Goal: Task Accomplishment & Management: Use online tool/utility

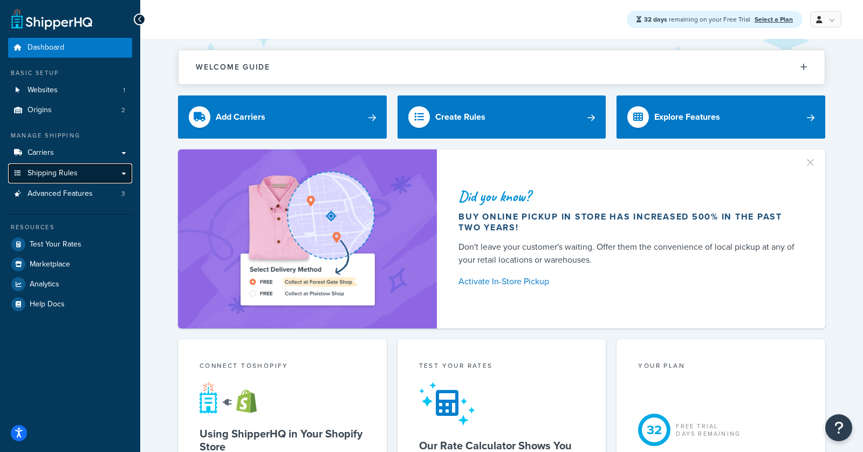
click at [55, 166] on link "Shipping Rules" at bounding box center [70, 173] width 124 height 20
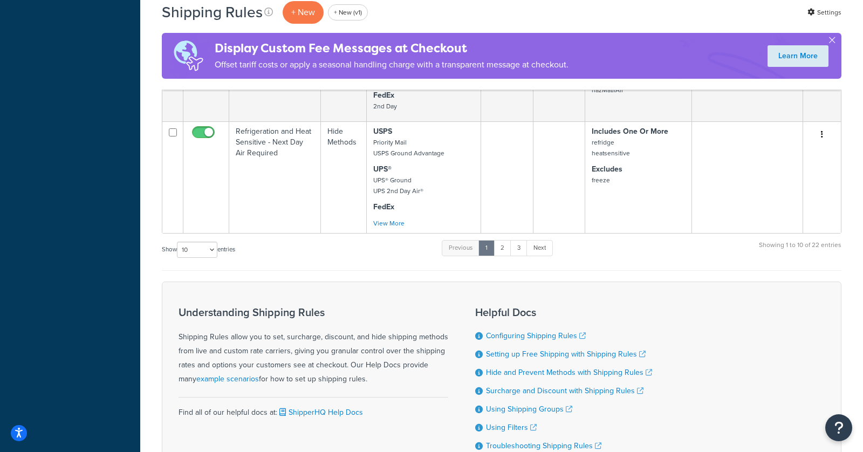
scroll to position [3187, 0]
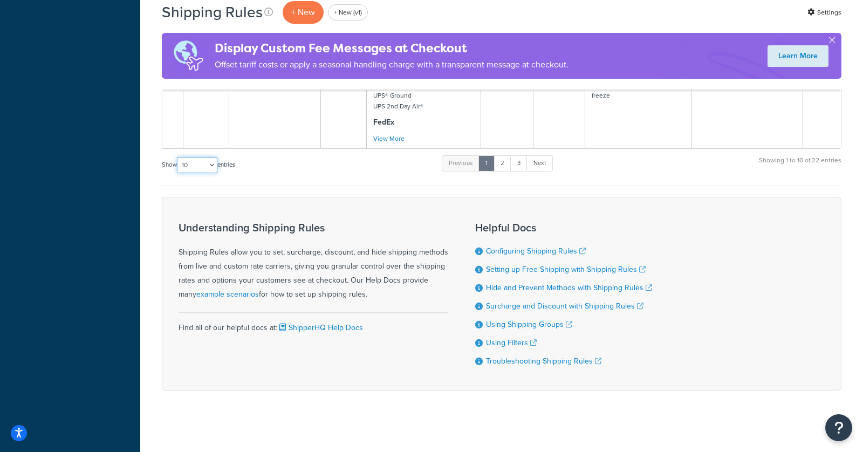
click at [207, 162] on select "10 15 25 50 100 1000" at bounding box center [197, 165] width 40 height 16
select select "25"
click at [178, 157] on select "10 15 25 50 100 1000" at bounding box center [197, 165] width 40 height 16
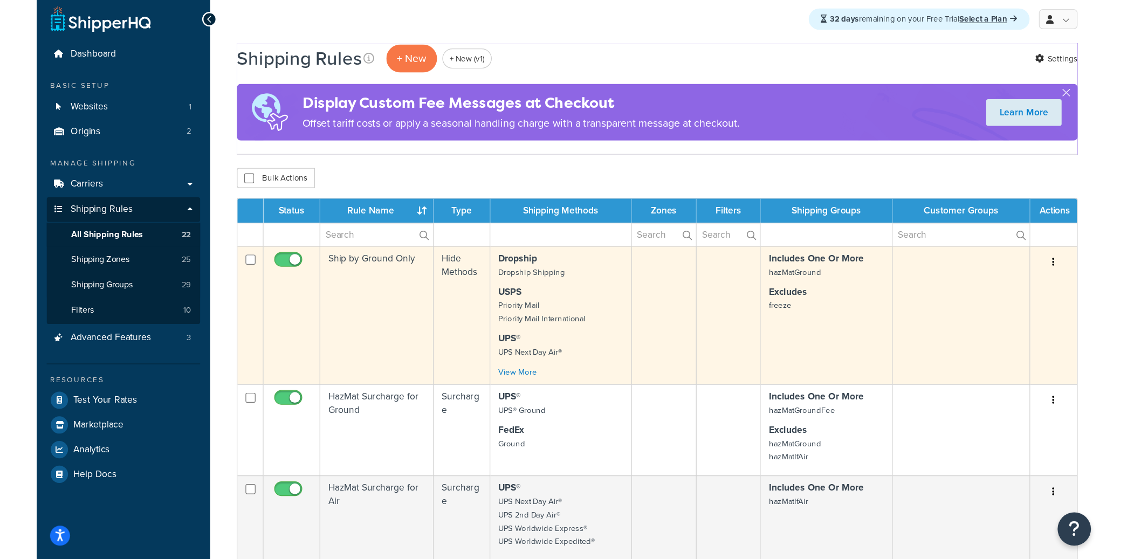
scroll to position [0, 0]
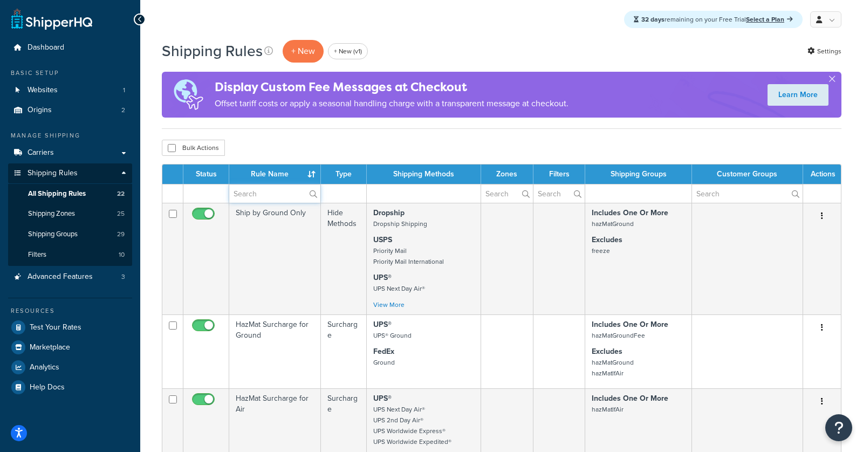
click at [277, 195] on input "text" at bounding box center [274, 193] width 91 height 18
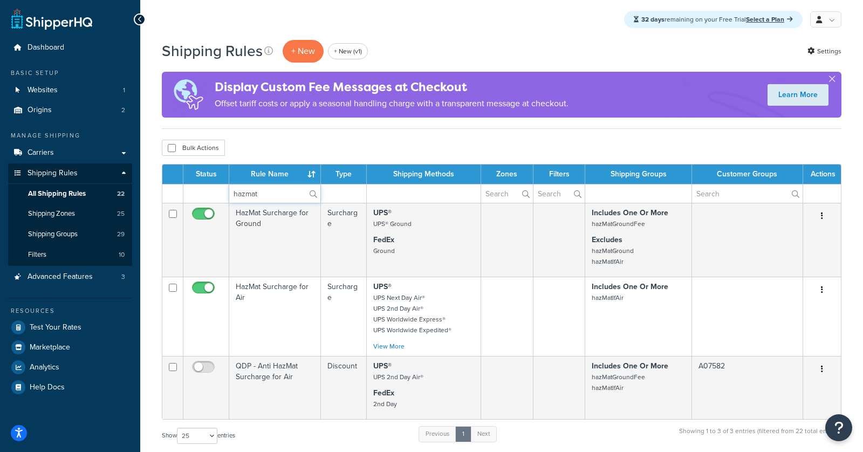
type input "hazmat"
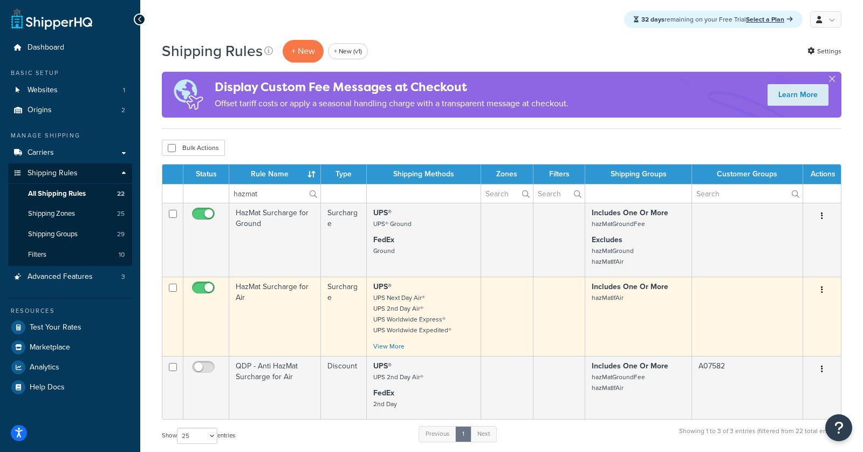
click at [824, 287] on button "button" at bounding box center [821, 289] width 15 height 17
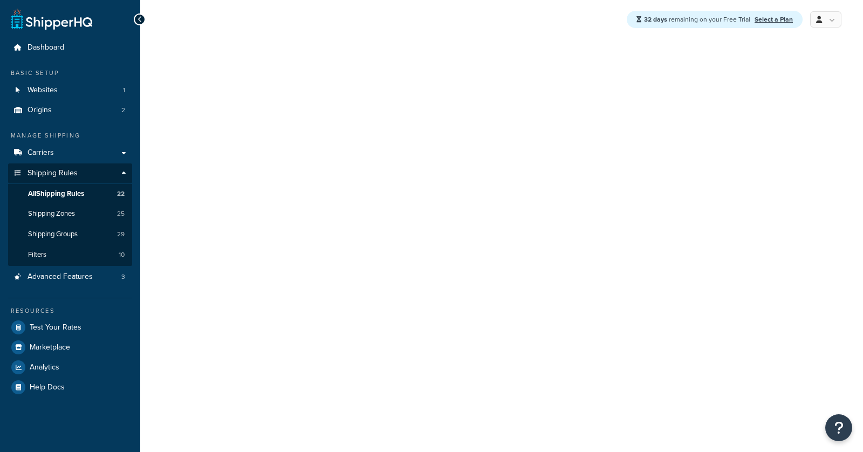
select select "SURCHARGE"
select select "ORDER"
select select "BOX"
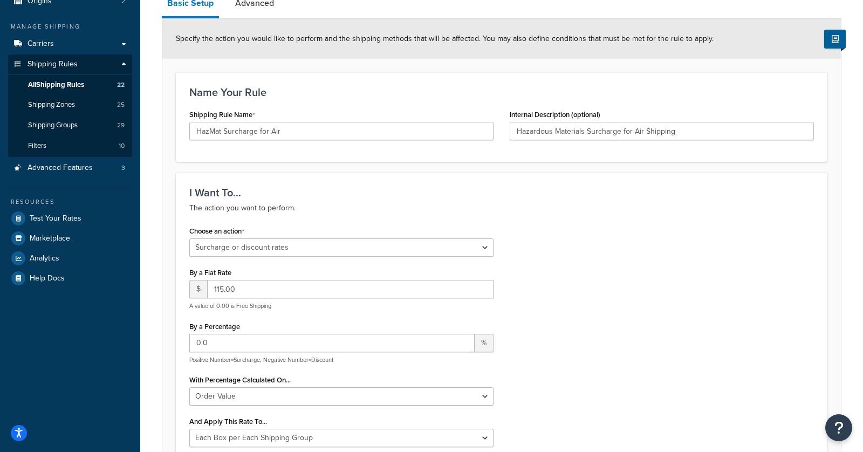
scroll to position [109, 0]
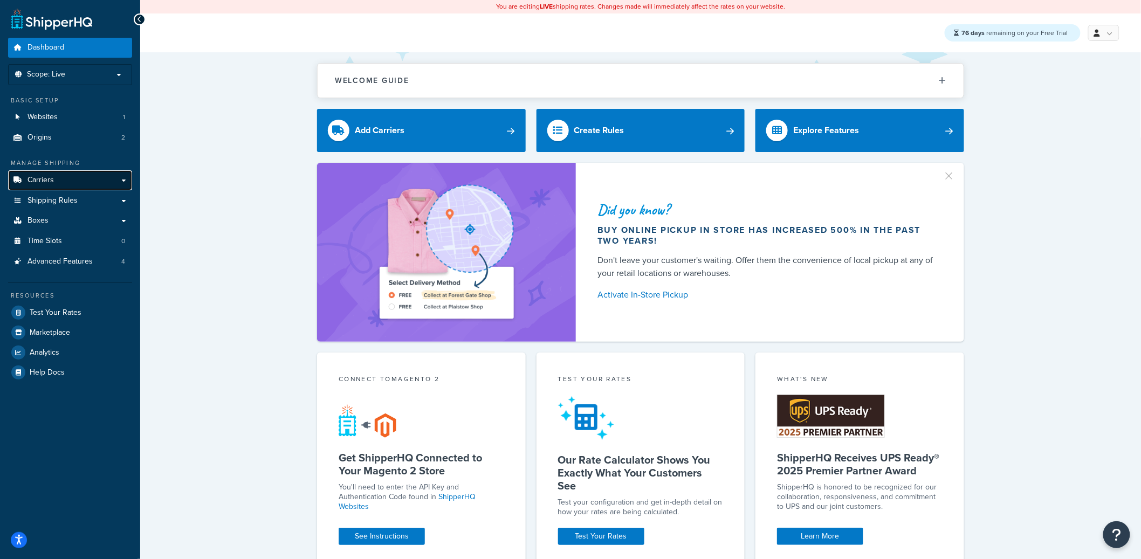
click at [100, 173] on link "Carriers" at bounding box center [70, 180] width 124 height 20
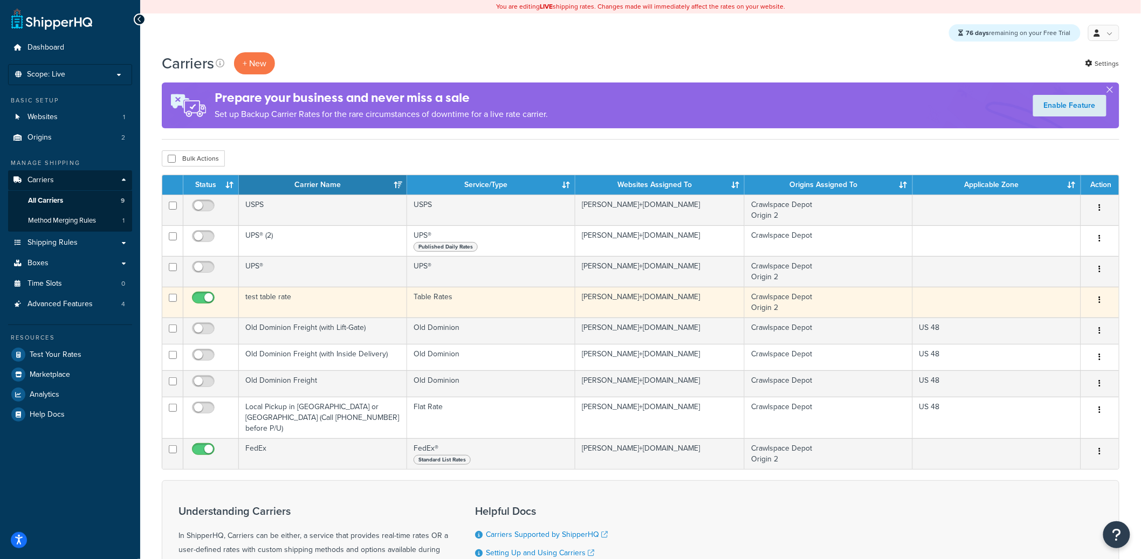
click at [364, 301] on td "test table rate" at bounding box center [323, 302] width 168 height 31
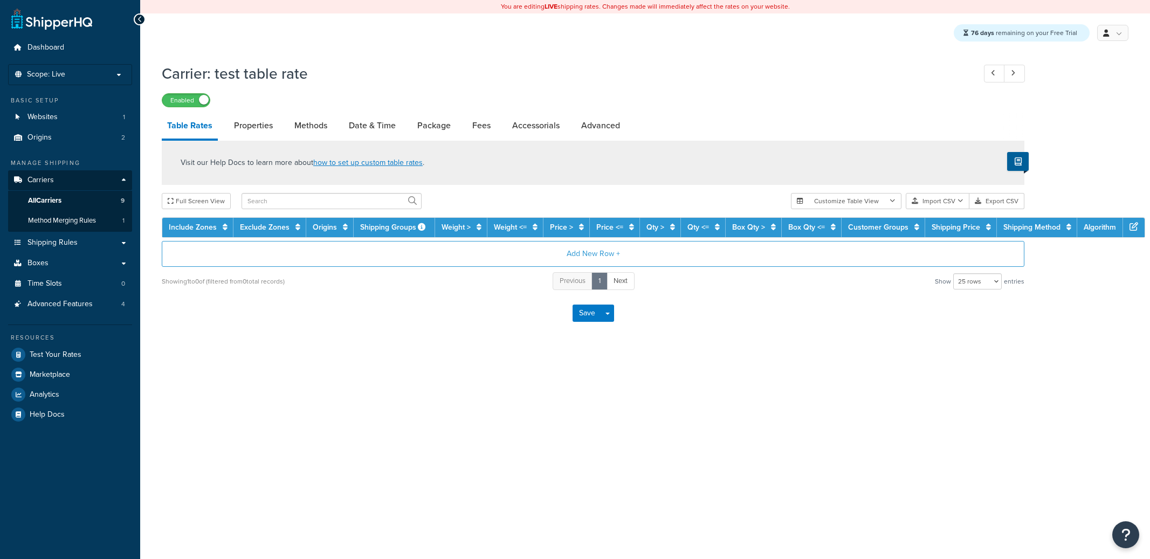
select select "25"
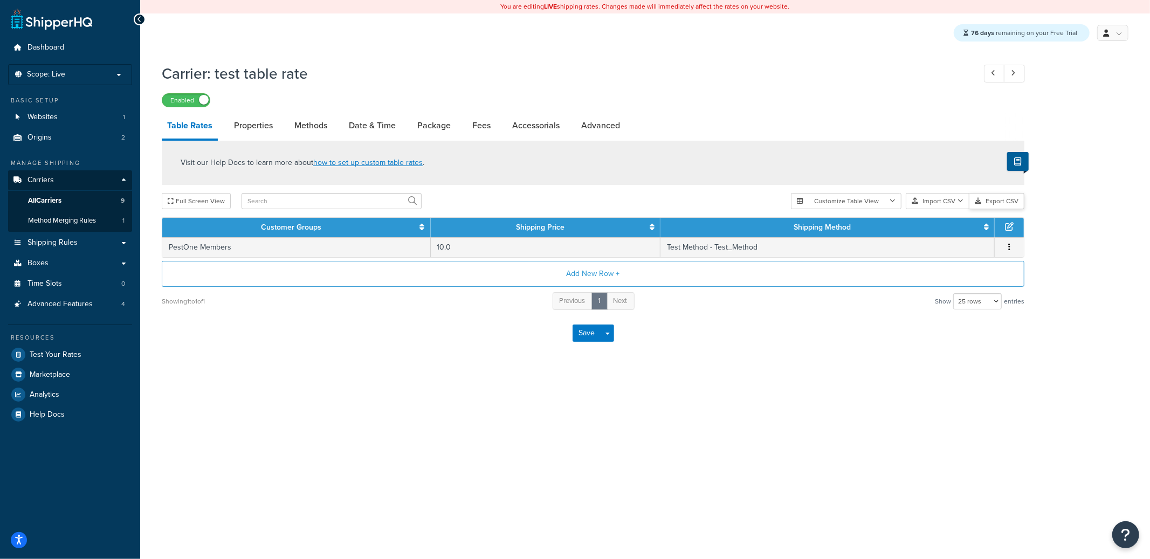
click at [981, 204] on button "Export CSV" at bounding box center [996, 201] width 55 height 16
click at [933, 198] on button "Import CSV" at bounding box center [938, 201] width 64 height 16
click at [942, 209] on div "Customize Table View Show all columns Show selected columns Import CSV Import a…" at bounding box center [907, 201] width 233 height 16
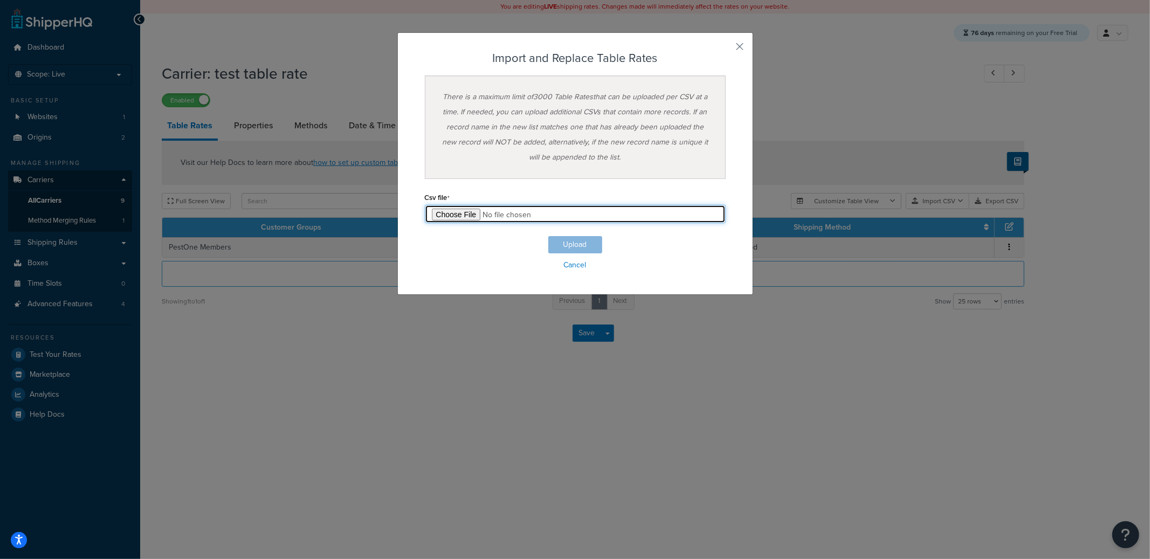
click at [477, 215] on input "file" at bounding box center [575, 214] width 301 height 18
type input "C:\fakepath\Table Rate Export-2025-09-15 0351.csv"
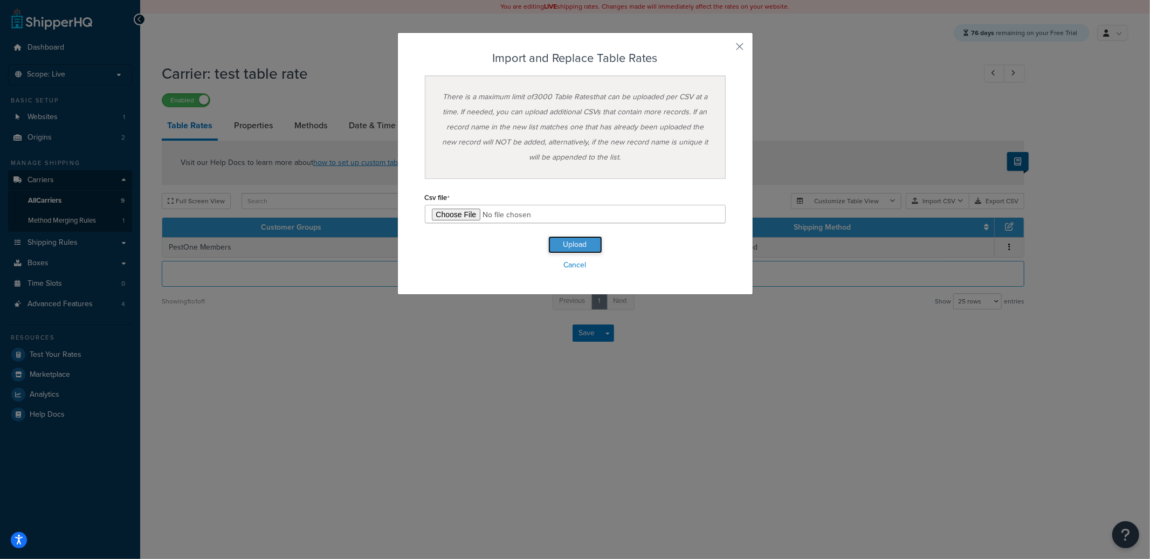
click at [569, 247] on button "Upload" at bounding box center [575, 244] width 54 height 17
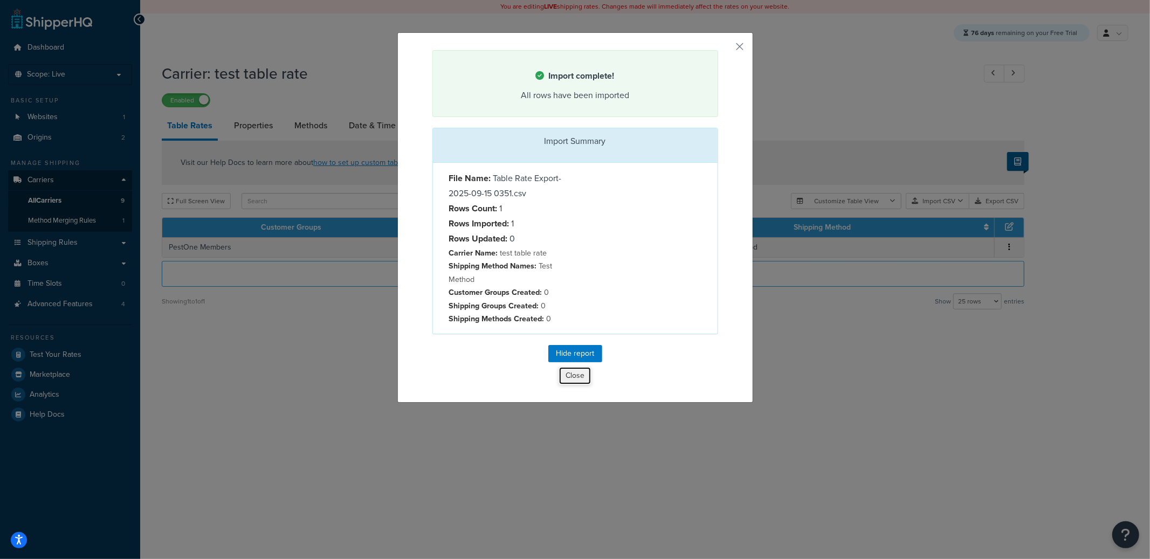
click at [569, 374] on button "Close" at bounding box center [575, 376] width 33 height 18
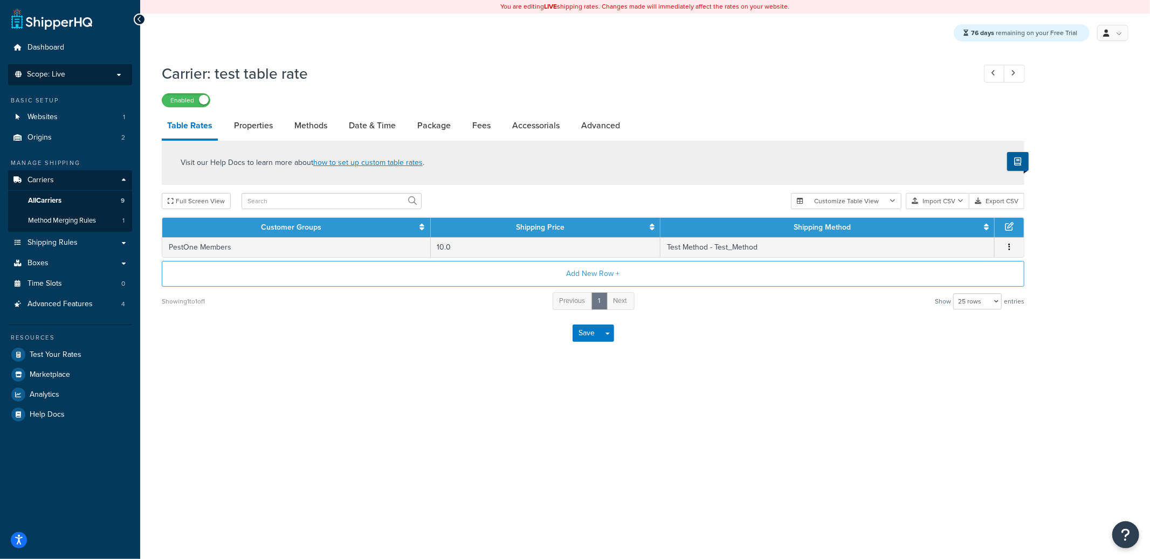
click at [105, 84] on li "Scope: Live" at bounding box center [70, 74] width 124 height 21
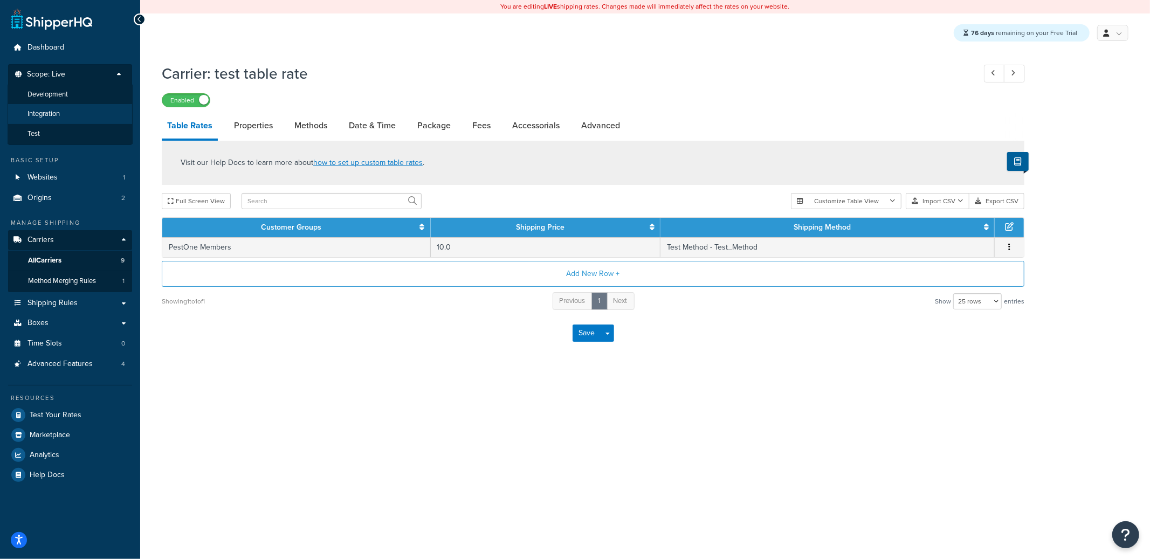
click at [84, 113] on li "Integration" at bounding box center [70, 114] width 125 height 20
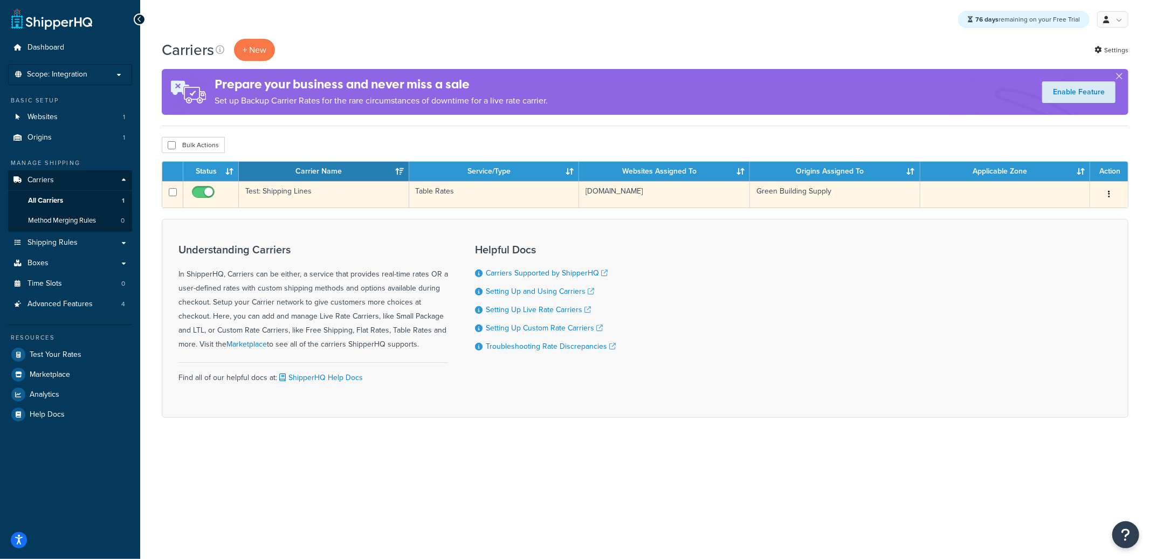
click at [357, 203] on td "Test: Shipping Lines" at bounding box center [324, 194] width 170 height 26
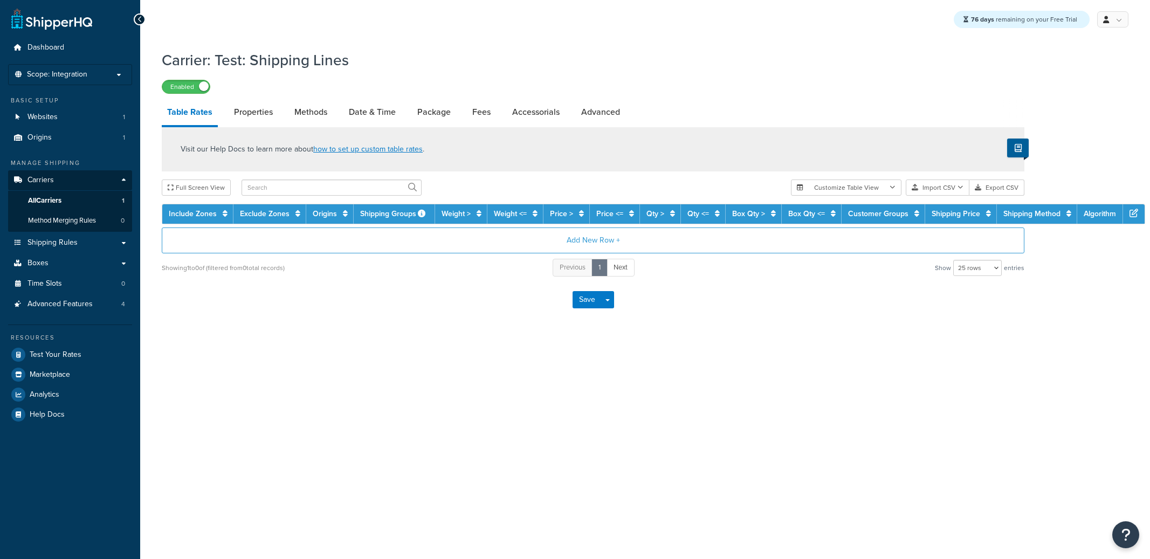
select select "25"
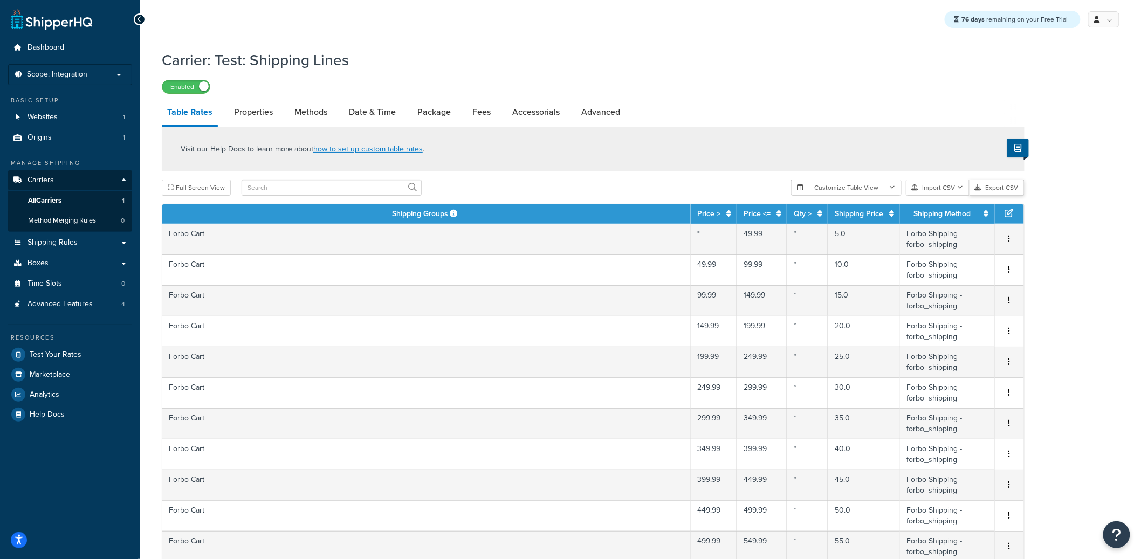
click at [991, 188] on button "Export CSV" at bounding box center [996, 188] width 55 height 16
click at [931, 187] on button "Import CSV" at bounding box center [938, 188] width 64 height 16
click at [943, 196] on div "Customize Table View Show all columns Show selected columns Import CSV Import a…" at bounding box center [907, 188] width 233 height 16
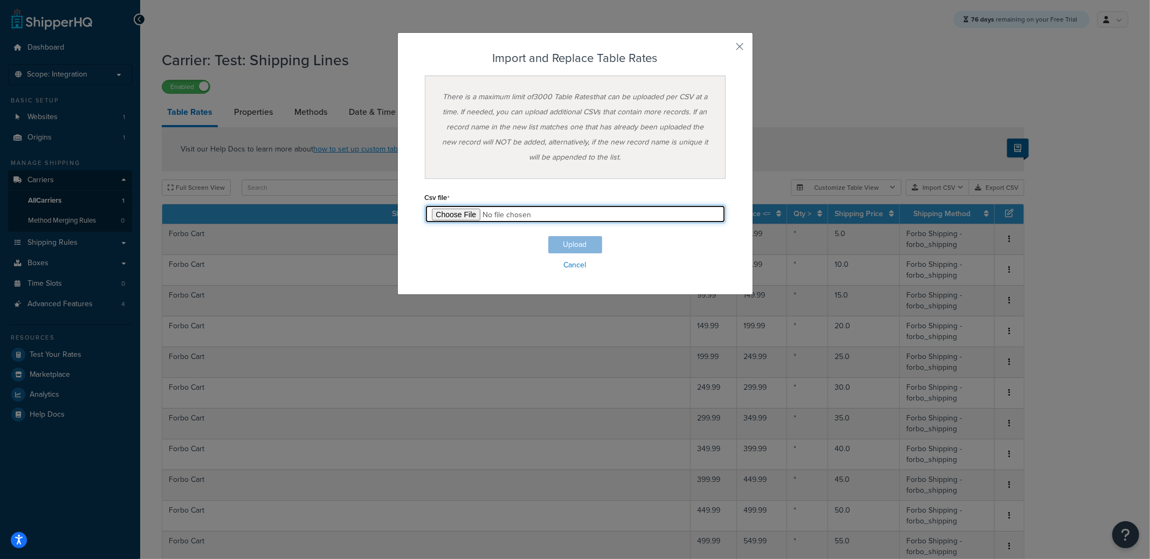
click at [469, 213] on input "file" at bounding box center [575, 214] width 301 height 18
type input "C:\fakepath\Table Rate Export-2025-09-15 0351 (1).csv"
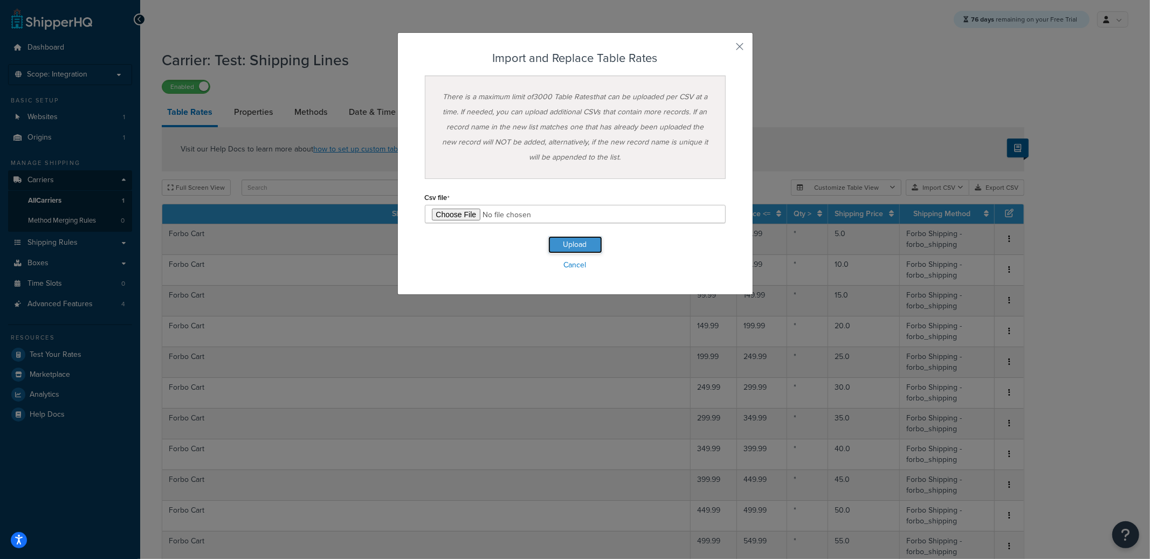
click at [583, 243] on button "Upload" at bounding box center [575, 244] width 54 height 17
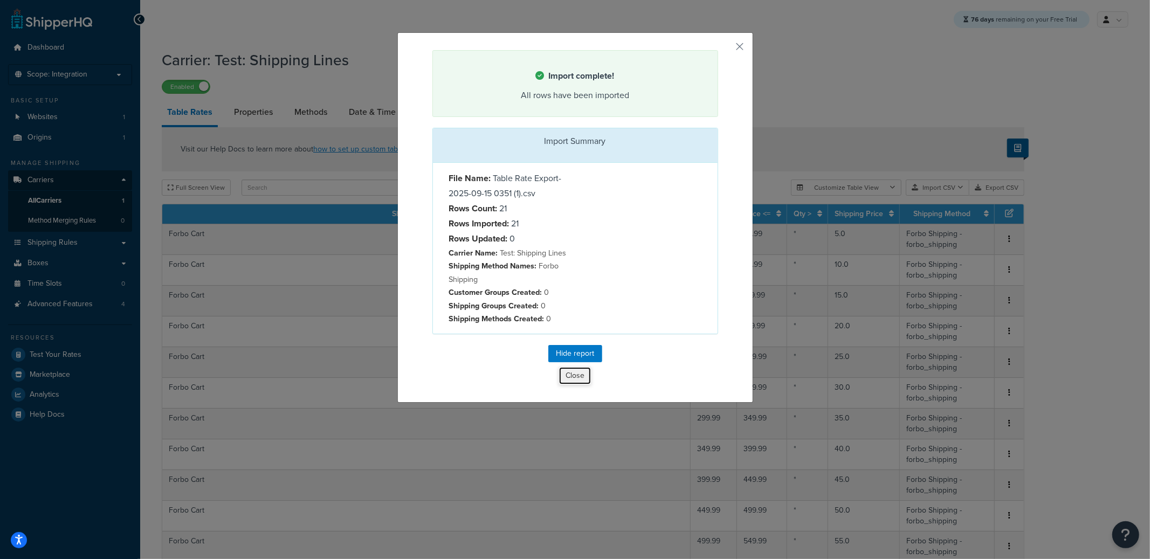
click at [568, 385] on button "Close" at bounding box center [575, 376] width 33 height 18
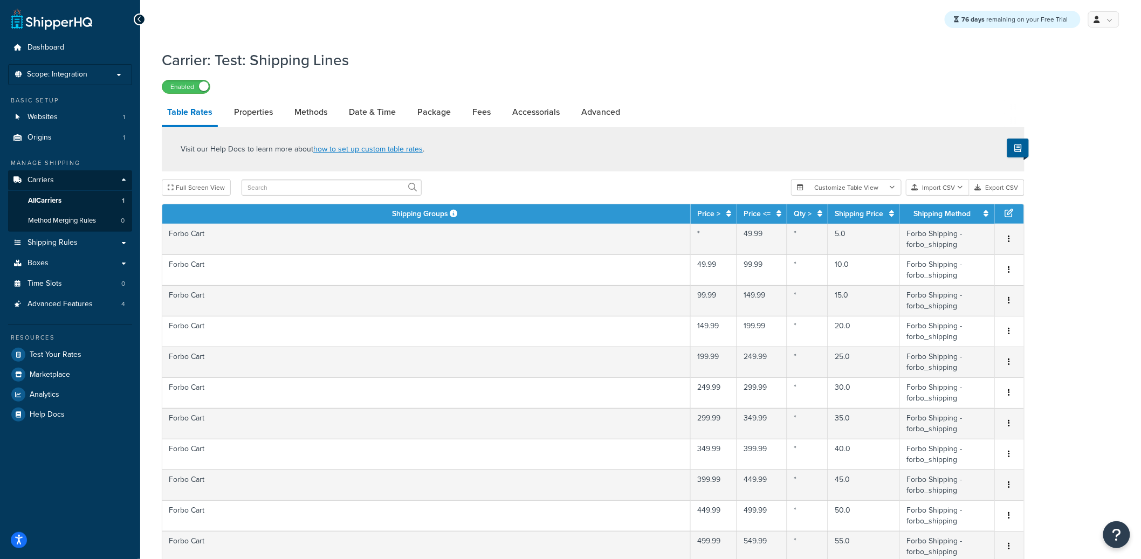
scroll to position [472, 0]
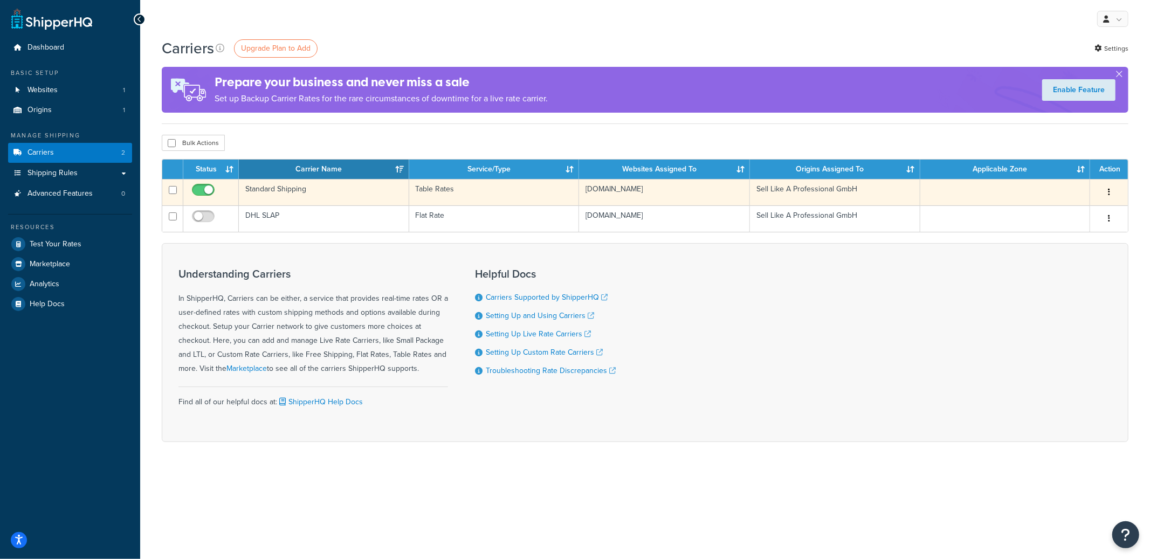
click at [339, 192] on td "Standard Shipping" at bounding box center [324, 192] width 170 height 26
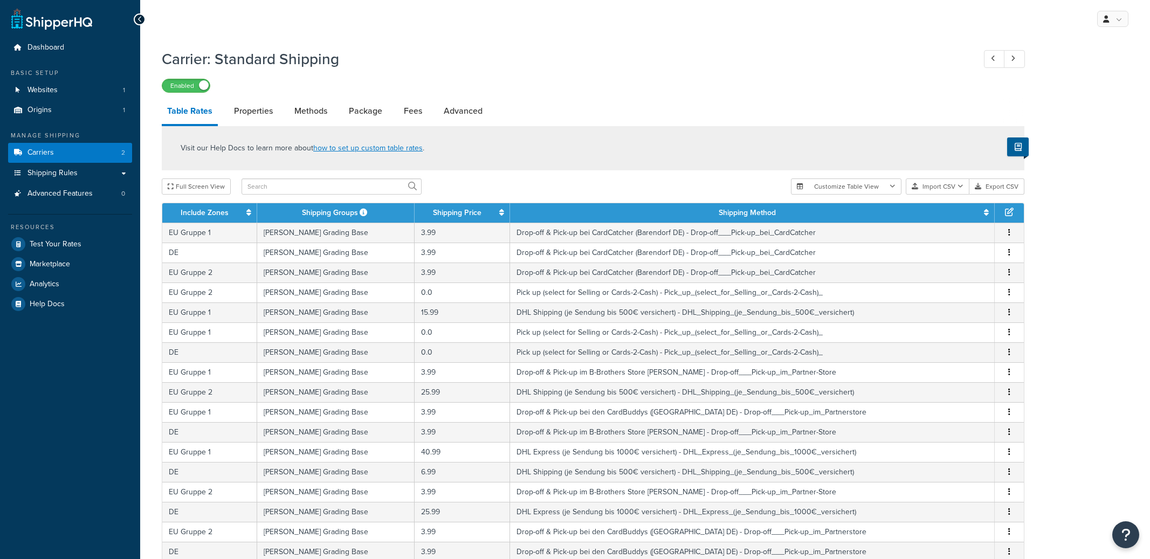
select select "25"
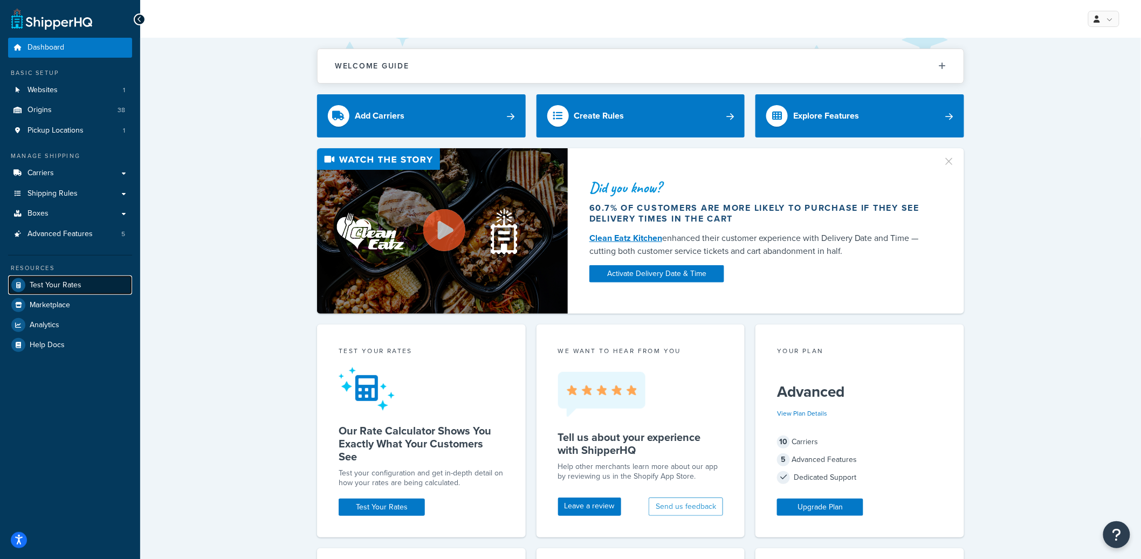
click at [83, 278] on link "Test Your Rates" at bounding box center [70, 285] width 124 height 19
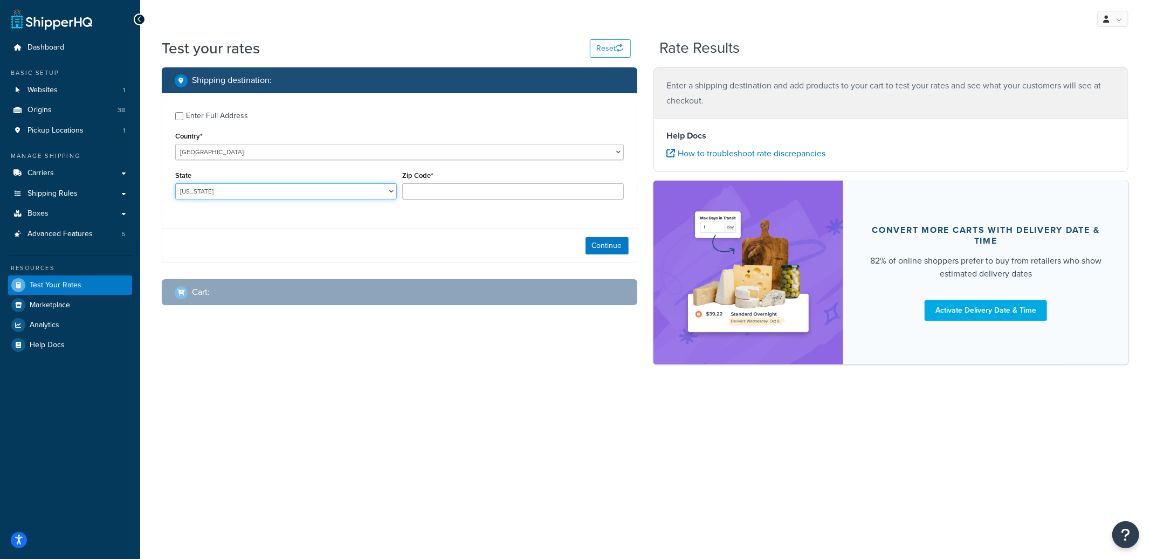
click at [216, 197] on select "Alabama Alaska American Samoa Arizona Arkansas Armed Forces Americas Armed Forc…" at bounding box center [286, 191] width 222 height 16
select select "CA"
type input "92679"
click at [603, 241] on button "Continue" at bounding box center [607, 245] width 43 height 17
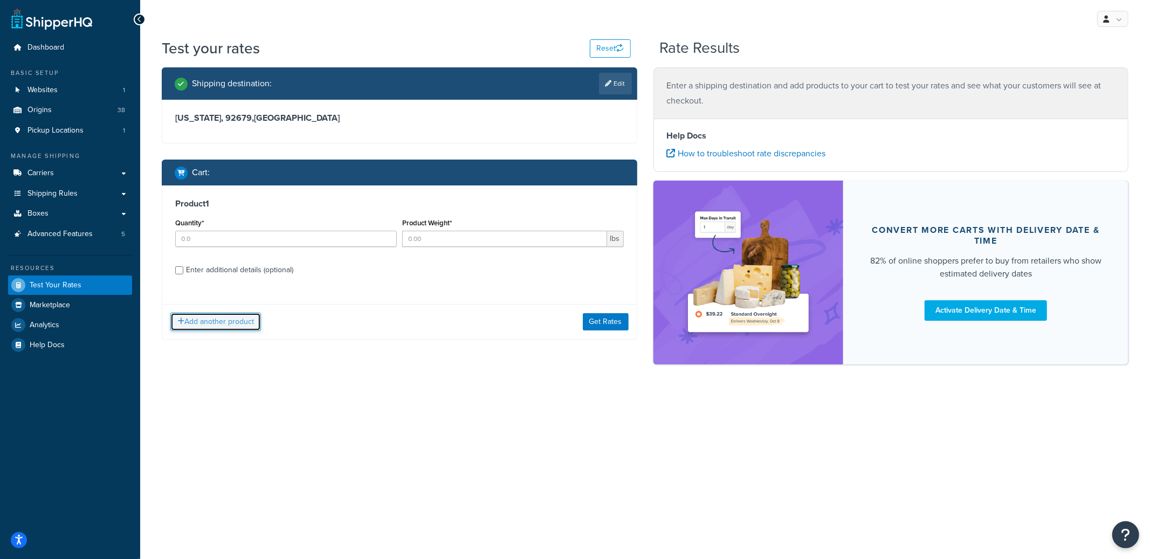
click at [193, 314] on button "Add another product" at bounding box center [215, 322] width 91 height 18
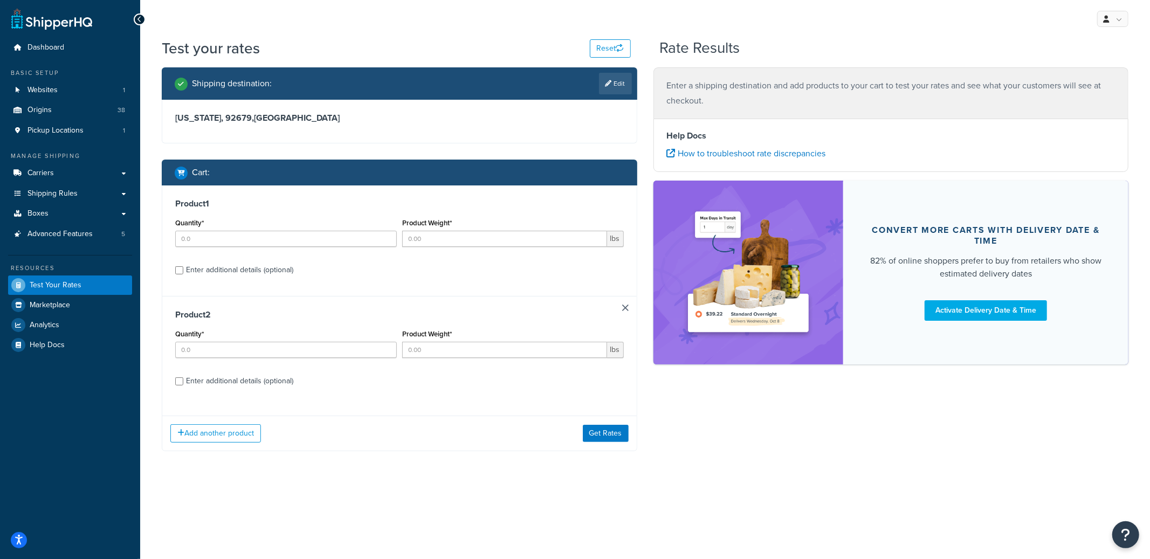
drag, startPoint x: 215, startPoint y: 276, endPoint x: 218, endPoint y: 267, distance: 9.2
click at [216, 275] on div "Enter additional details (optional)" at bounding box center [239, 270] width 107 height 15
click at [183, 274] on input "Enter additional details (optional)" at bounding box center [179, 270] width 8 height 8
checkbox input "true"
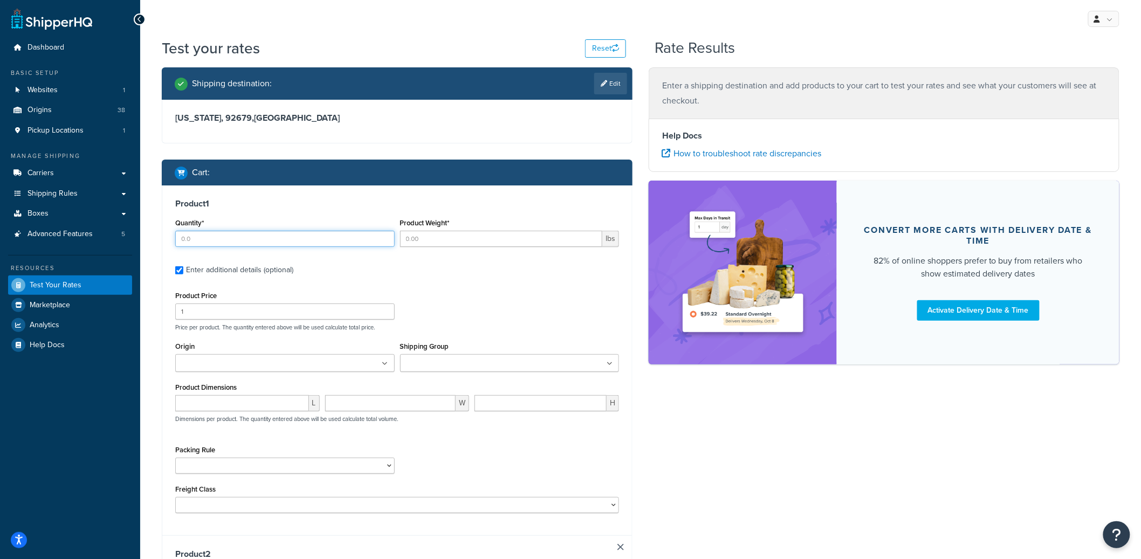
click at [223, 242] on input "Quantity*" at bounding box center [284, 239] width 219 height 16
type input "7"
type input "1.1"
click at [270, 361] on ul at bounding box center [284, 363] width 219 height 18
type input "pv"
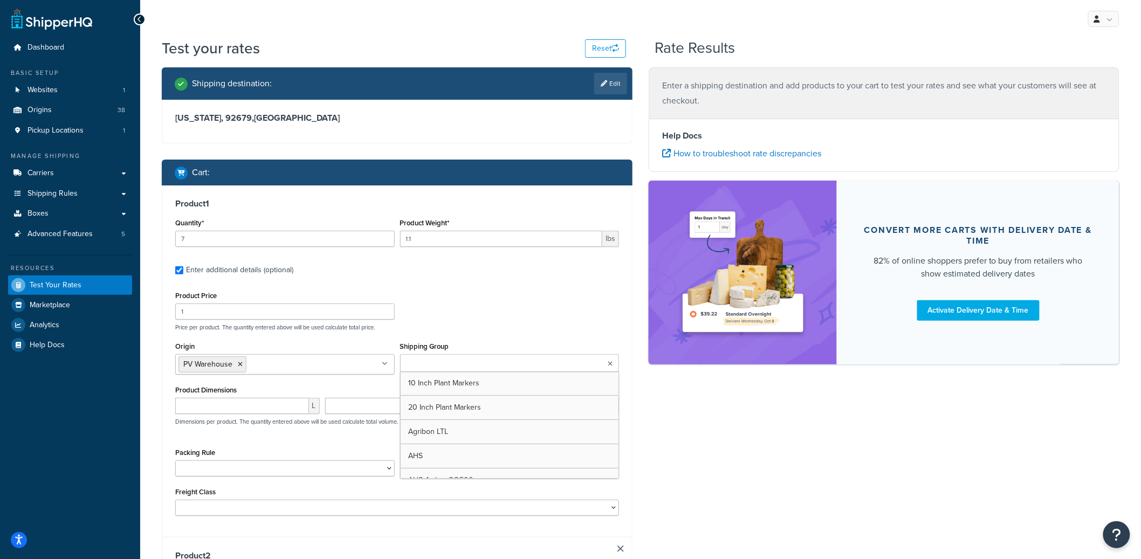
click at [443, 368] on input "Shipping Group" at bounding box center [450, 364] width 95 height 12
type input "ann"
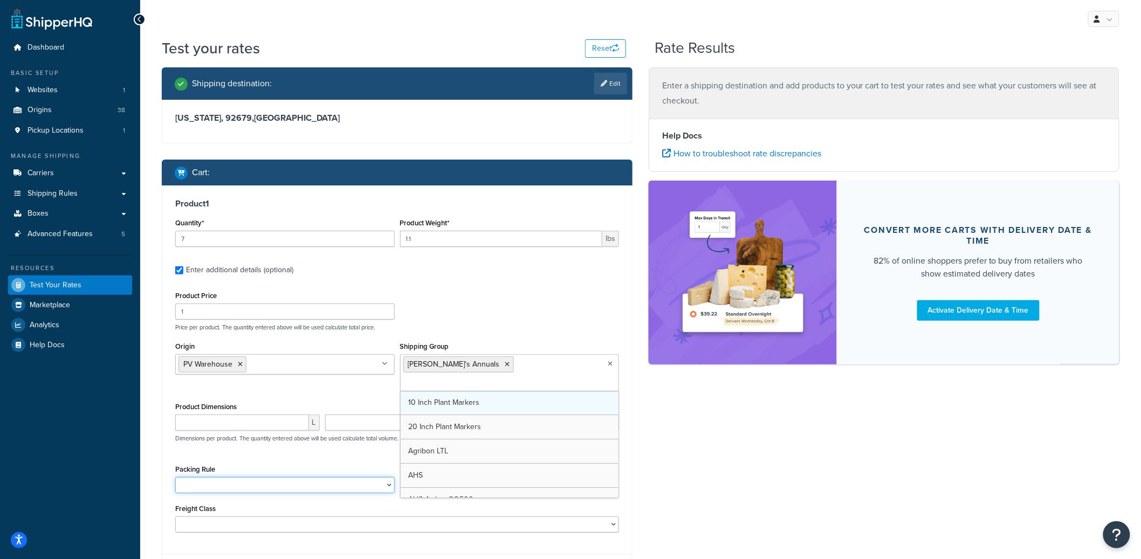
click at [240, 477] on select "1 Gallon 10 Inch Plant Markers 20 Inch Plant Markers AHS 4 claw GO500 AHS 5 Gal…" at bounding box center [284, 485] width 219 height 16
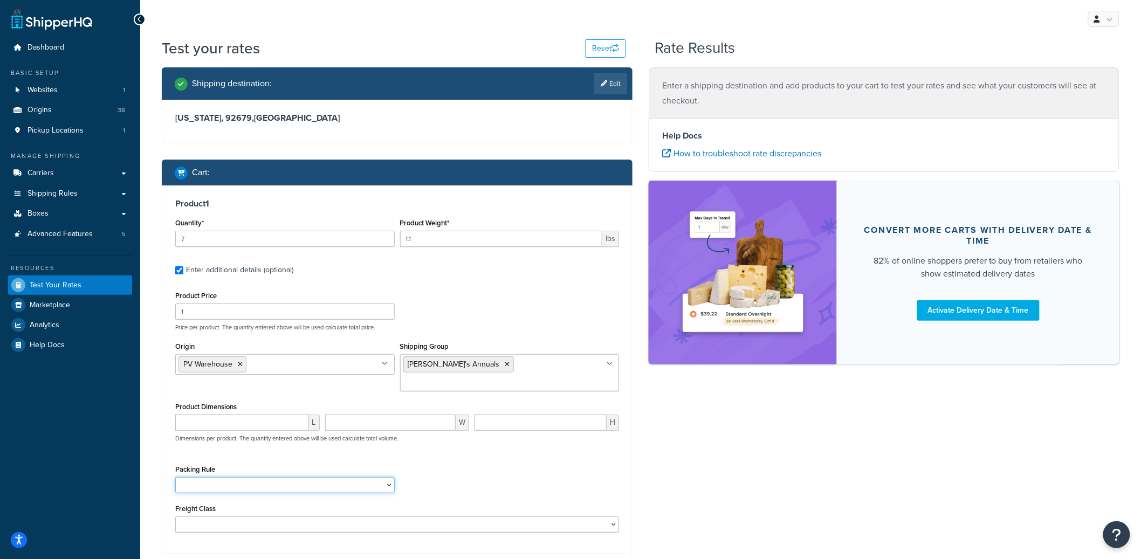
click at [175, 477] on select "1 Gallon 10 Inch Plant Markers 20 Inch Plant Markers AHS 4 claw GO500 AHS 5 Gal…" at bounding box center [284, 485] width 219 height 16
click at [242, 477] on select "1 Gallon 10 Inch Plant Markers 20 Inch Plant Markers AHS 4 claw GO500 AHS 5 Gal…" at bounding box center [284, 485] width 219 height 16
select select "84863"
click at [175, 477] on select "1 Gallon 10 Inch Plant Markers 20 Inch Plant Markers AHS 4 claw GO500 AHS 5 Gal…" at bounding box center [284, 485] width 219 height 16
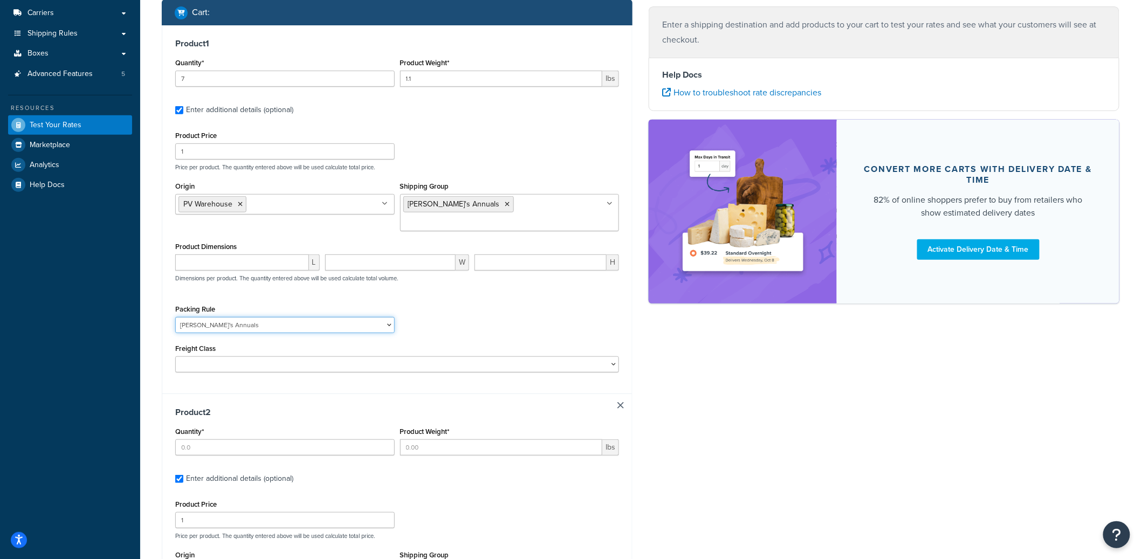
scroll to position [195, 0]
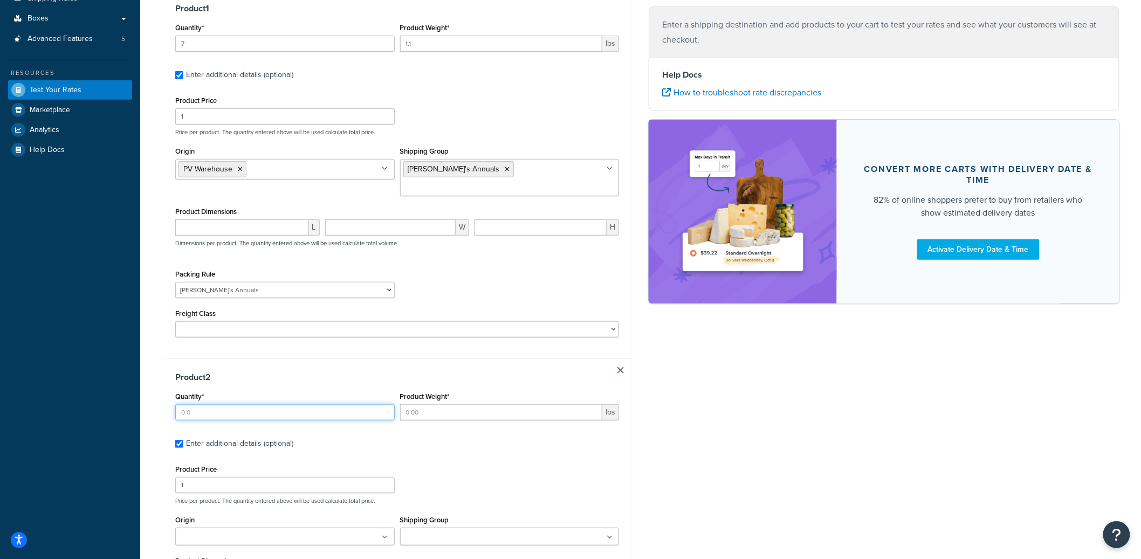
click at [240, 404] on input "Quantity*" at bounding box center [284, 412] width 219 height 16
type input "2"
type input "0.025"
click at [685, 413] on div "Shipping destination : Edit California, 92679 , United States Cart : Product 1 …" at bounding box center [641, 320] width 974 height 896
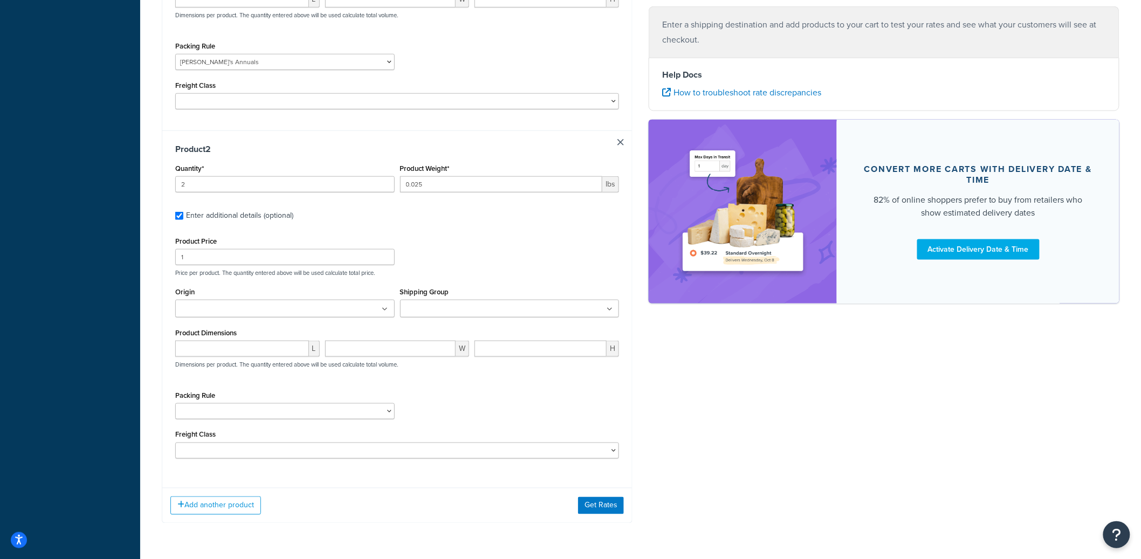
scroll to position [443, 0]
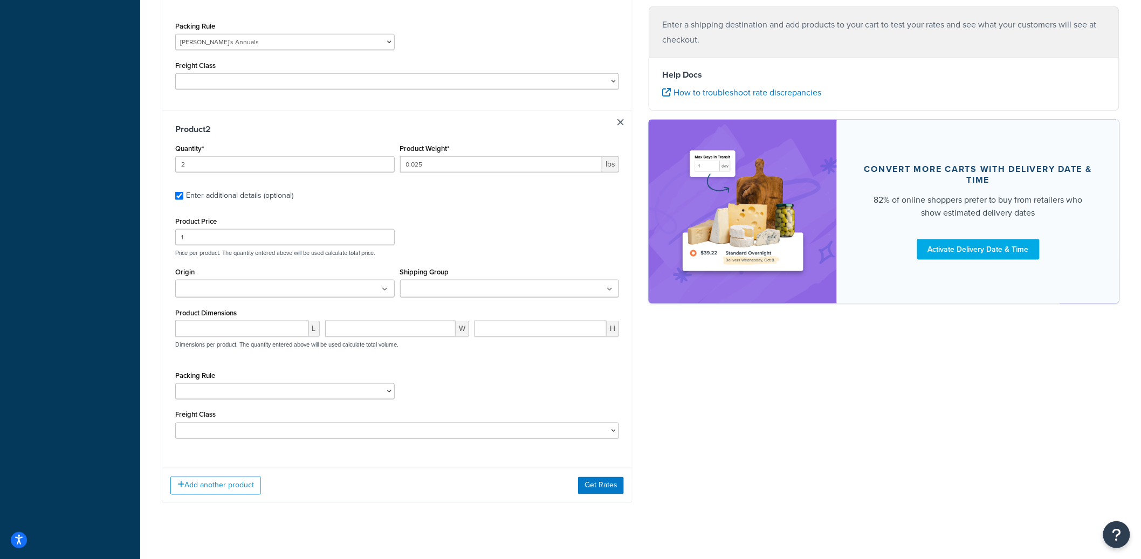
click at [265, 280] on ul at bounding box center [284, 289] width 219 height 18
type input "pv"
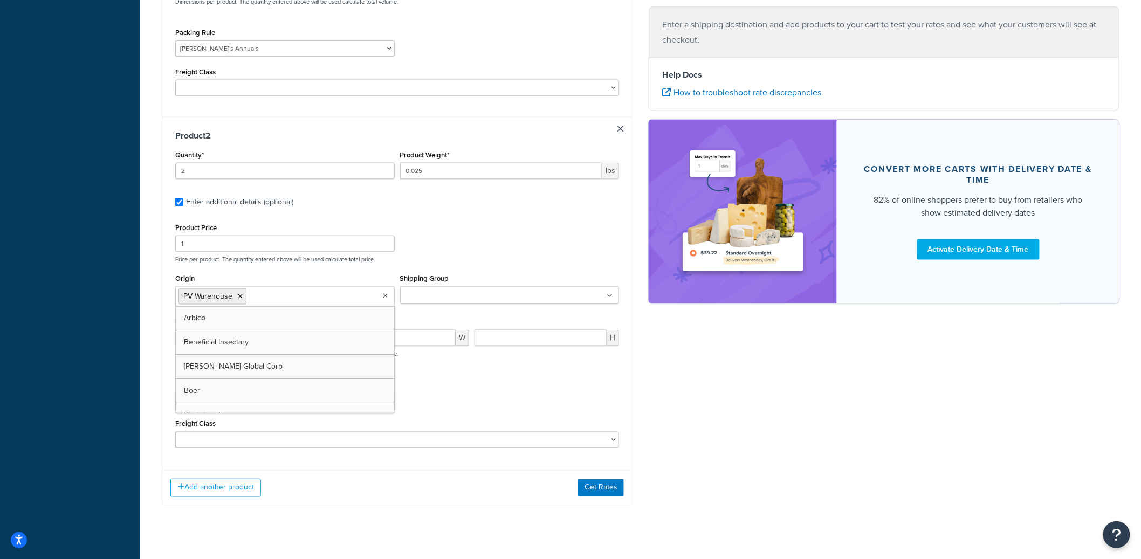
scroll to position [437, 0]
click at [460, 290] on input "Shipping Group" at bounding box center [450, 296] width 95 height 12
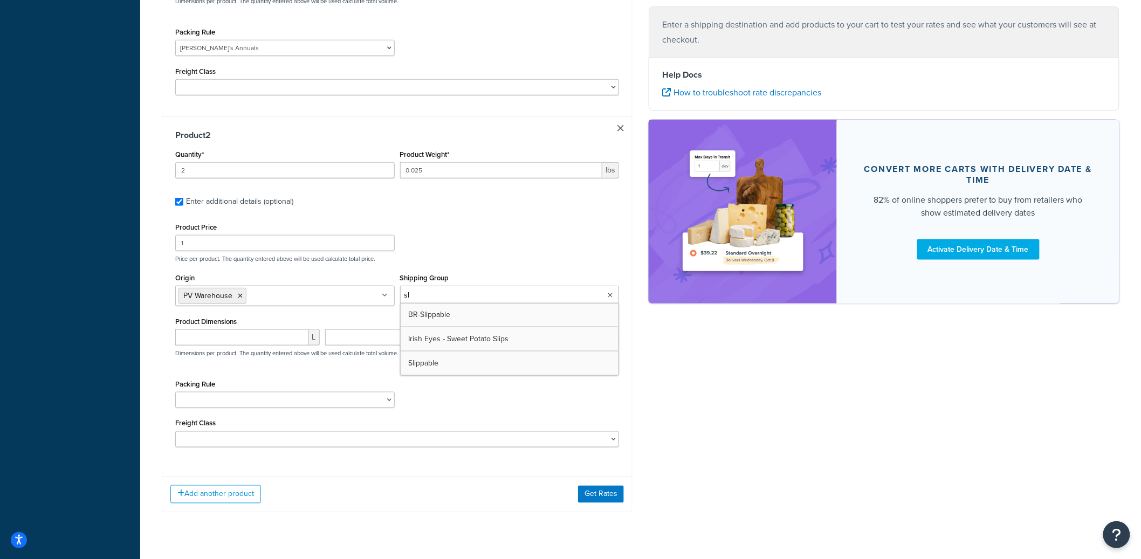
type input "sli"
click at [209, 392] on select "1 Gallon 10 Inch Plant Markers 20 Inch Plant Markers AHS 4 claw GO500 AHS 5 Gal…" at bounding box center [284, 400] width 219 height 16
select select "23050"
click at [175, 392] on select "1 Gallon 10 Inch Plant Markers 20 Inch Plant Markers AHS 4 claw GO500 AHS 5 Gal…" at bounding box center [284, 400] width 219 height 16
click at [607, 486] on button "Get Rates" at bounding box center [601, 494] width 46 height 17
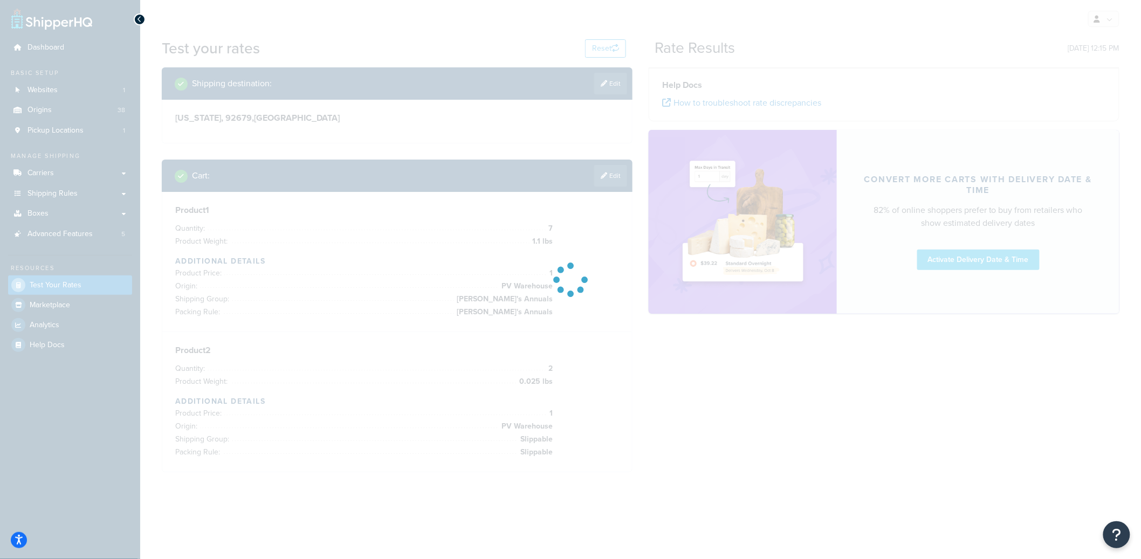
scroll to position [0, 0]
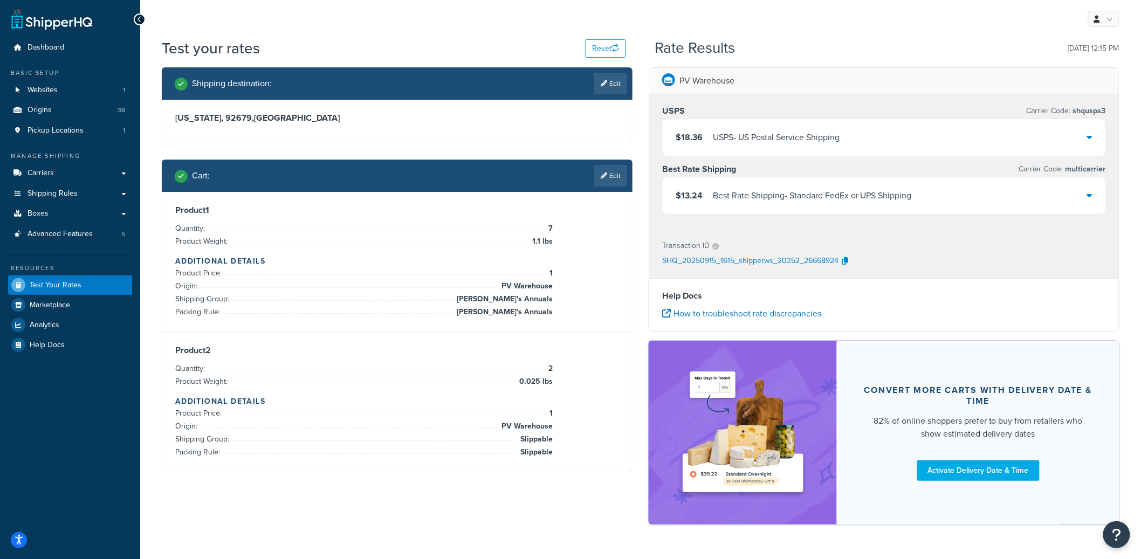
click at [863, 203] on div "Best Rate Shipping - Standard FedEx or UPS Shipping" at bounding box center [812, 195] width 199 height 15
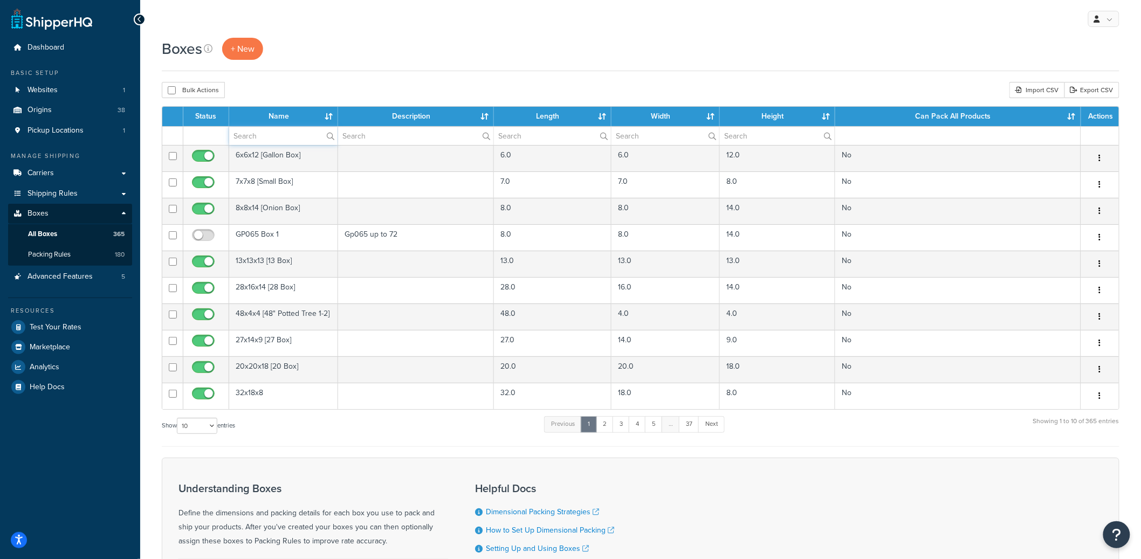
click at [278, 138] on input "text" at bounding box center [283, 136] width 108 height 18
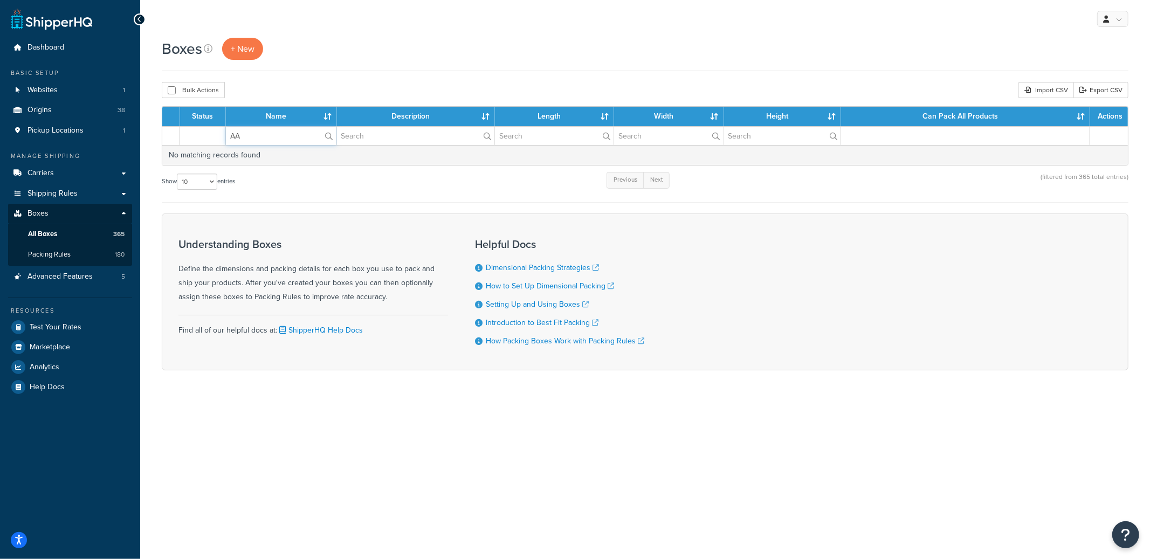
type input "A"
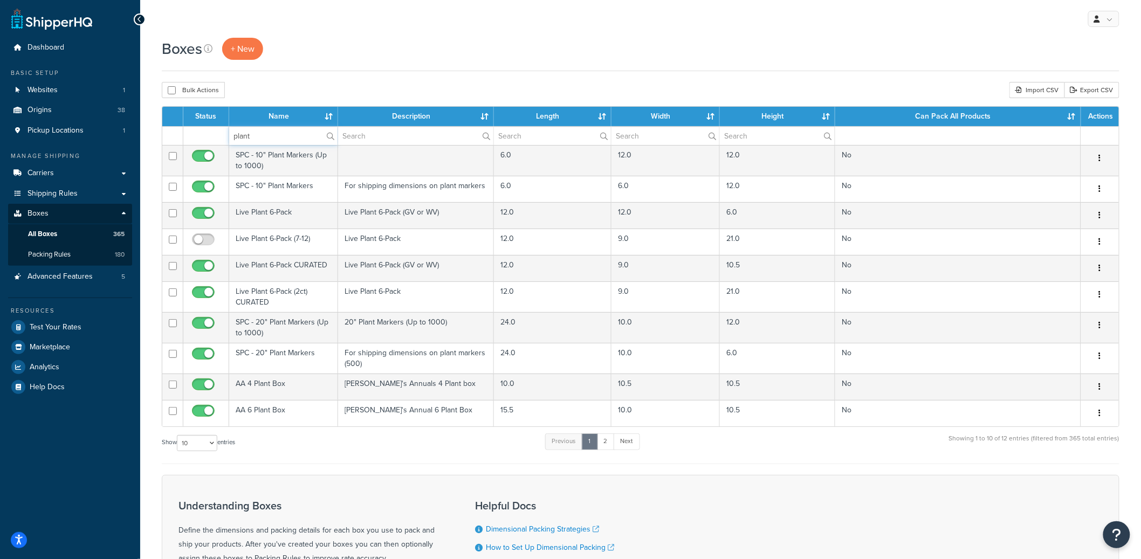
type input "plant"
click at [209, 448] on select "10 15 25 50 100 1000" at bounding box center [197, 443] width 40 height 16
select select "100"
click at [178, 436] on select "10 15 25 50 100 1000" at bounding box center [197, 443] width 40 height 16
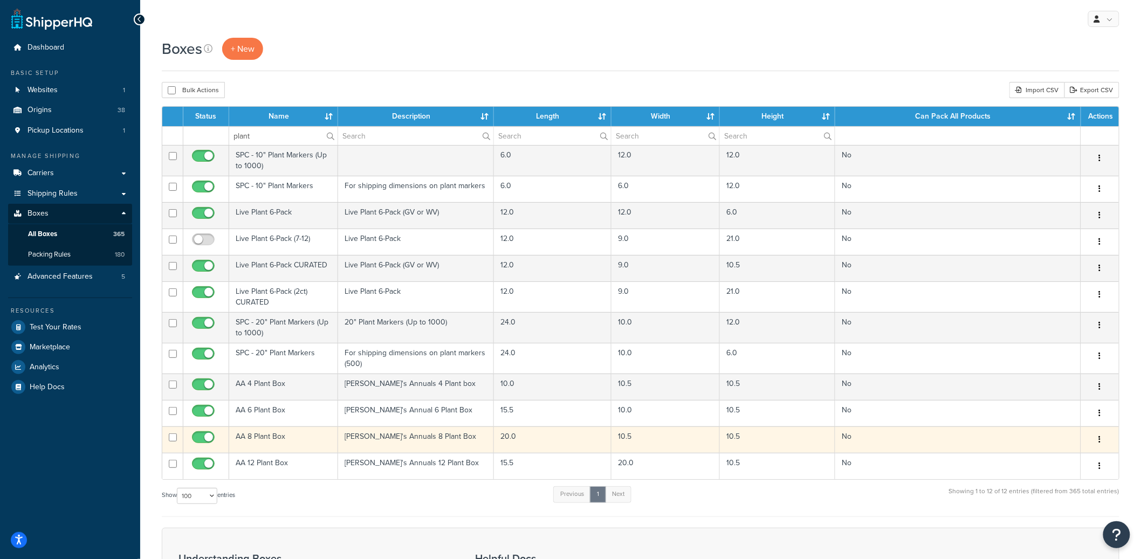
click at [287, 440] on td "AA 8 Plant Box" at bounding box center [283, 440] width 109 height 26
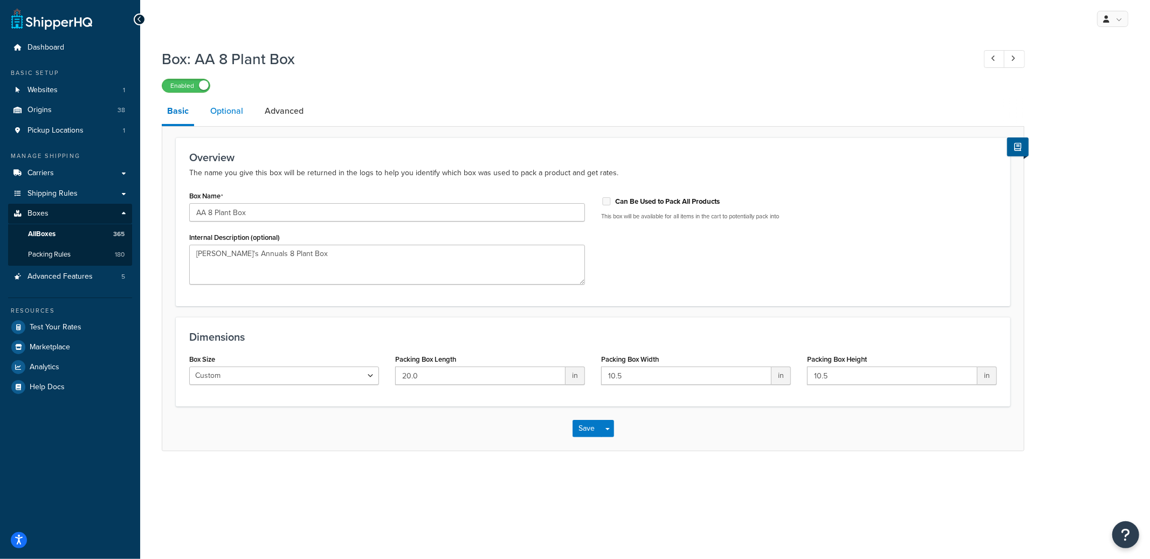
click at [218, 110] on link "Optional" at bounding box center [227, 111] width 44 height 26
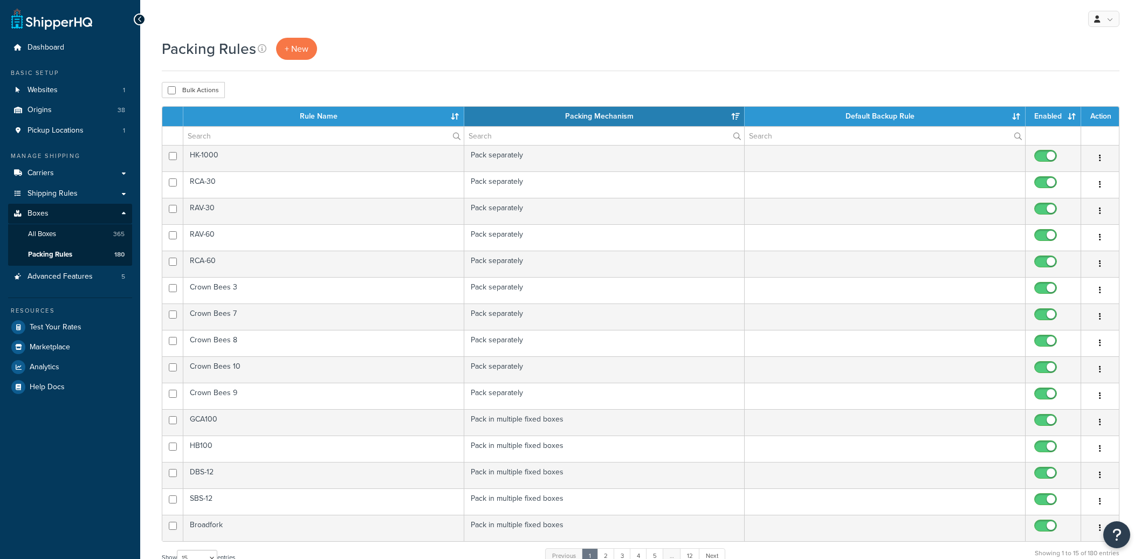
select select "15"
click at [270, 138] on input "text" at bounding box center [323, 136] width 280 height 18
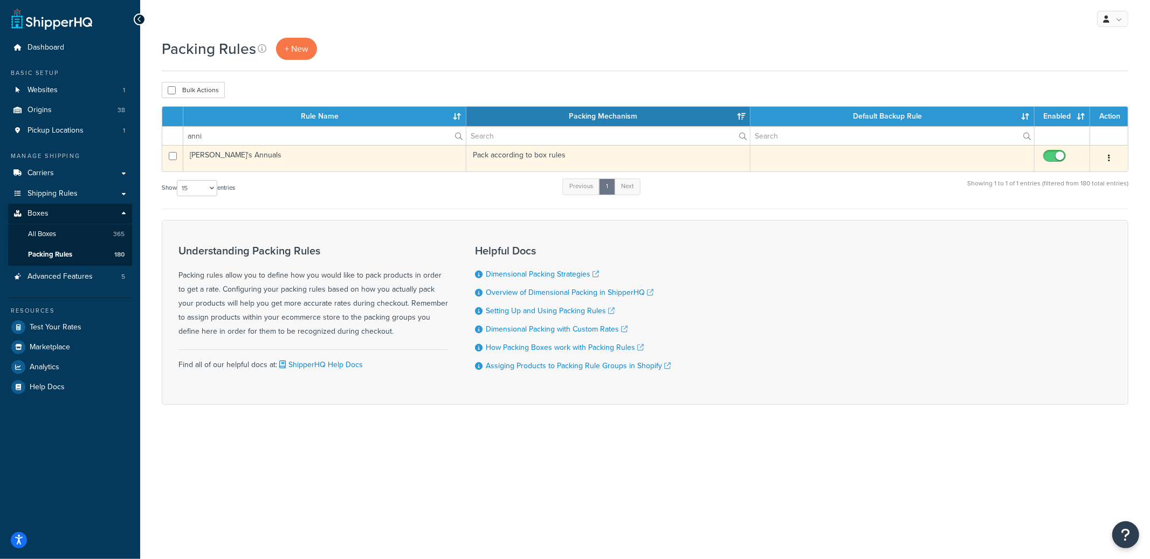
click at [1110, 160] on icon "button" at bounding box center [1109, 158] width 2 height 8
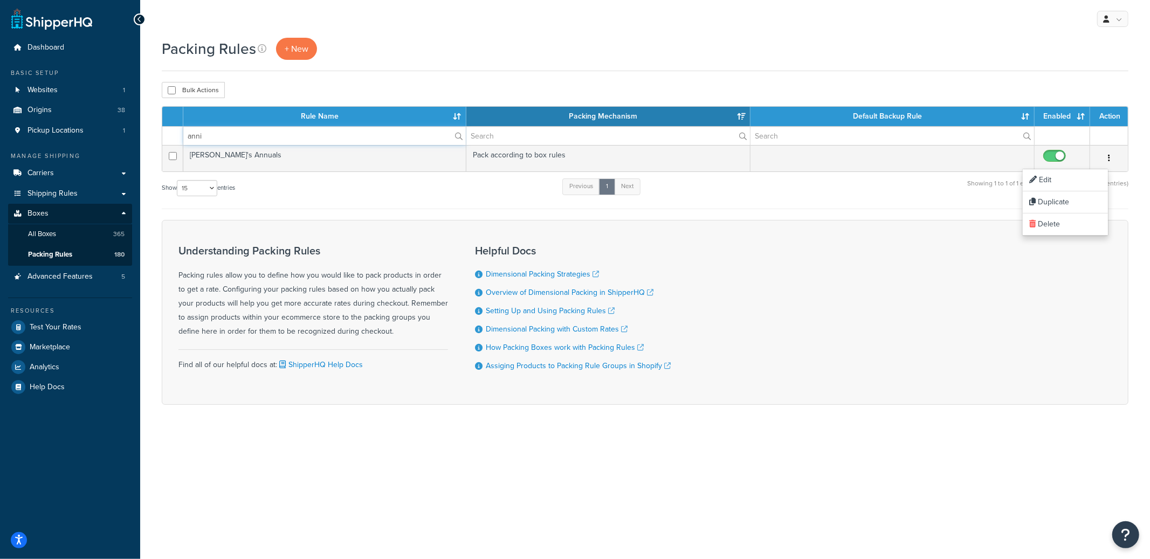
click at [264, 141] on input "anni" at bounding box center [324, 136] width 283 height 18
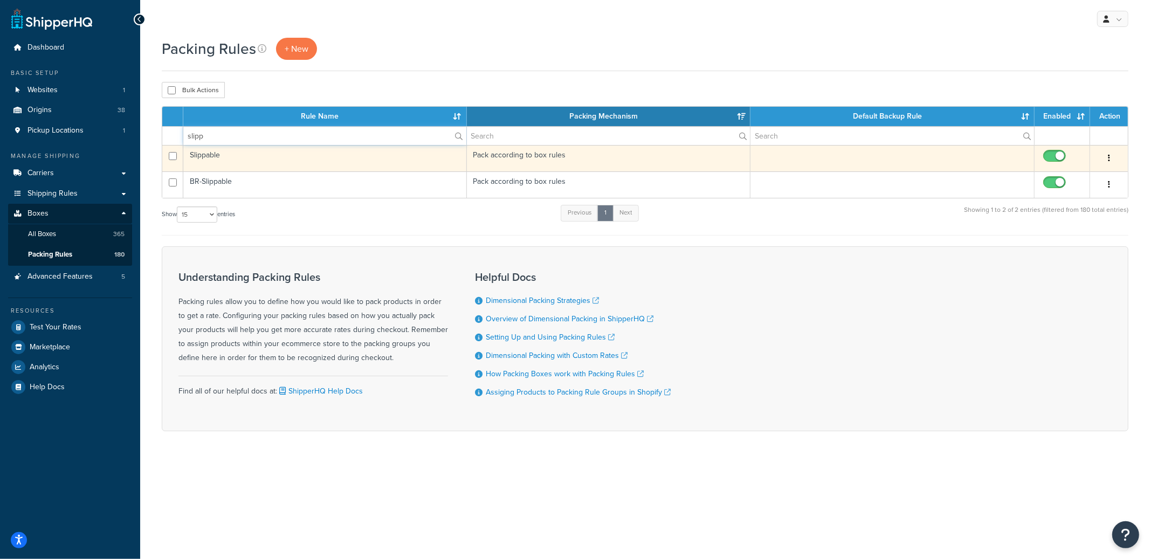
type input "slipp"
click at [1111, 156] on button "button" at bounding box center [1109, 158] width 15 height 17
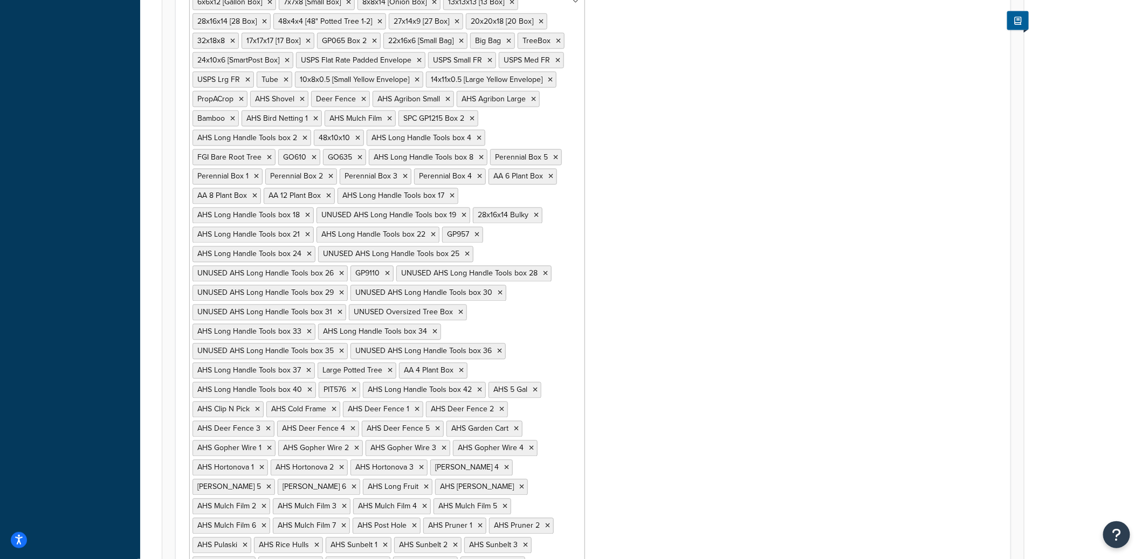
scroll to position [685, 0]
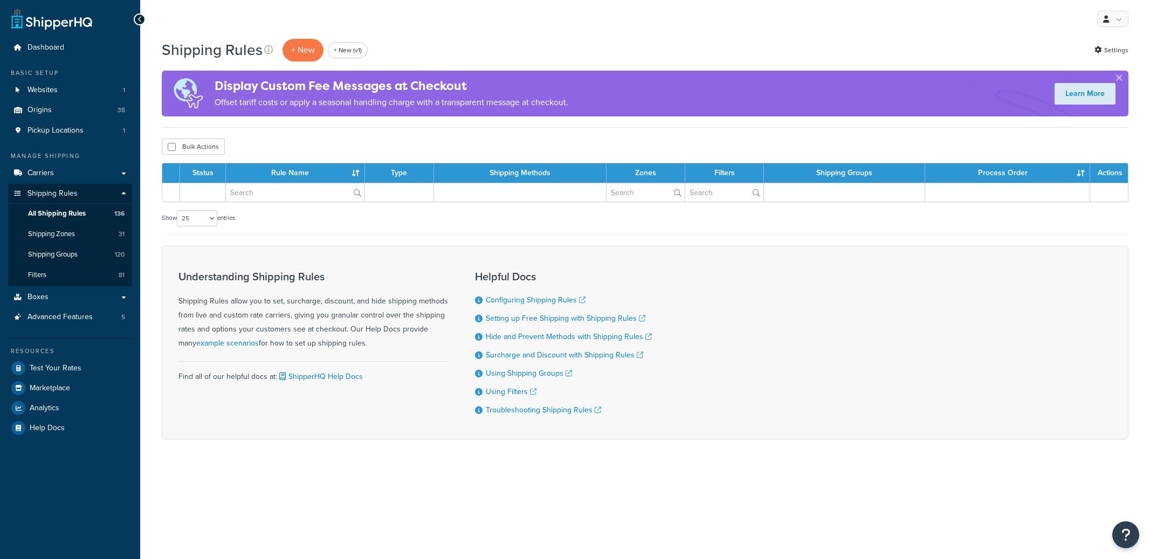
select select "25"
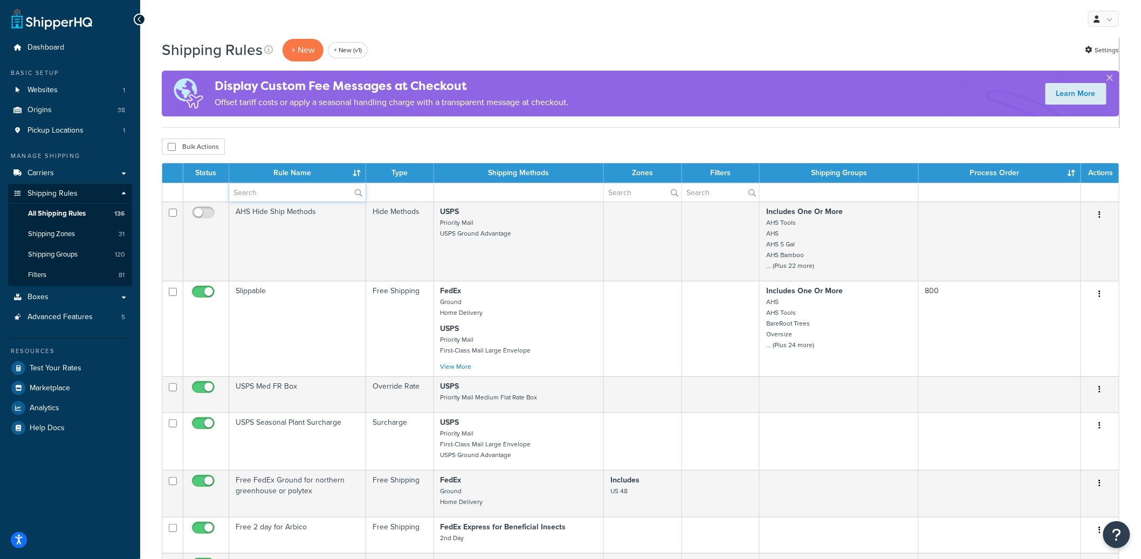
click at [271, 194] on input "text" at bounding box center [297, 192] width 136 height 18
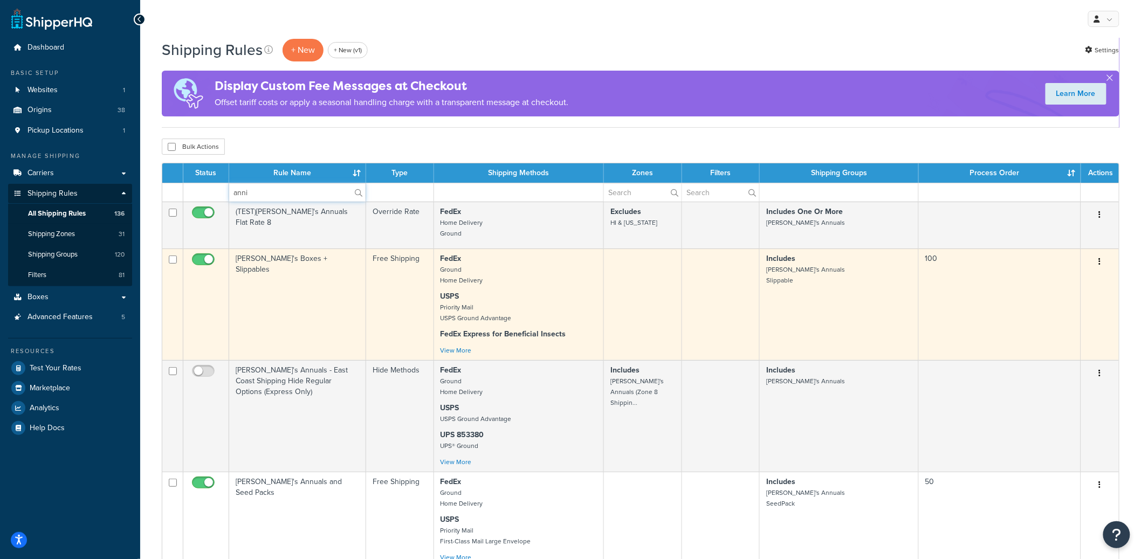
type input "anni"
click at [300, 289] on td "[PERSON_NAME]'s Boxes + Slippables" at bounding box center [297, 305] width 137 height 112
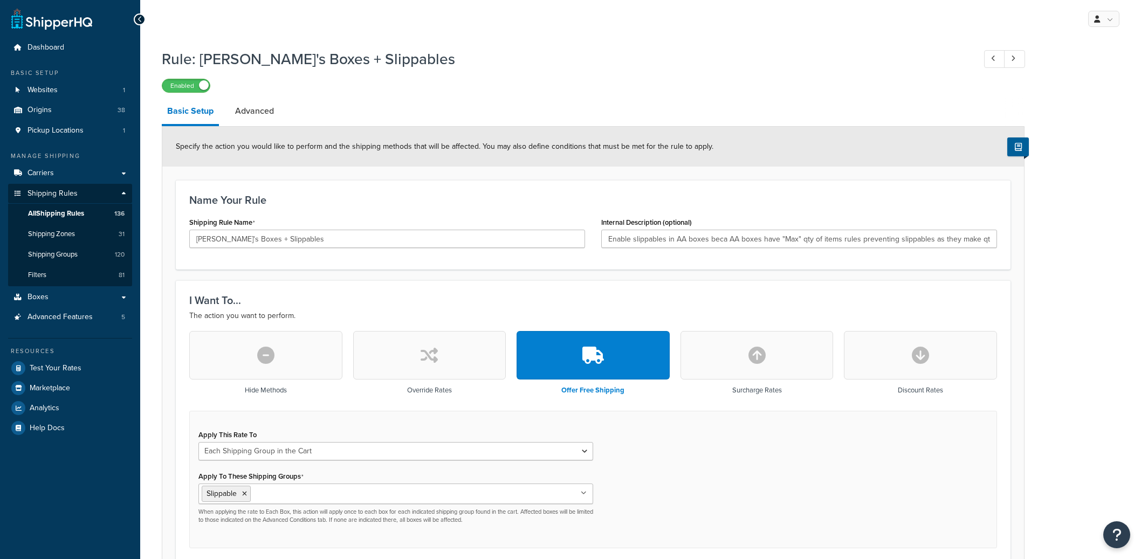
select select "SHIPPING_GROUP"
click at [252, 122] on link "Advanced" at bounding box center [255, 111] width 50 height 26
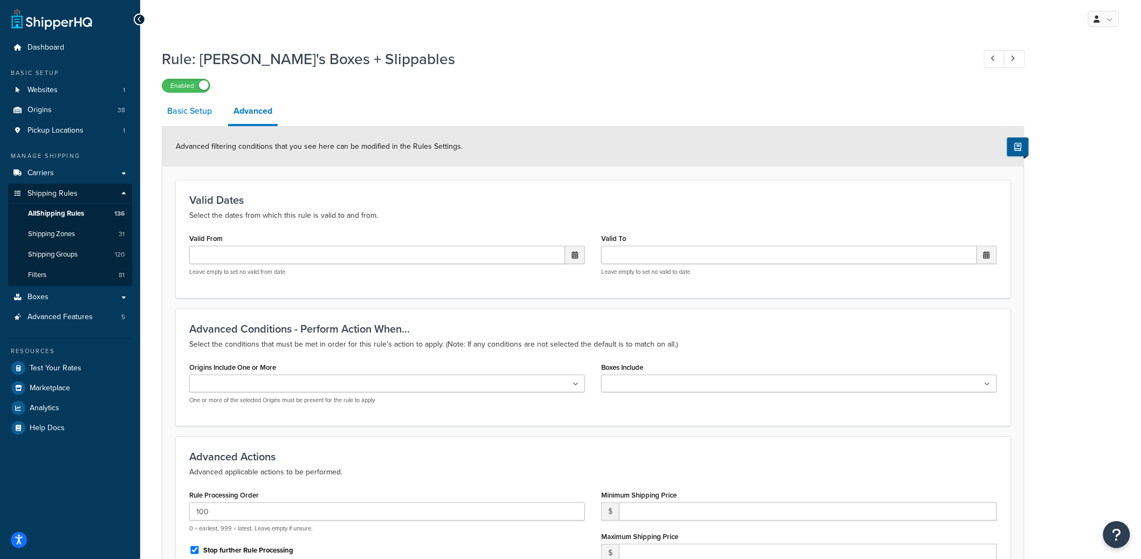
click at [207, 120] on link "Basic Setup" at bounding box center [190, 111] width 56 height 26
select select "SHIPPING_GROUP"
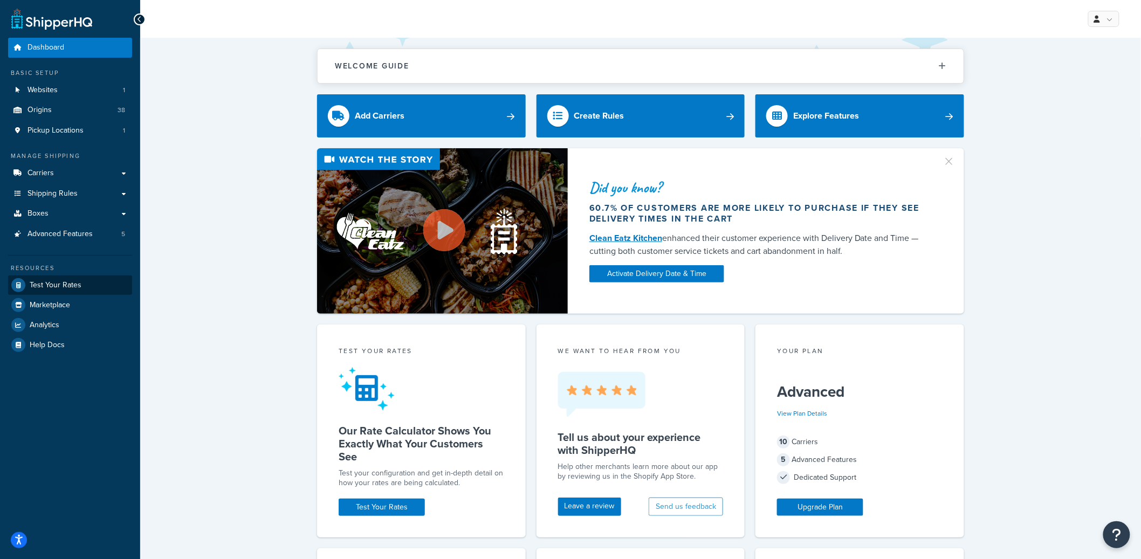
click at [66, 281] on span "Test Your Rates" at bounding box center [56, 285] width 52 height 9
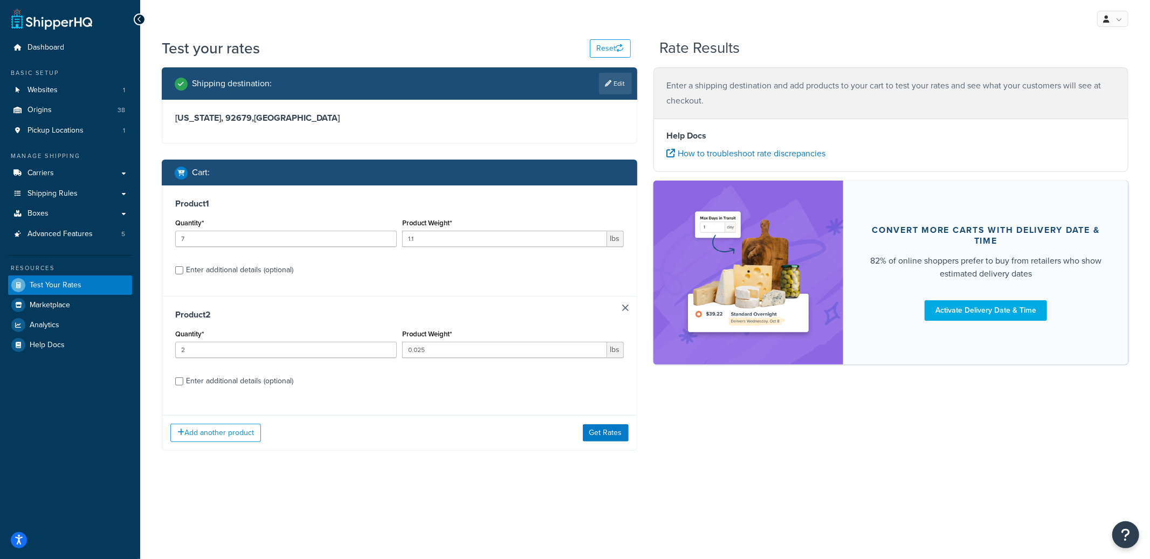
drag, startPoint x: 204, startPoint y: 348, endPoint x: 178, endPoint y: 348, distance: 25.9
click at [178, 348] on input "2" at bounding box center [286, 350] width 222 height 16
click at [211, 351] on input "2" at bounding box center [286, 350] width 222 height 16
drag, startPoint x: 205, startPoint y: 351, endPoint x: 177, endPoint y: 351, distance: 28.0
click at [177, 351] on input "2" at bounding box center [286, 350] width 222 height 16
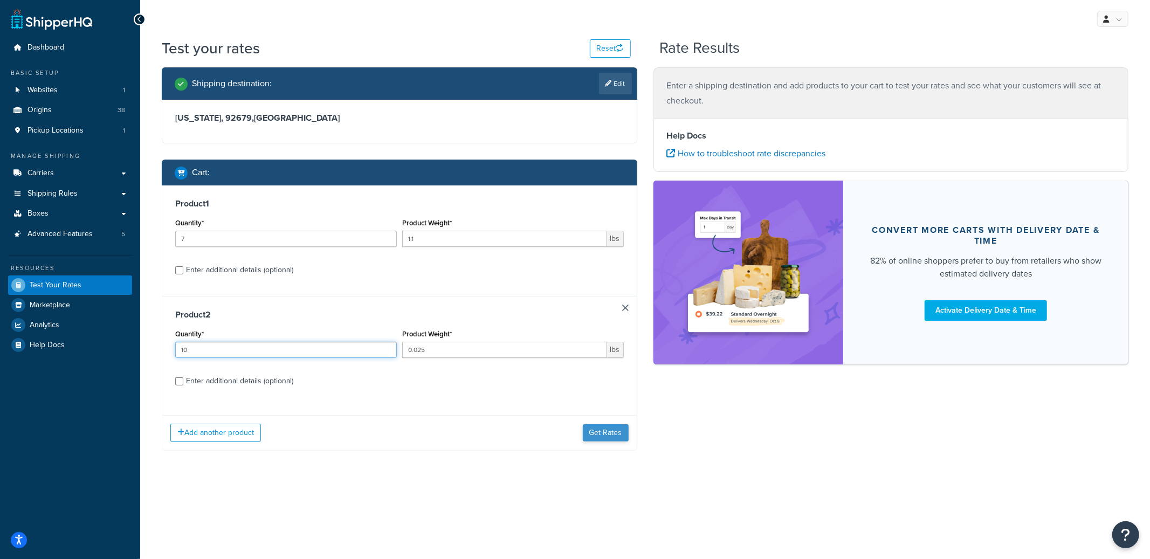
type input "10"
click at [624, 437] on button "Get Rates" at bounding box center [606, 432] width 46 height 17
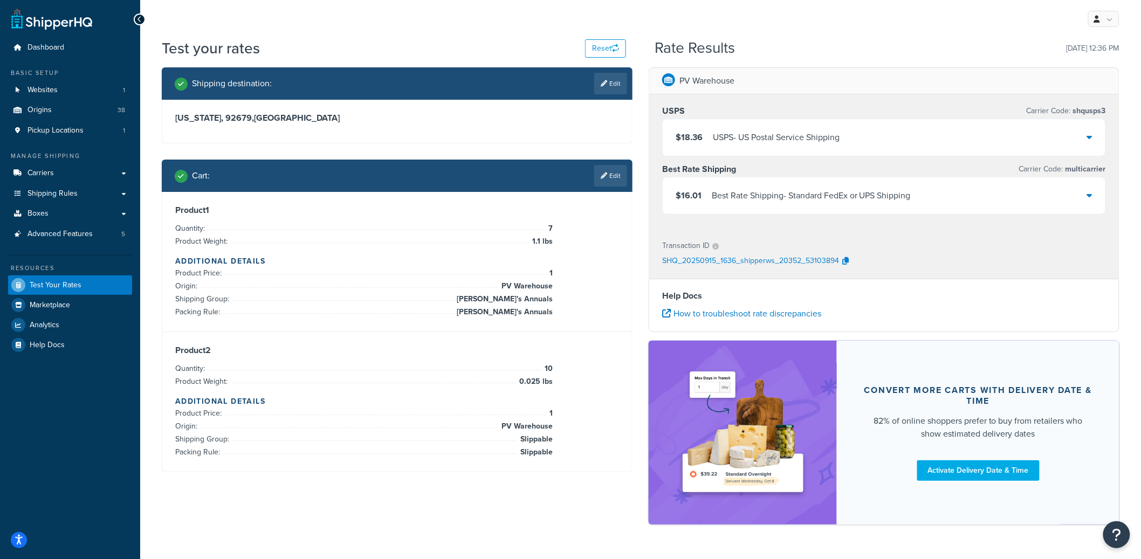
click at [769, 196] on div "Best Rate Shipping - Standard FedEx or UPS Shipping" at bounding box center [811, 195] width 199 height 15
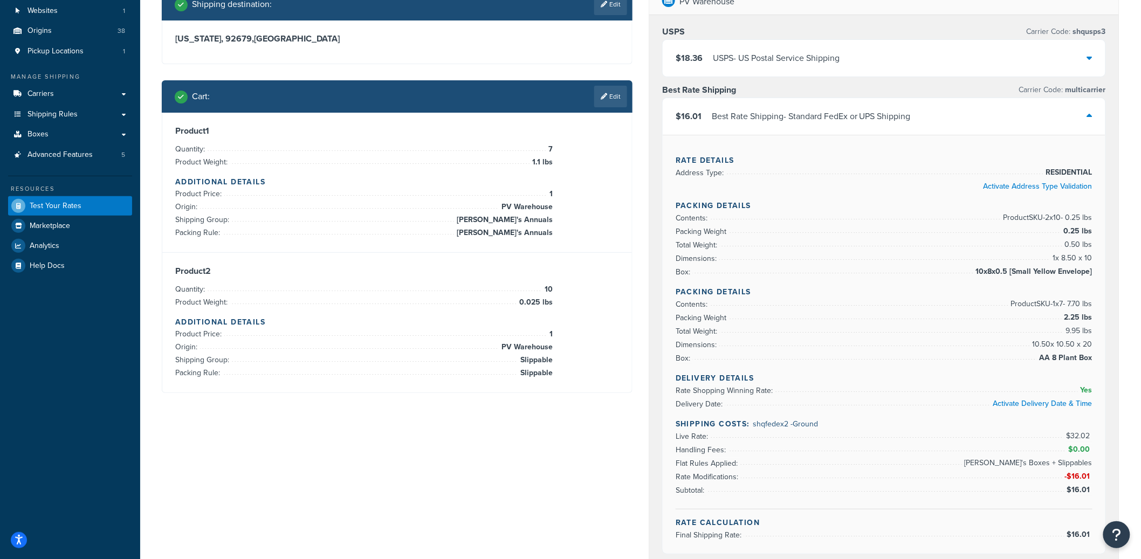
scroll to position [101, 0]
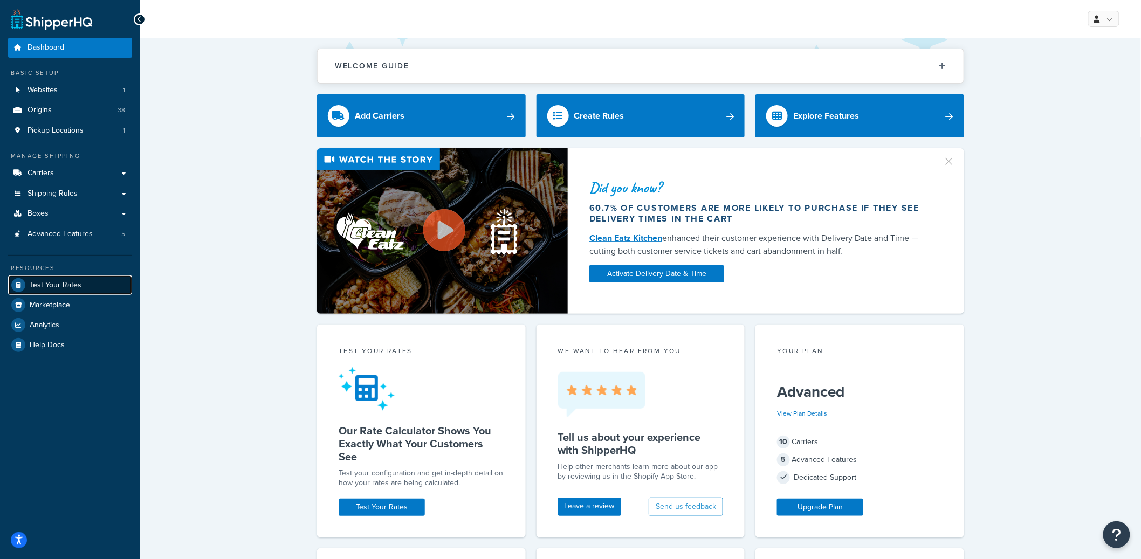
click at [58, 278] on link "Test Your Rates" at bounding box center [70, 285] width 124 height 19
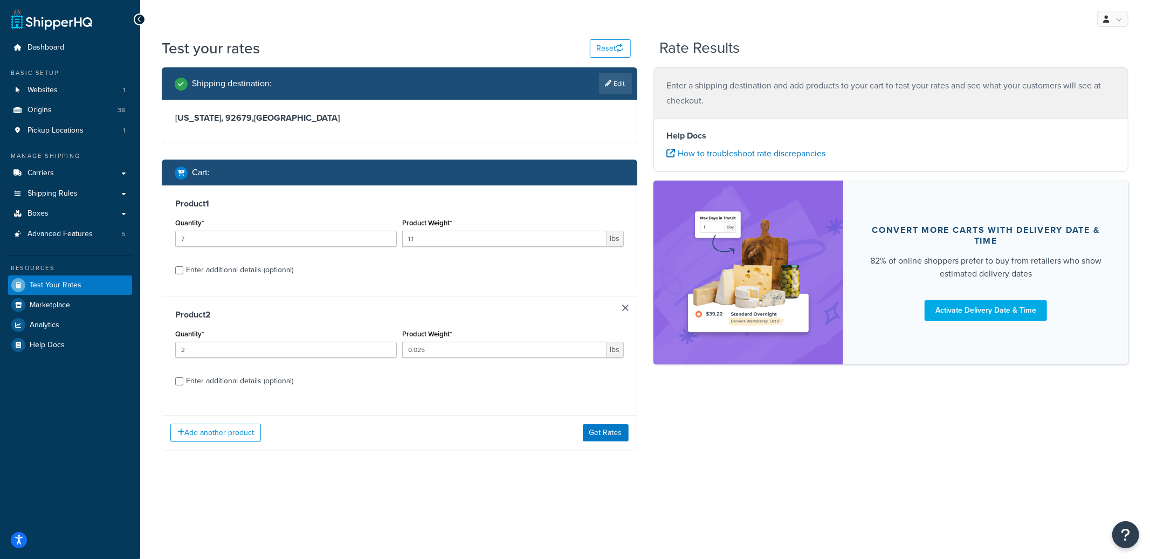
click at [628, 310] on link at bounding box center [625, 308] width 6 height 6
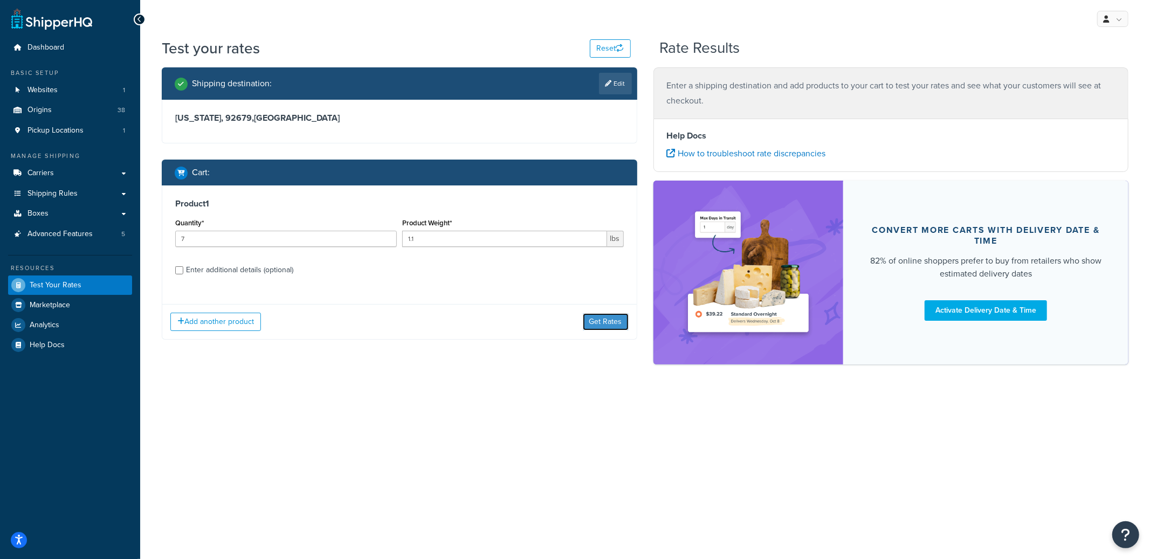
click at [608, 326] on button "Get Rates" at bounding box center [606, 321] width 46 height 17
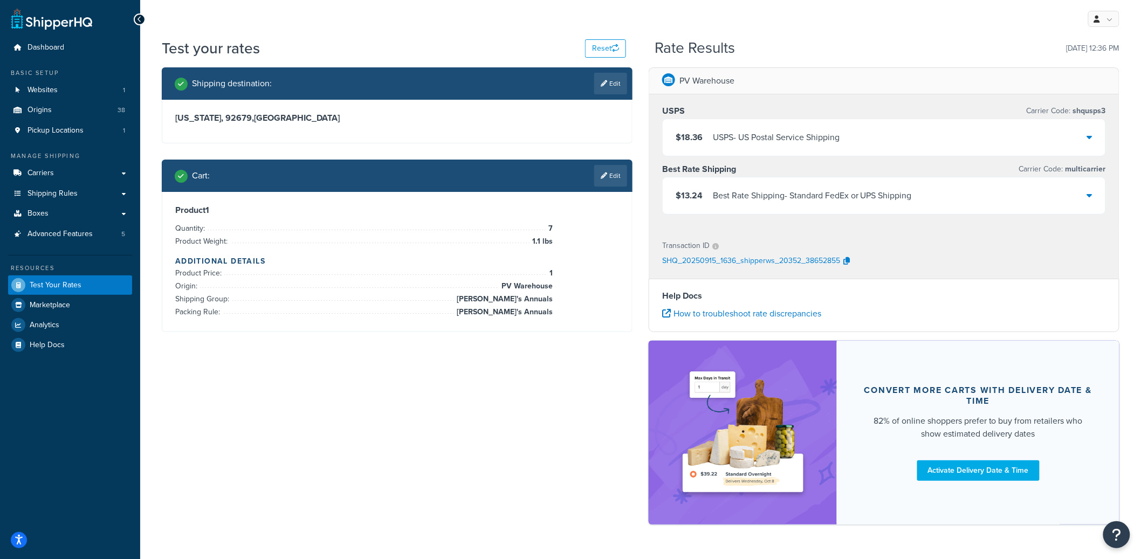
click at [782, 204] on div "$13.24 Best Rate Shipping - Standard FedEx or UPS Shipping" at bounding box center [884, 195] width 443 height 37
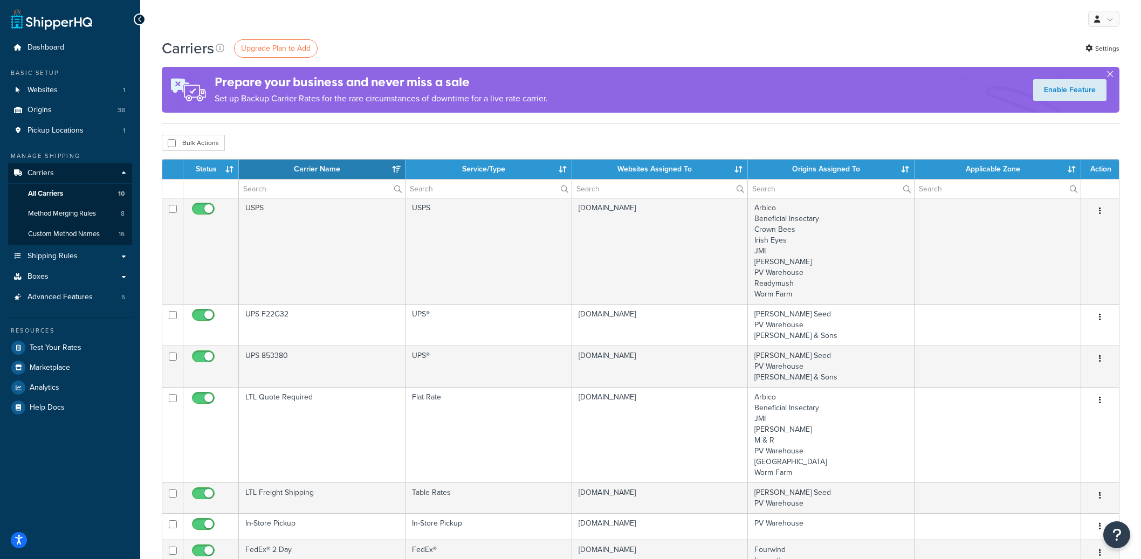
select select "15"
click at [81, 211] on span "Method Merging Rules" at bounding box center [62, 213] width 68 height 9
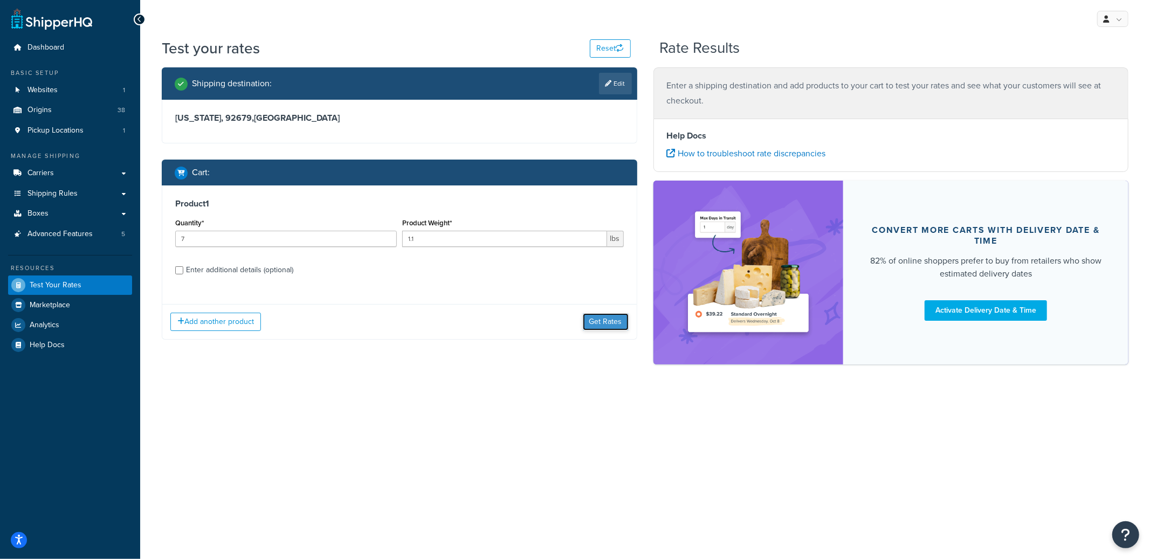
click at [608, 315] on button "Get Rates" at bounding box center [606, 321] width 46 height 17
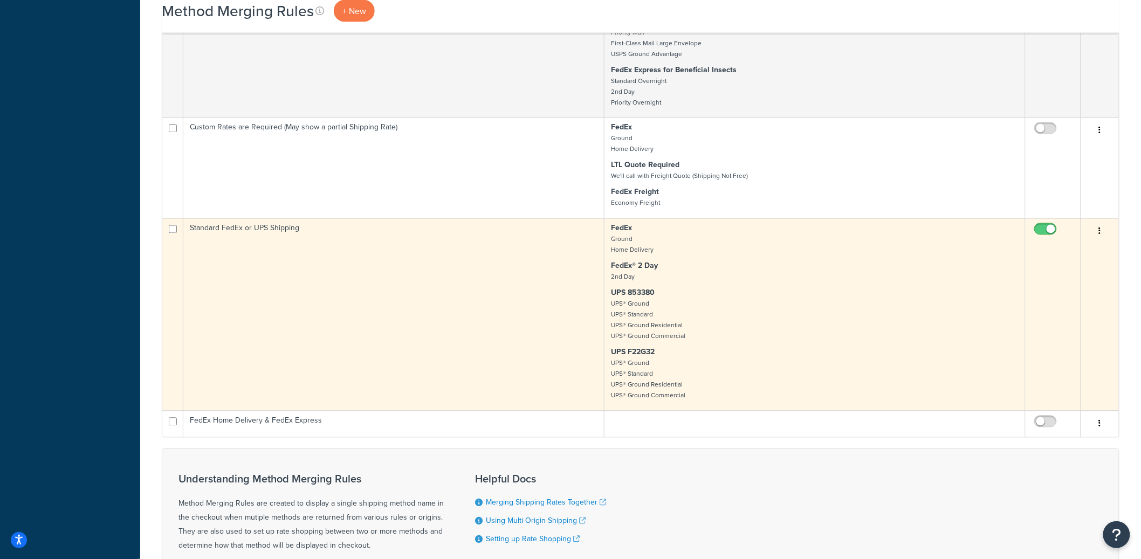
scroll to position [754, 0]
click at [1048, 226] on input "checkbox" at bounding box center [1047, 228] width 30 height 13
click at [1046, 224] on input "checkbox" at bounding box center [1047, 228] width 30 height 13
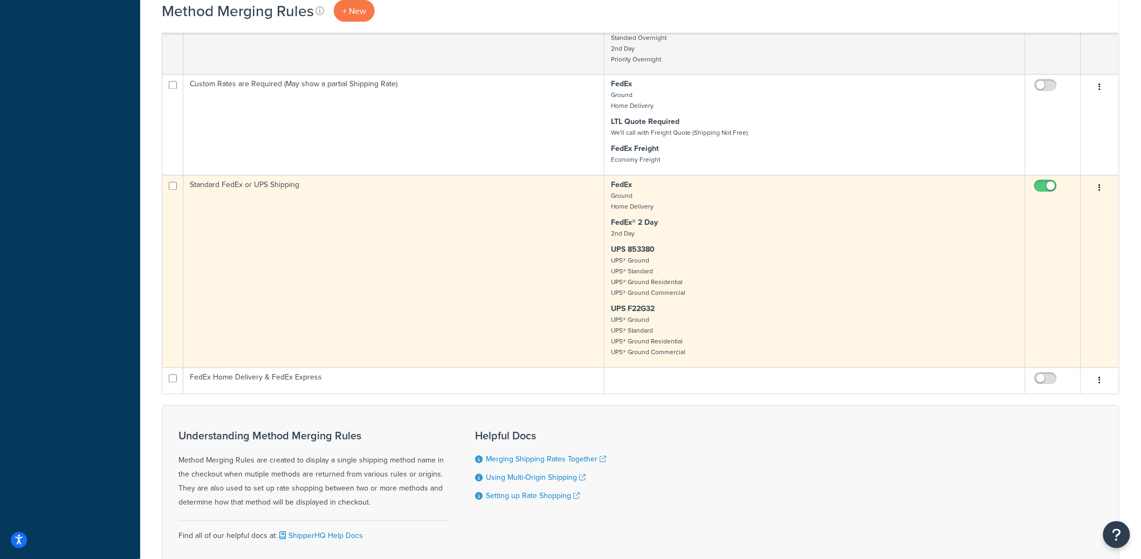
scroll to position [850, 0]
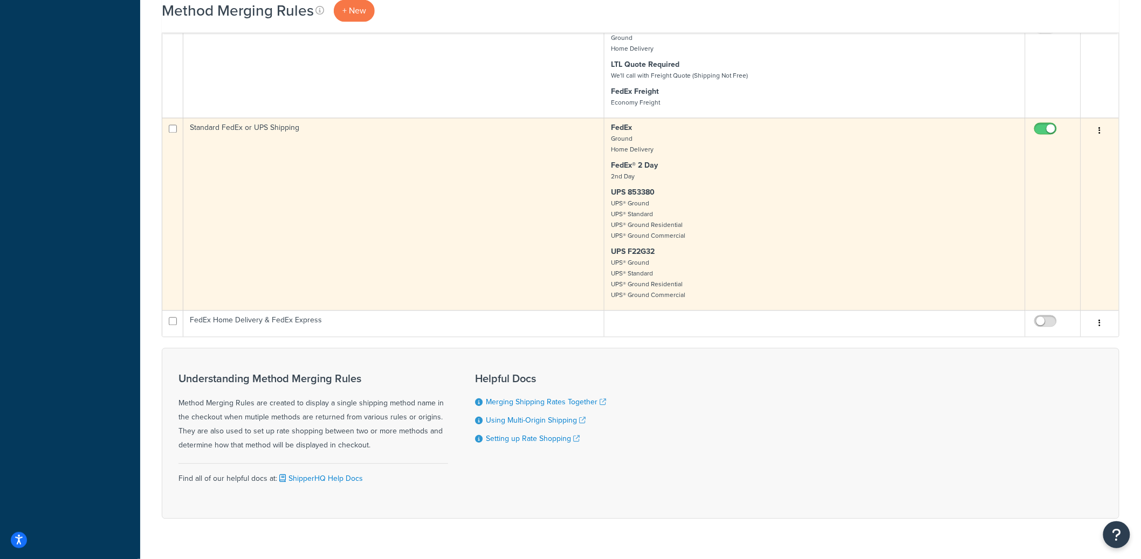
click at [1049, 130] on input "checkbox" at bounding box center [1047, 131] width 30 height 13
click at [1047, 129] on input "checkbox" at bounding box center [1047, 131] width 30 height 13
checkbox input "true"
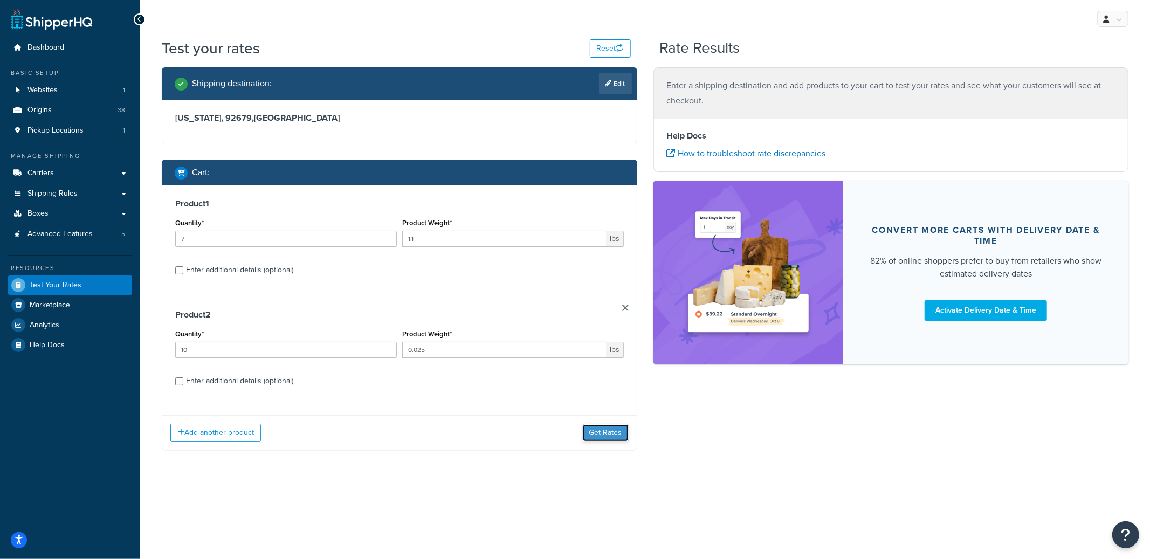
click at [608, 436] on button "Get Rates" at bounding box center [606, 432] width 46 height 17
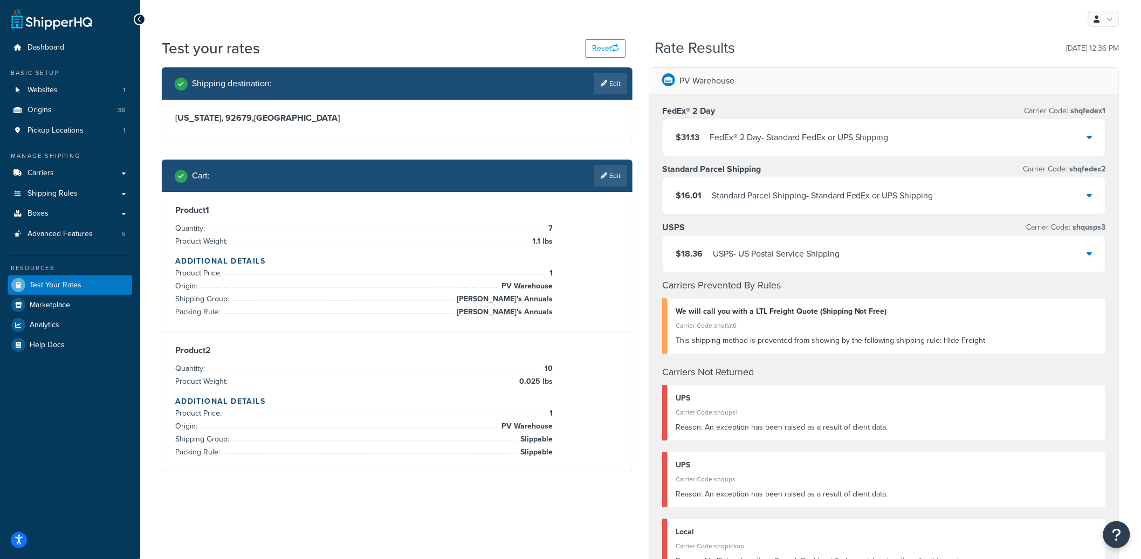
click at [905, 201] on div "Standard Parcel Shipping - Standard FedEx or UPS Shipping" at bounding box center [823, 195] width 222 height 15
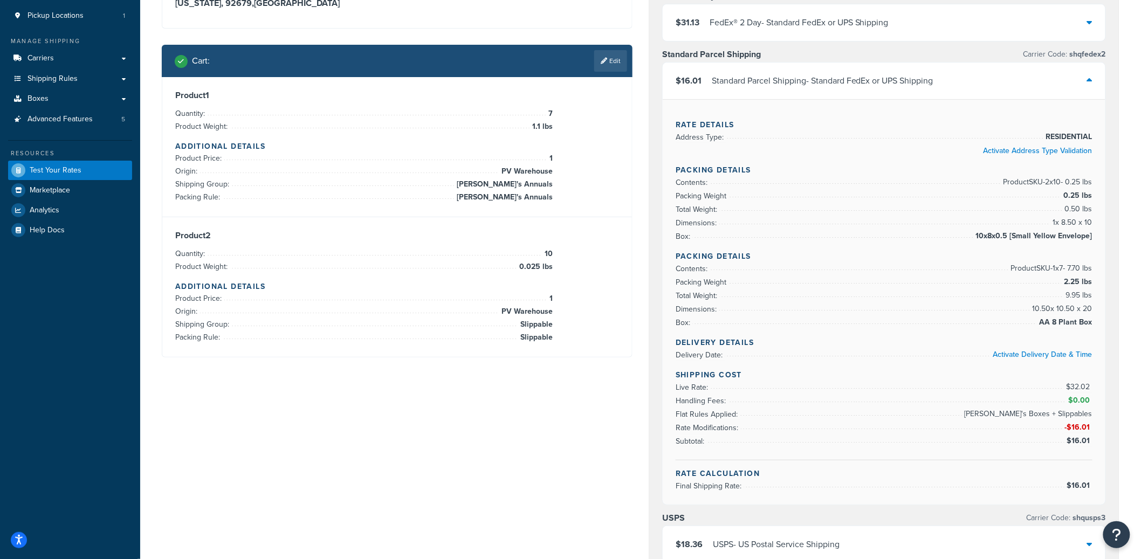
scroll to position [118, 0]
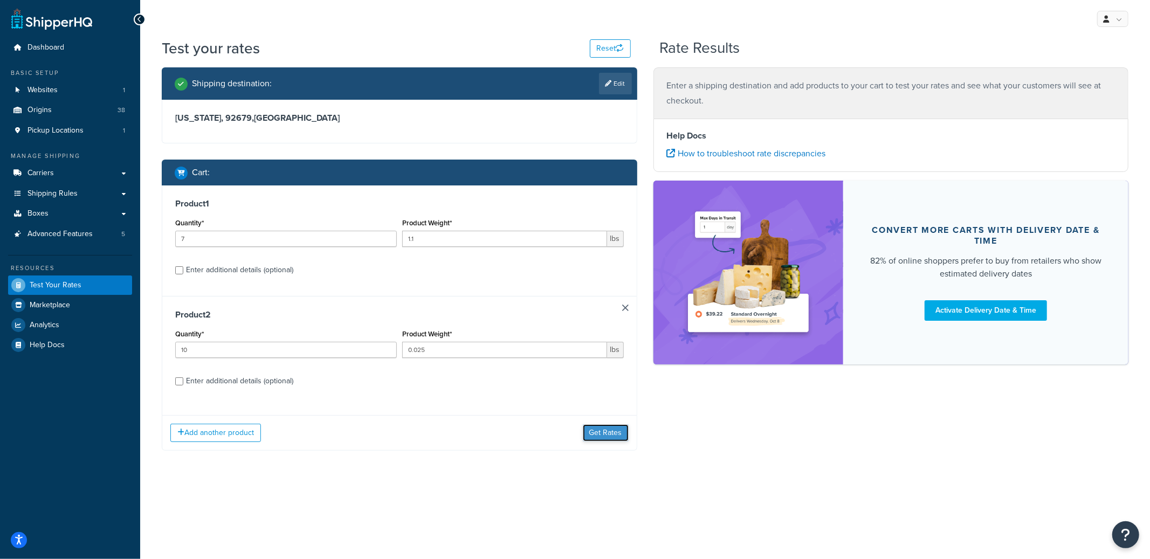
click at [617, 426] on button "Get Rates" at bounding box center [606, 432] width 46 height 17
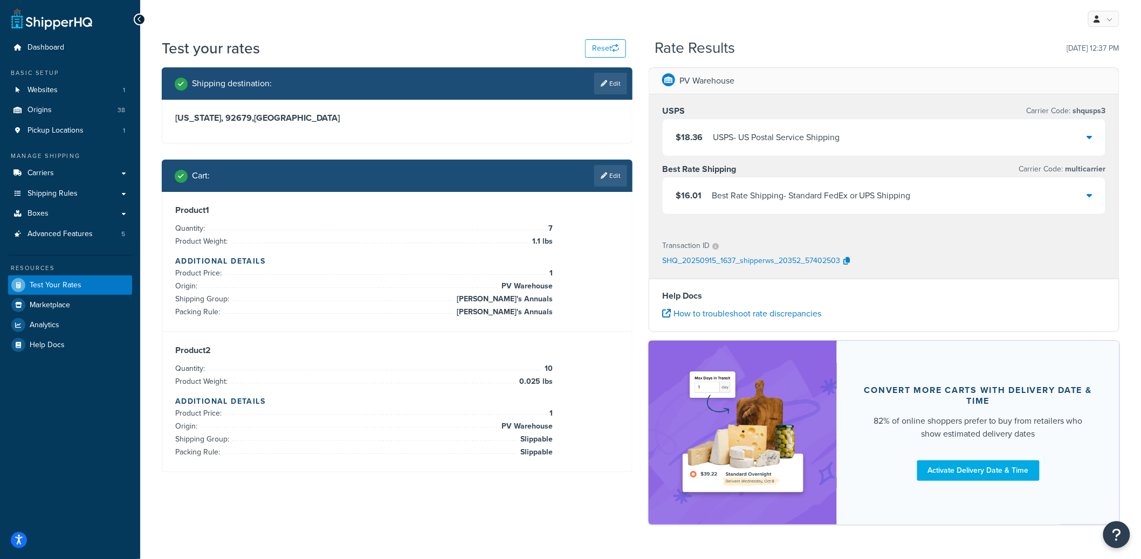
click at [766, 198] on div "Best Rate Shipping - Standard FedEx or UPS Shipping" at bounding box center [811, 195] width 199 height 15
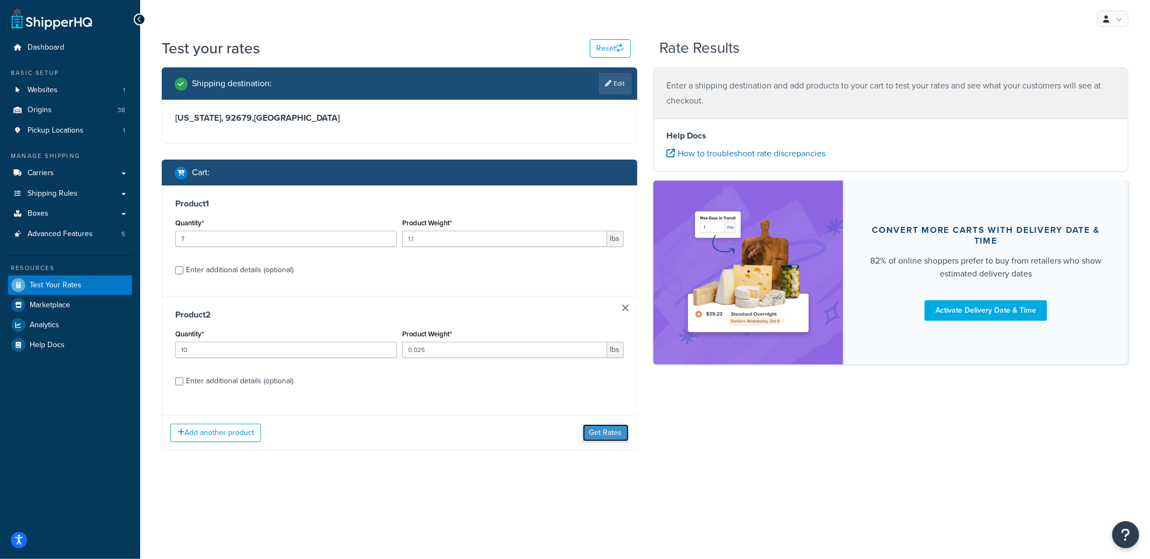
click at [602, 430] on button "Get Rates" at bounding box center [606, 432] width 46 height 17
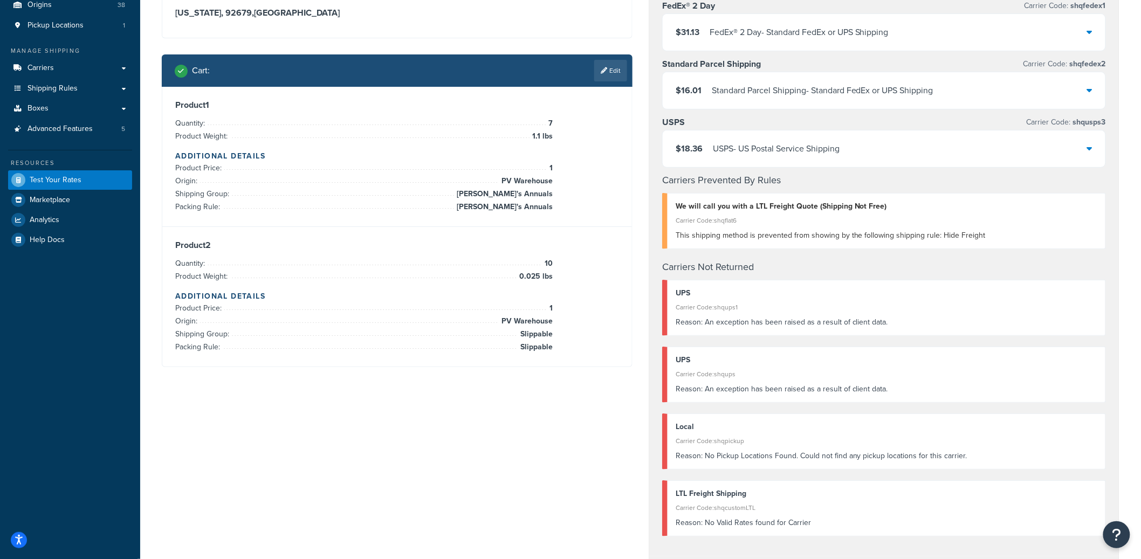
scroll to position [173, 0]
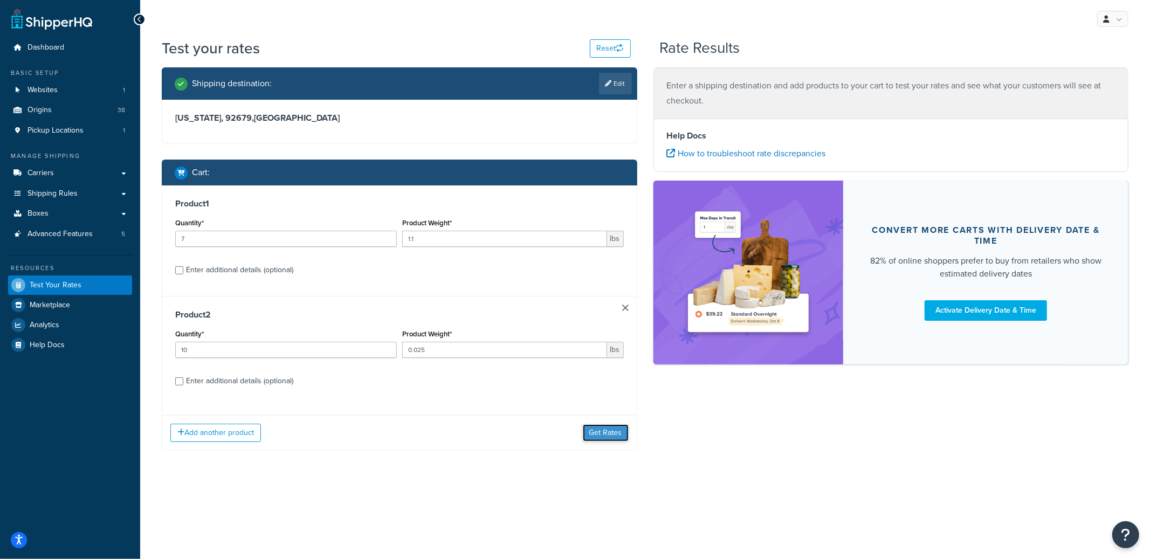
click at [598, 441] on button "Get Rates" at bounding box center [606, 432] width 46 height 17
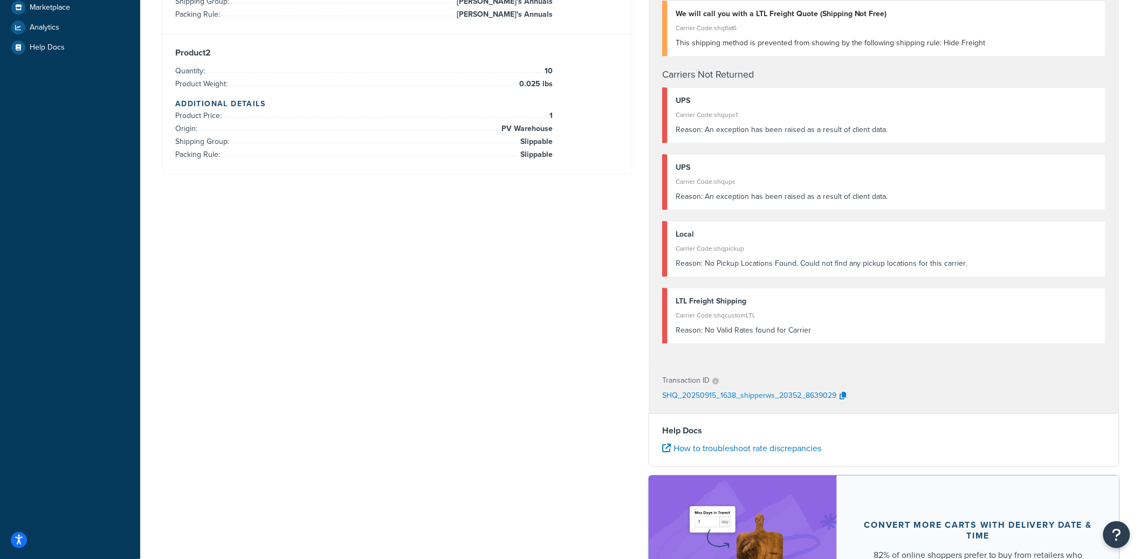
scroll to position [298, 0]
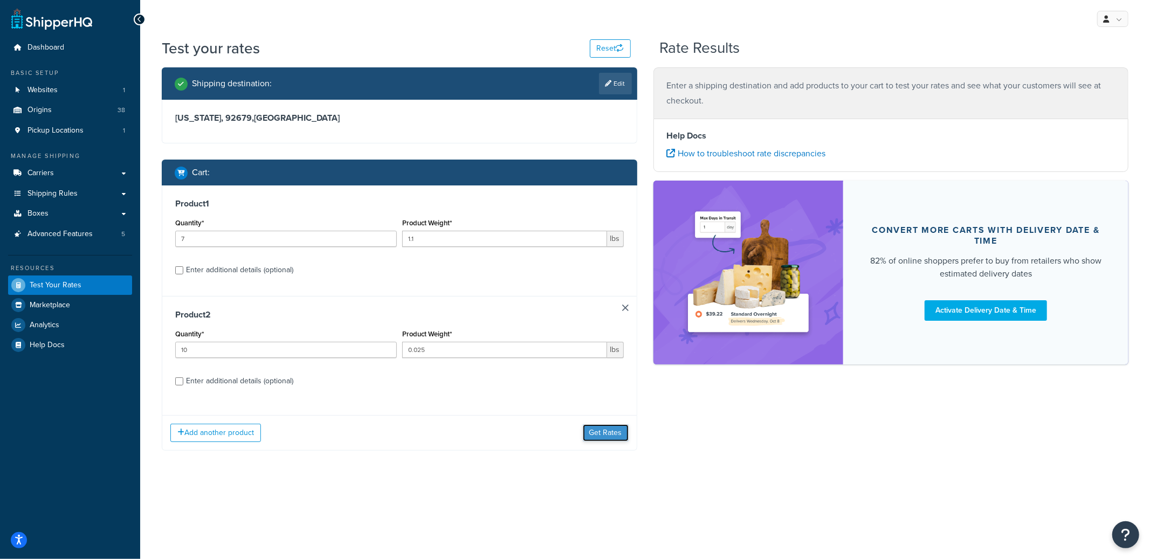
click at [615, 441] on button "Get Rates" at bounding box center [606, 432] width 46 height 17
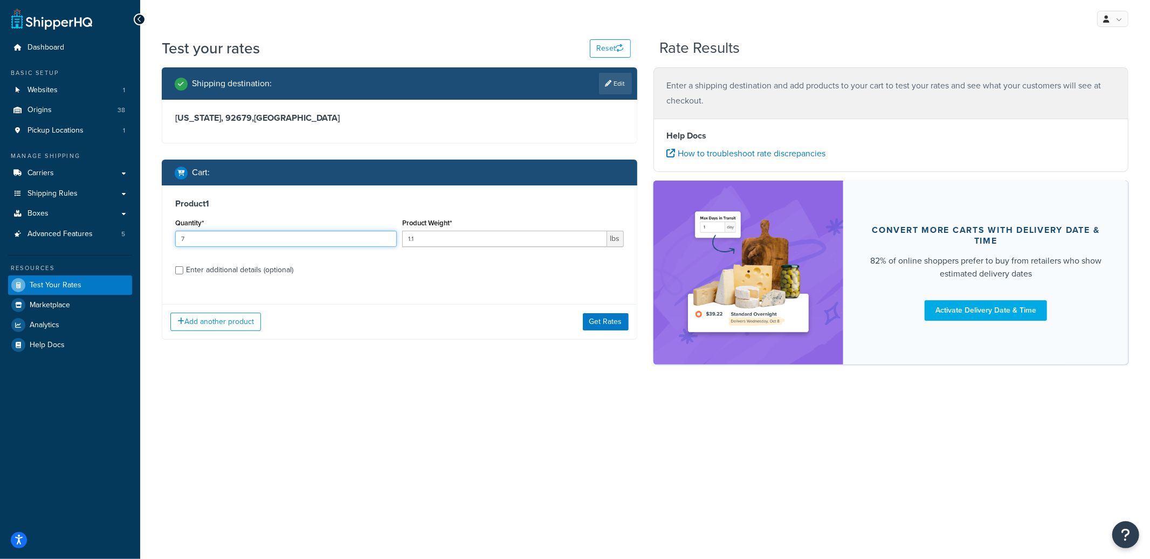
drag, startPoint x: 231, startPoint y: 240, endPoint x: 202, endPoint y: 237, distance: 28.8
click at [200, 239] on input "7" at bounding box center [286, 239] width 222 height 16
type input "10"
type input "0.025"
click at [200, 266] on div "Enter additional details (optional)" at bounding box center [239, 270] width 107 height 15
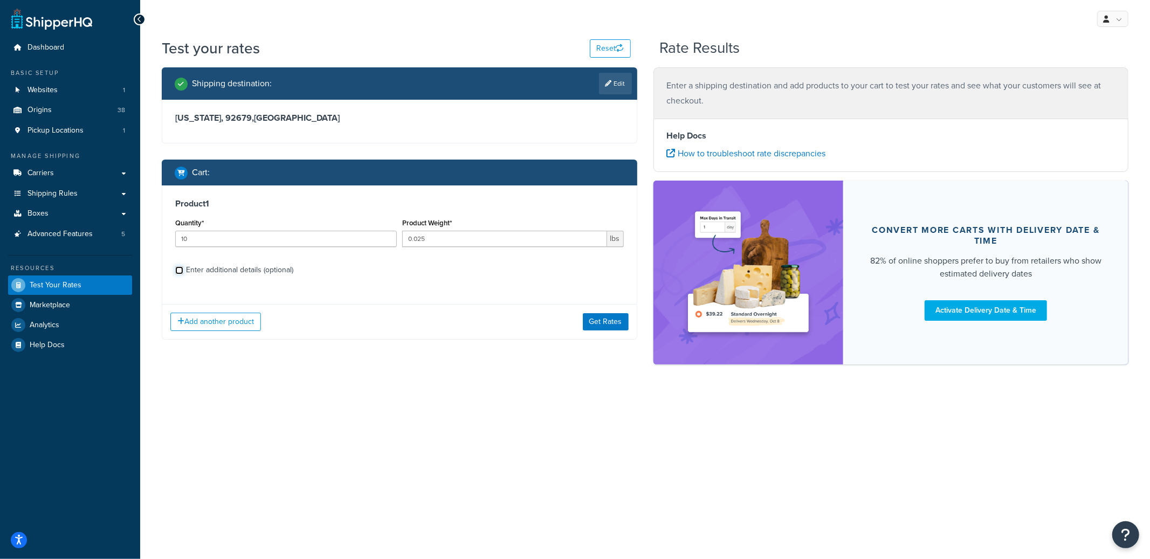
click at [183, 266] on input "Enter additional details (optional)" at bounding box center [179, 270] width 8 height 8
checkbox input "true"
select select "84863"
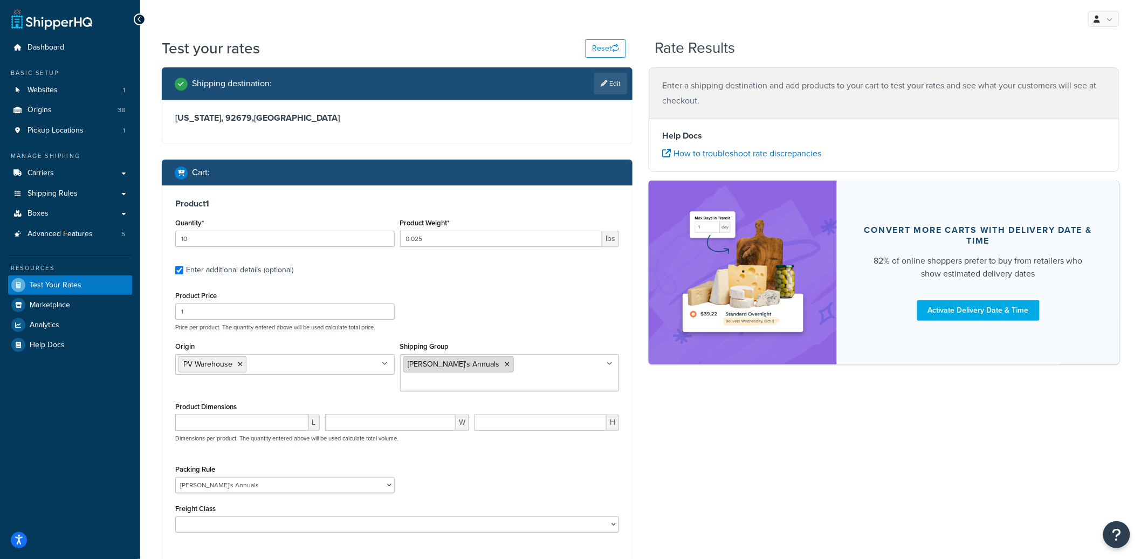
click at [505, 365] on icon at bounding box center [507, 364] width 5 height 6
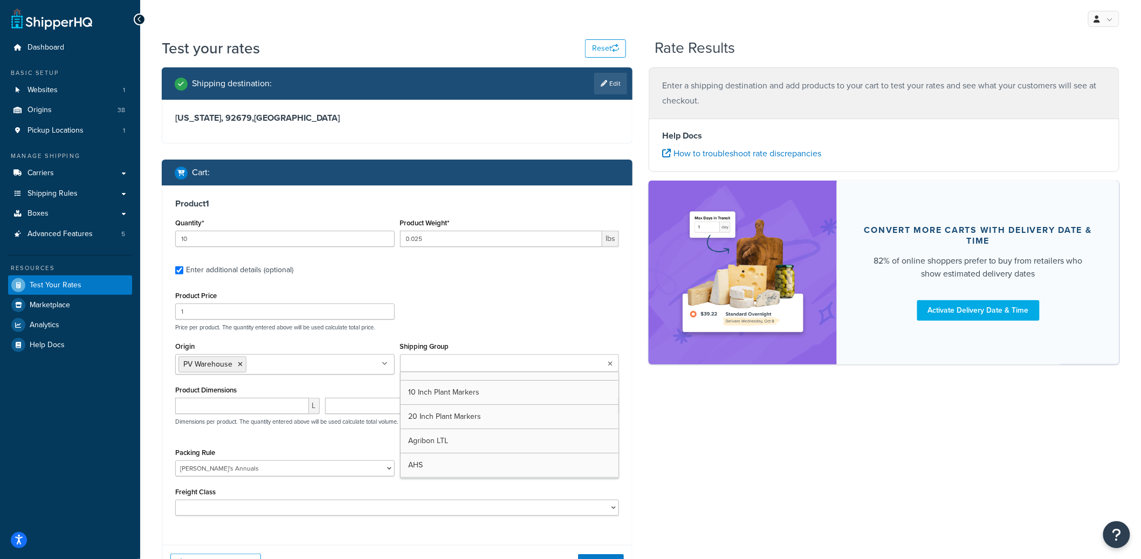
click at [469, 365] on input "Shipping Group" at bounding box center [450, 364] width 95 height 12
type input "sli"
click at [311, 473] on select "1 Gallon 10 Inch Plant Markers 20 Inch Plant Markers AHS 4 claw GO500 AHS 5 Gal…" at bounding box center [284, 468] width 219 height 16
select select "23050"
click at [175, 462] on select "1 Gallon 10 Inch Plant Markers 20 Inch Plant Markers AHS 4 claw GO500 AHS 5 Gal…" at bounding box center [284, 468] width 219 height 16
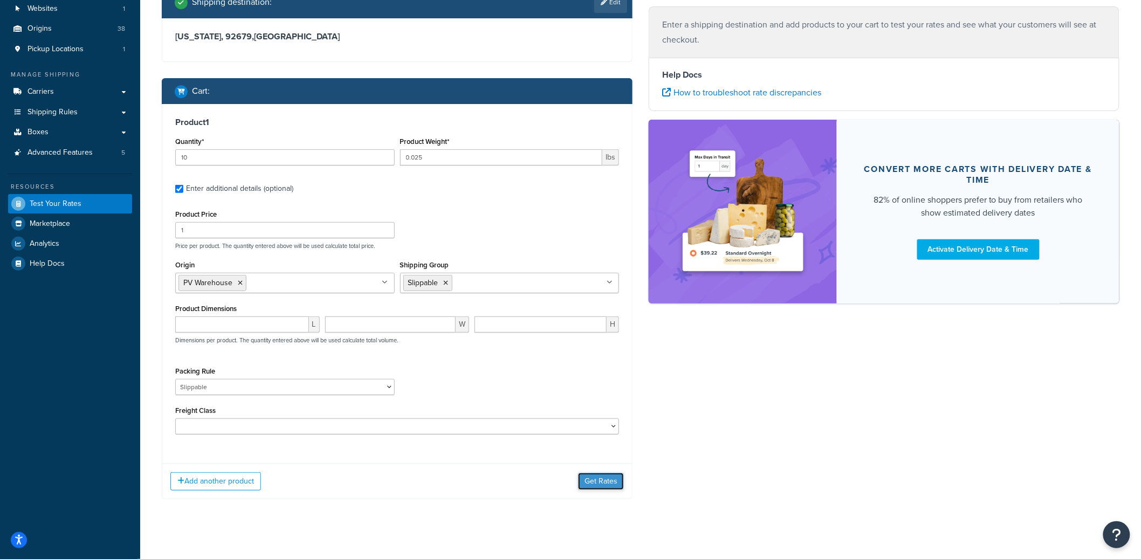
click at [607, 480] on button "Get Rates" at bounding box center [601, 481] width 46 height 17
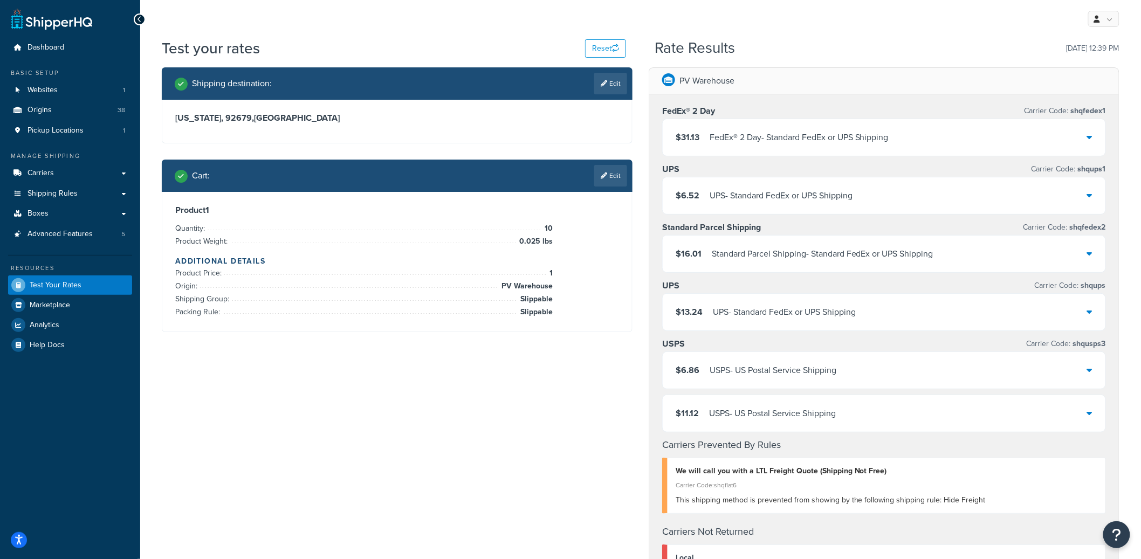
click at [834, 311] on div "UPS - Standard FedEx or UPS Shipping" at bounding box center [784, 312] width 143 height 15
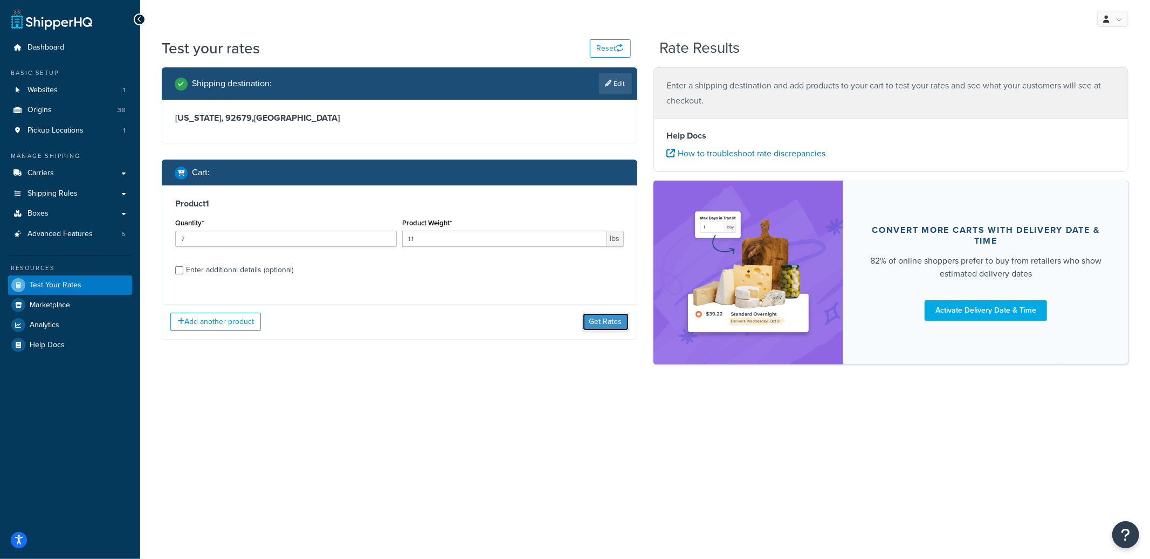
click at [598, 315] on button "Get Rates" at bounding box center [606, 321] width 46 height 17
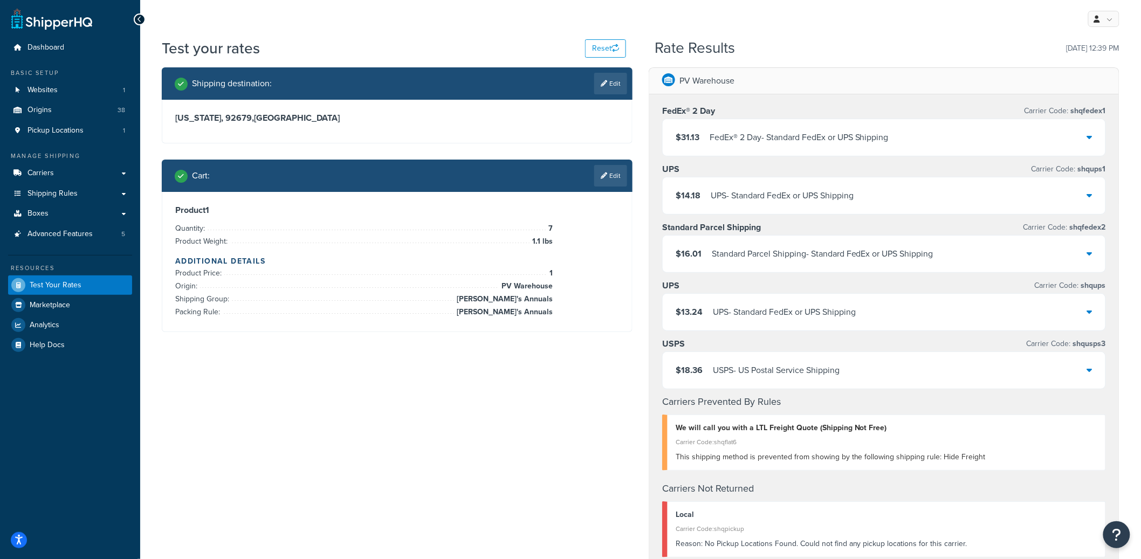
click at [775, 313] on div "UPS - Standard FedEx or UPS Shipping" at bounding box center [784, 312] width 143 height 15
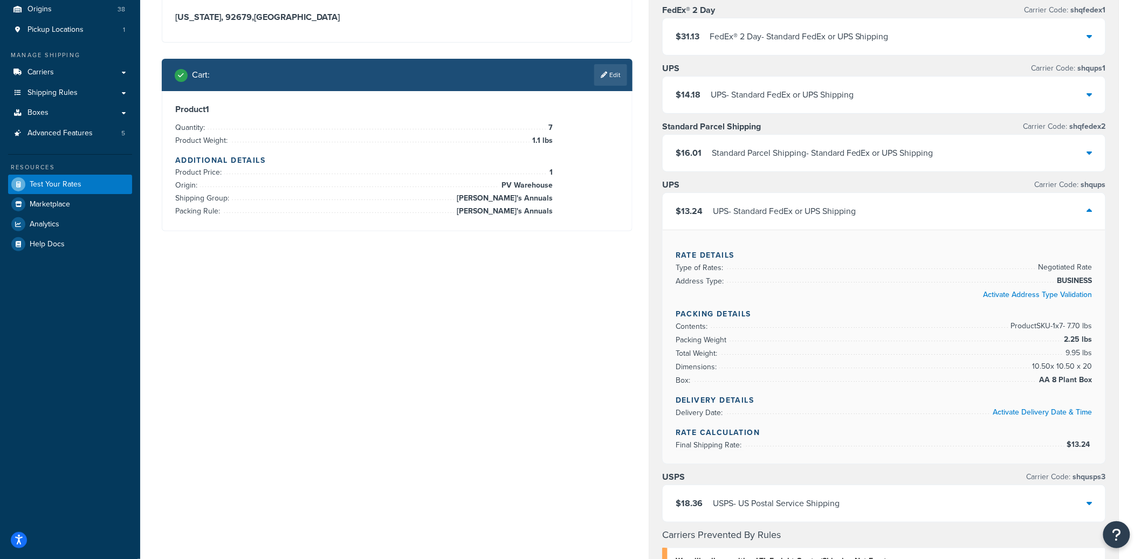
scroll to position [108, 0]
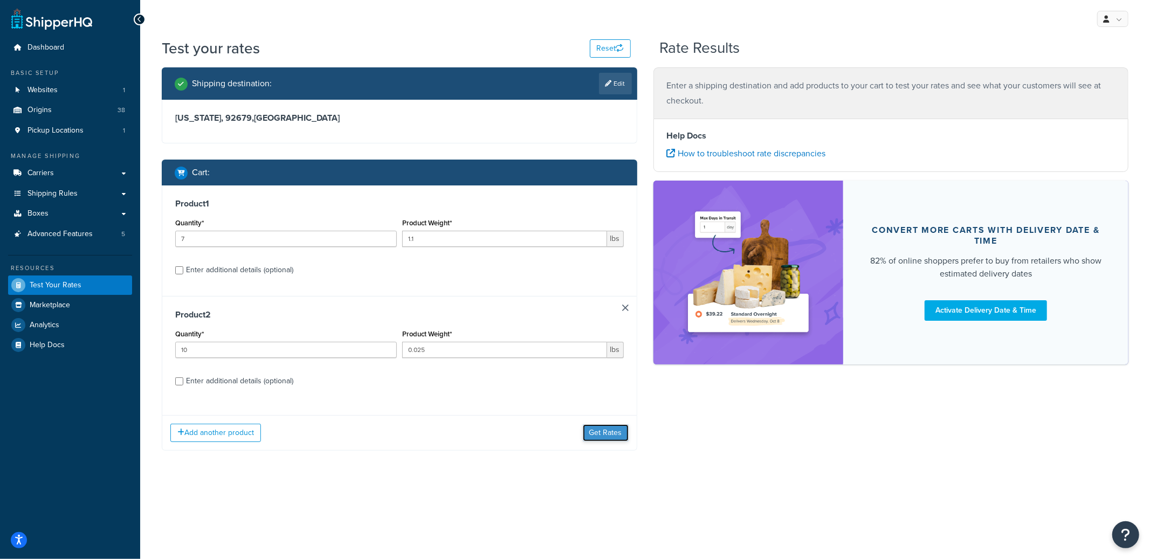
click at [619, 429] on button "Get Rates" at bounding box center [606, 432] width 46 height 17
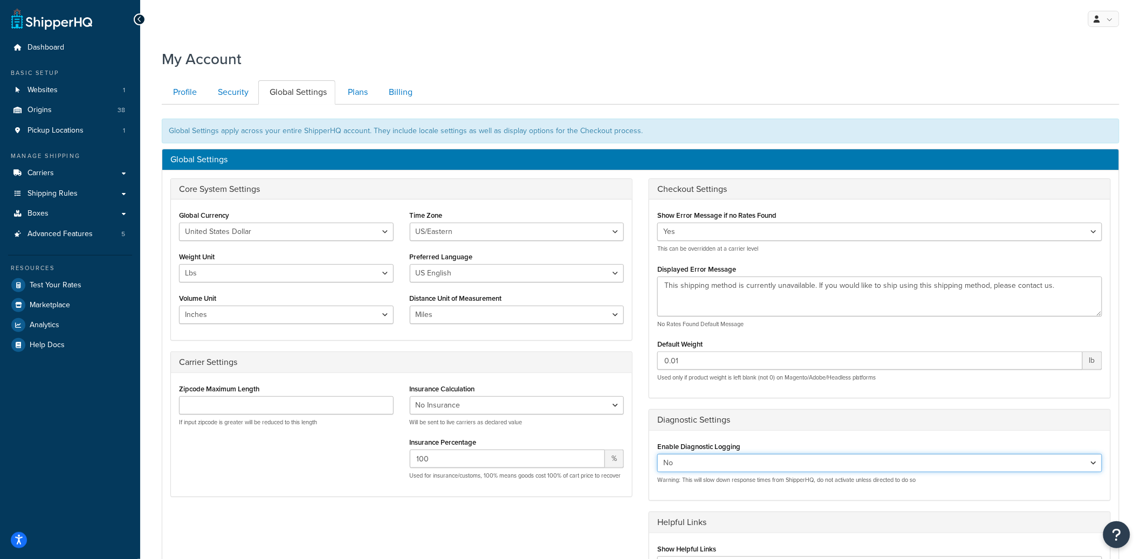
click at [697, 466] on select "Yes No" at bounding box center [879, 463] width 445 height 18
select select "true"
click at [657, 455] on select "Yes No" at bounding box center [879, 463] width 445 height 18
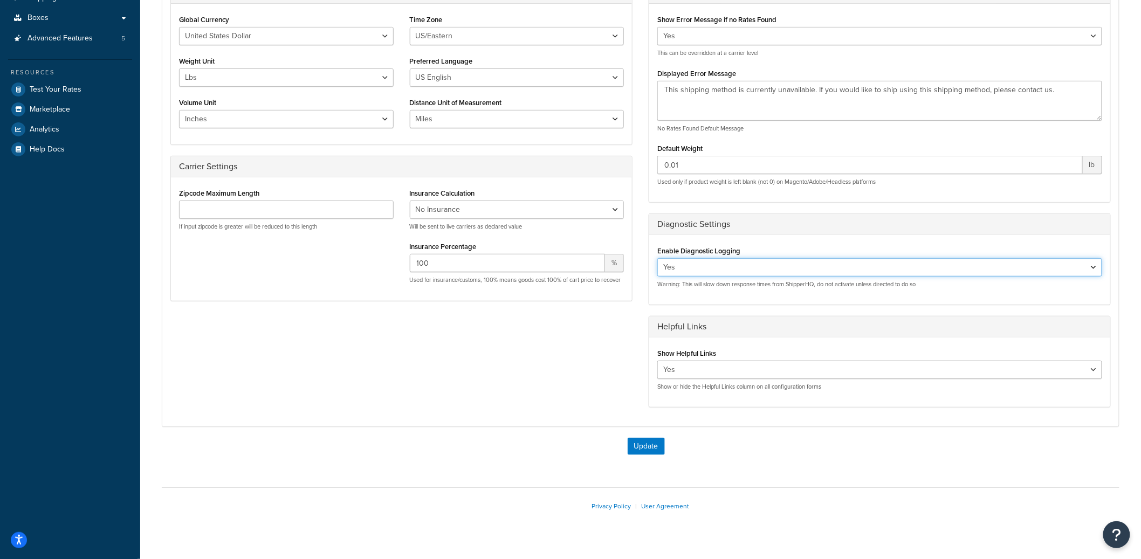
scroll to position [216, 0]
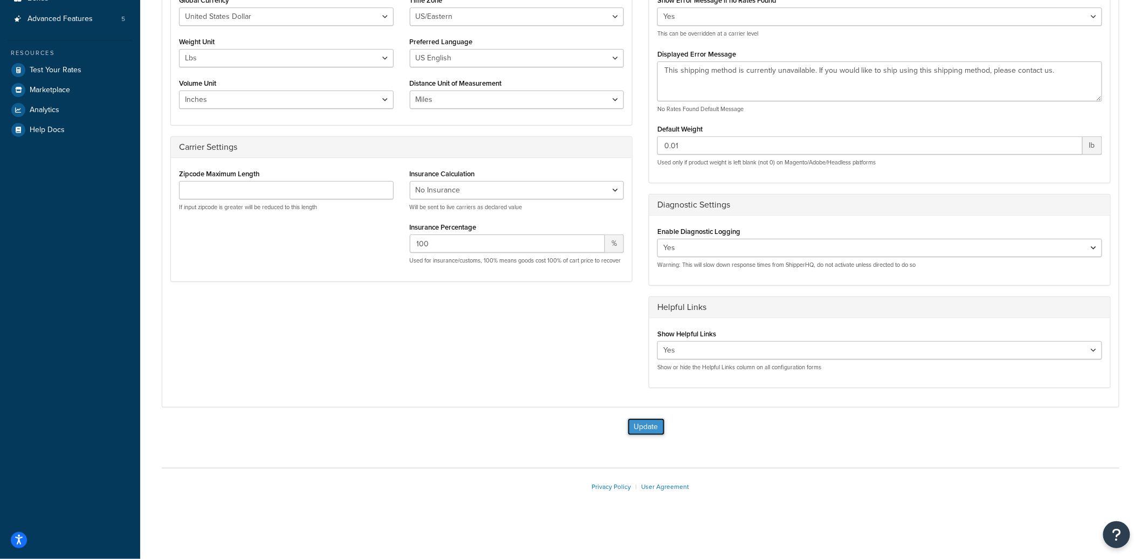
click at [641, 423] on button "Update" at bounding box center [646, 426] width 37 height 17
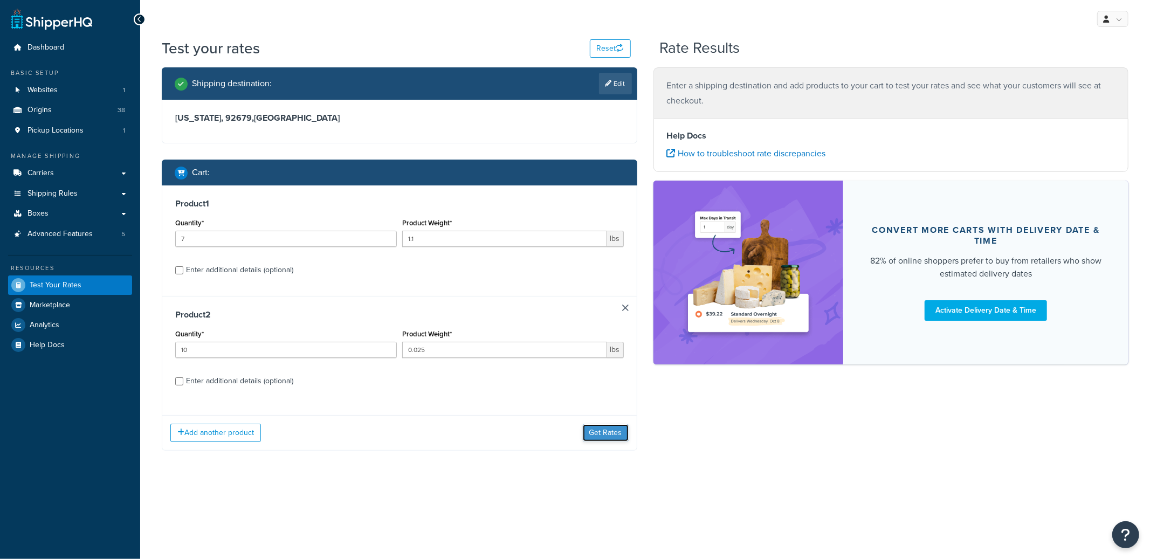
click at [617, 438] on button "Get Rates" at bounding box center [606, 432] width 46 height 17
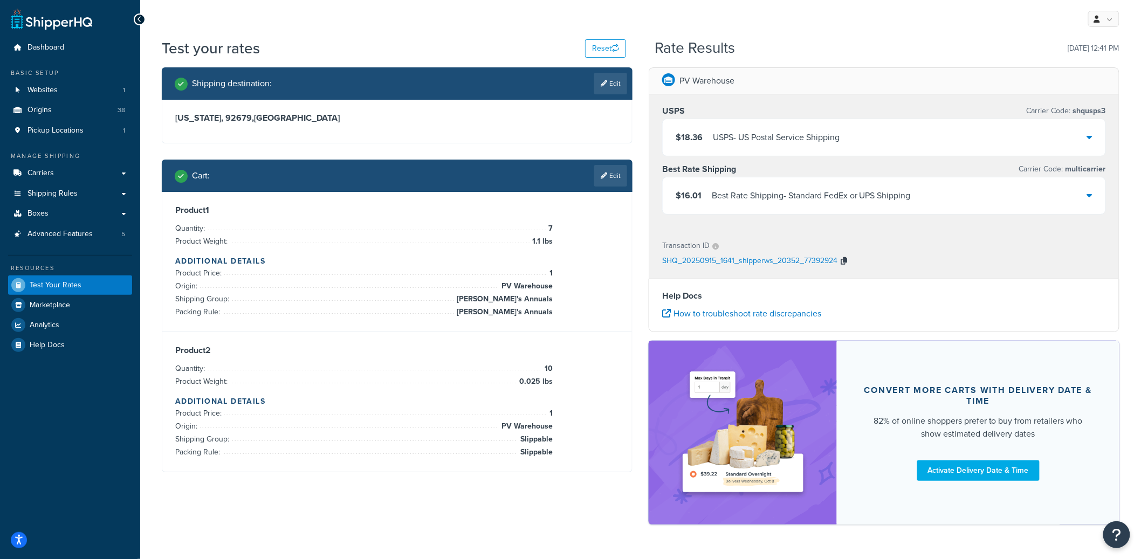
click at [847, 264] on button "button" at bounding box center [843, 261] width 13 height 16
click at [844, 264] on icon "button" at bounding box center [844, 261] width 6 height 8
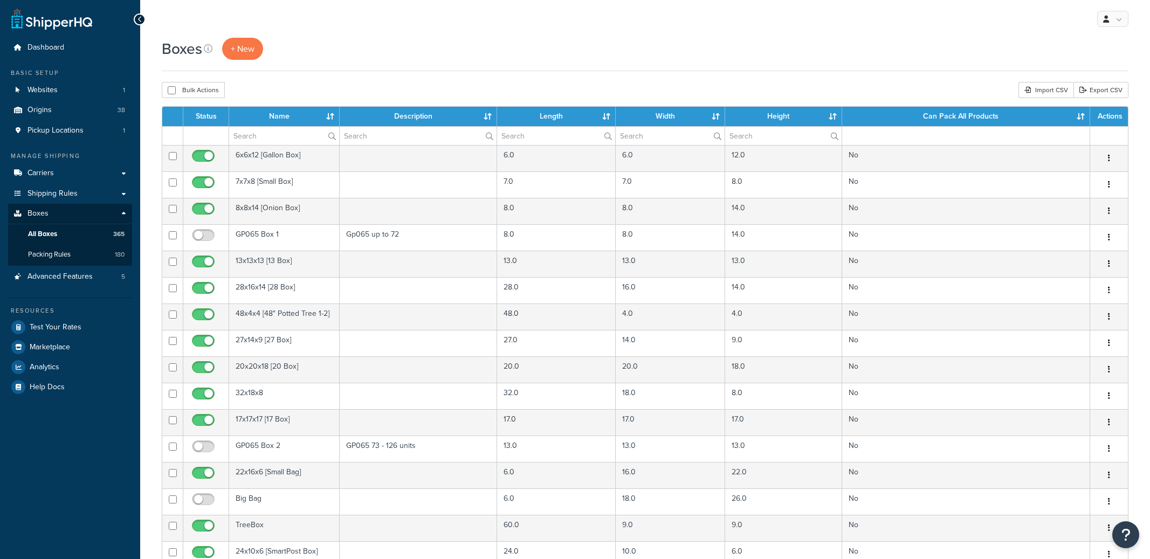
select select "100"
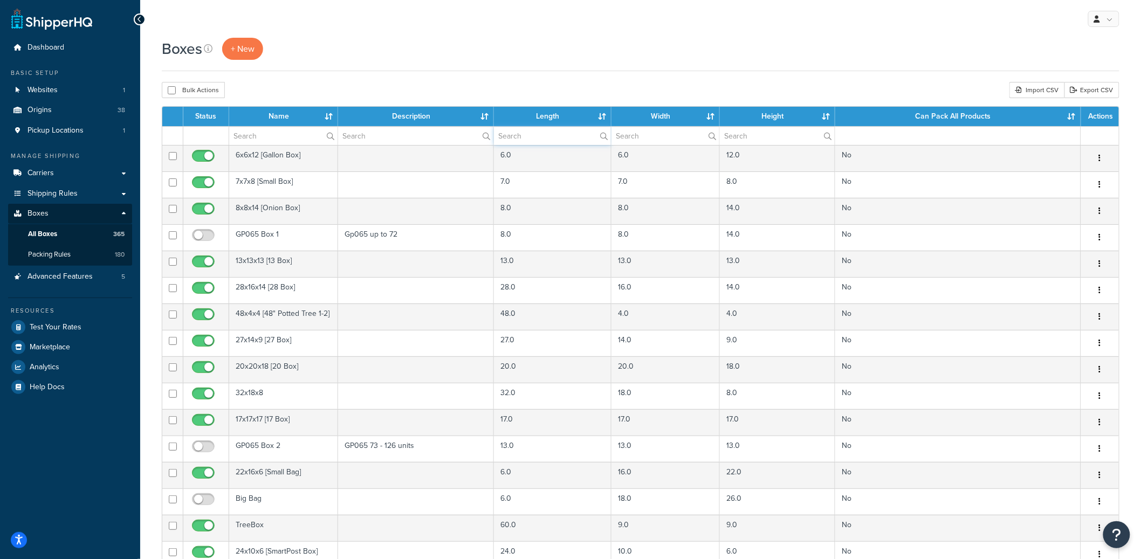
click at [530, 136] on input "text" at bounding box center [552, 136] width 117 height 18
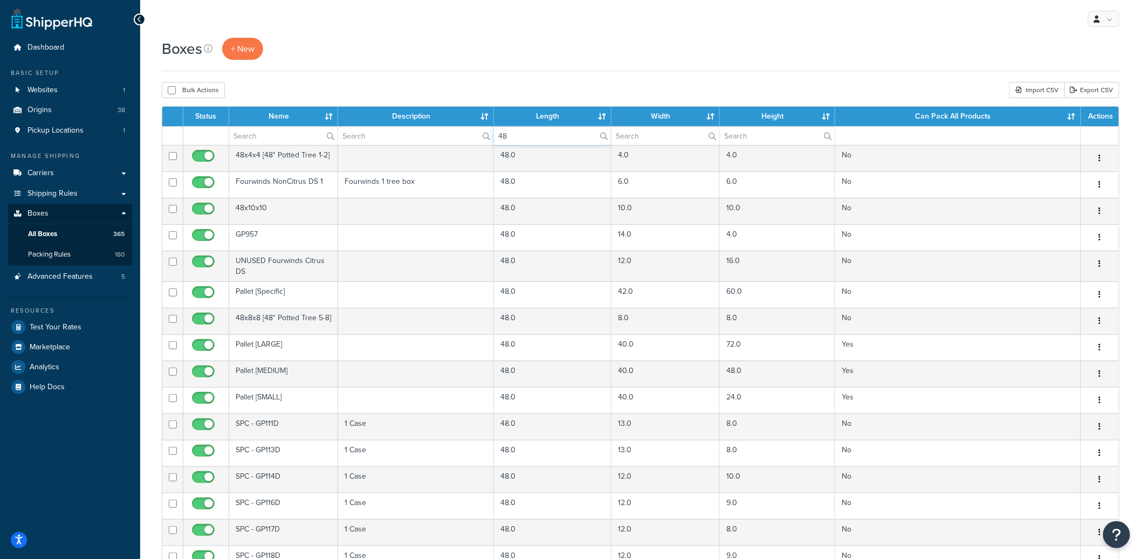
type input "48"
click at [661, 135] on input "text" at bounding box center [665, 136] width 108 height 18
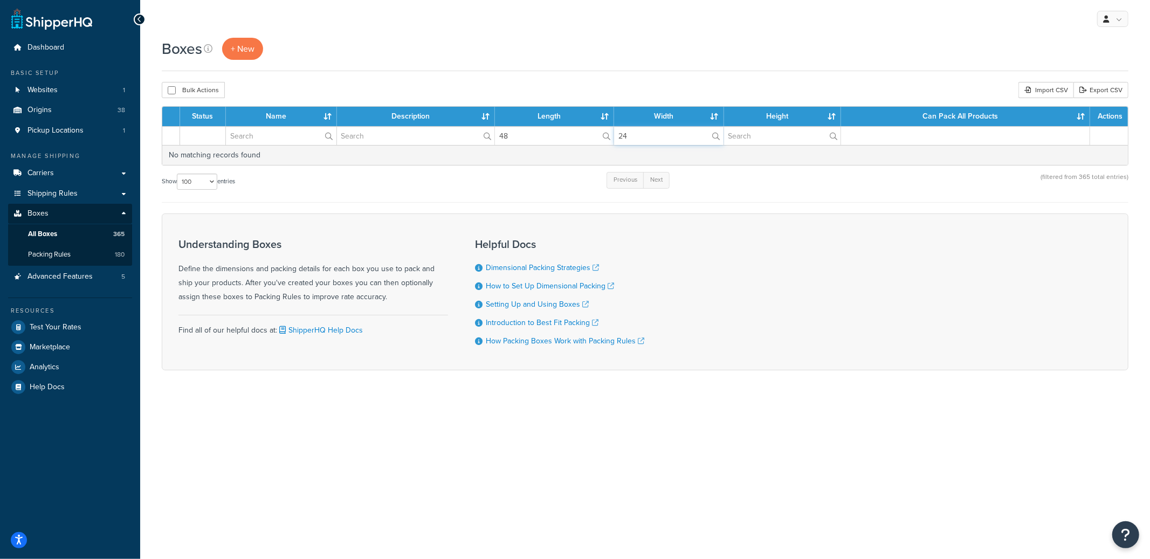
type input "2"
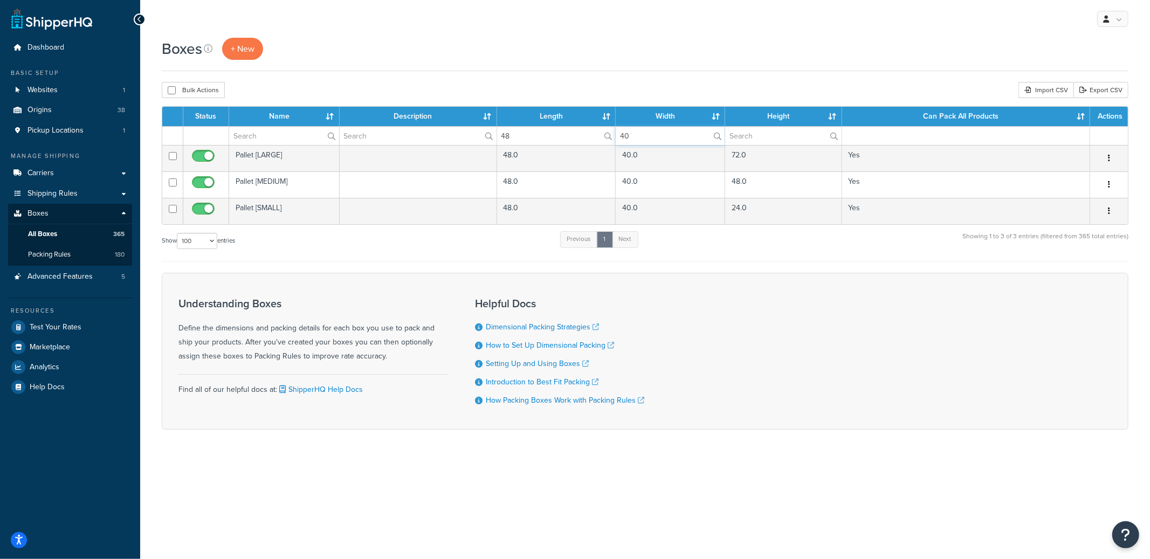
type input "40"
drag, startPoint x: 534, startPoint y: 134, endPoint x: 472, endPoint y: 135, distance: 62.0
click at [473, 135] on tr "48 40" at bounding box center [645, 135] width 966 height 19
click at [654, 136] on input "40" at bounding box center [670, 136] width 109 height 18
type input "4"
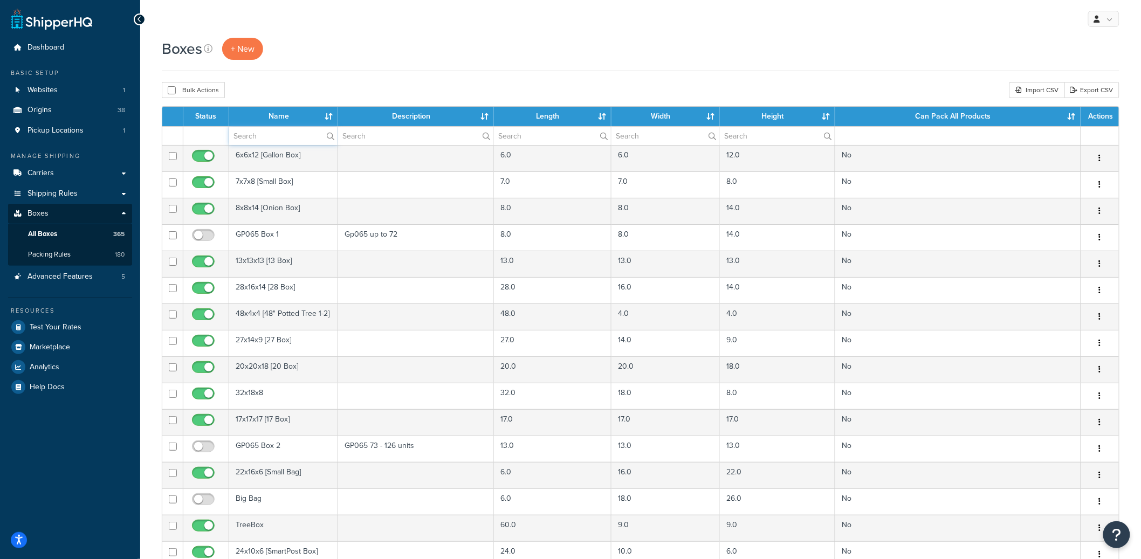
click at [242, 136] on input "text" at bounding box center [283, 136] width 108 height 18
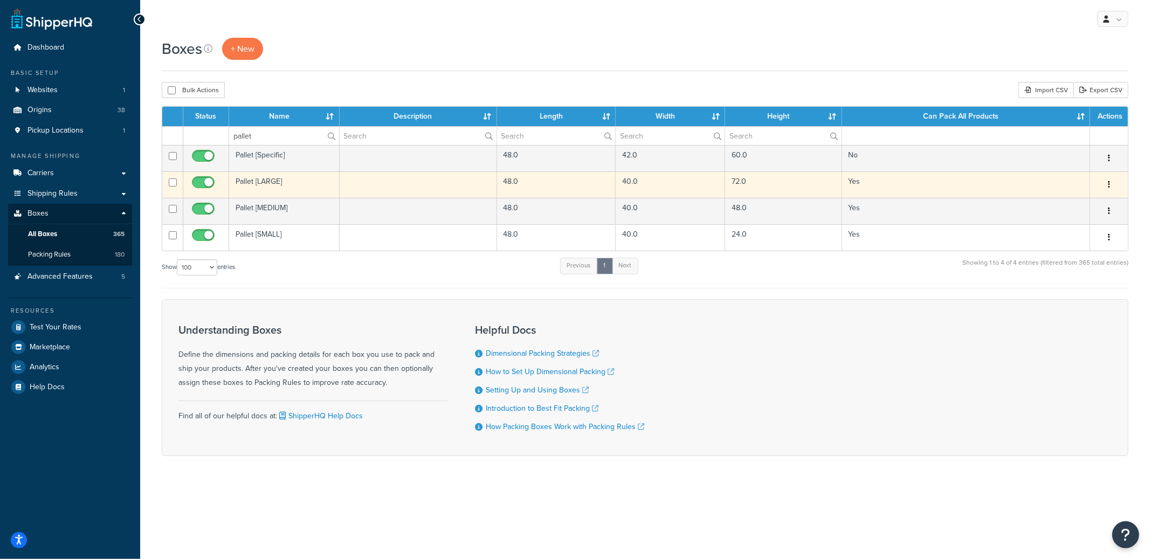
click at [1105, 181] on button "button" at bounding box center [1109, 184] width 15 height 17
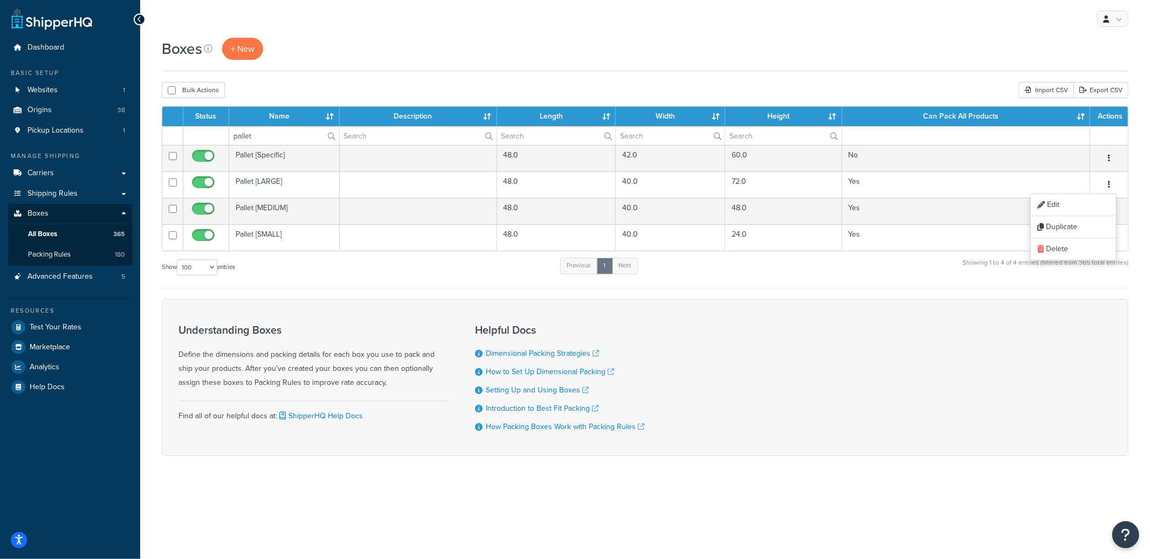
click at [1138, 206] on div "Boxes + New Bulk Actions Duplicate Delete Import CSV Export CSV Contact Us Send…" at bounding box center [645, 266] width 1010 height 456
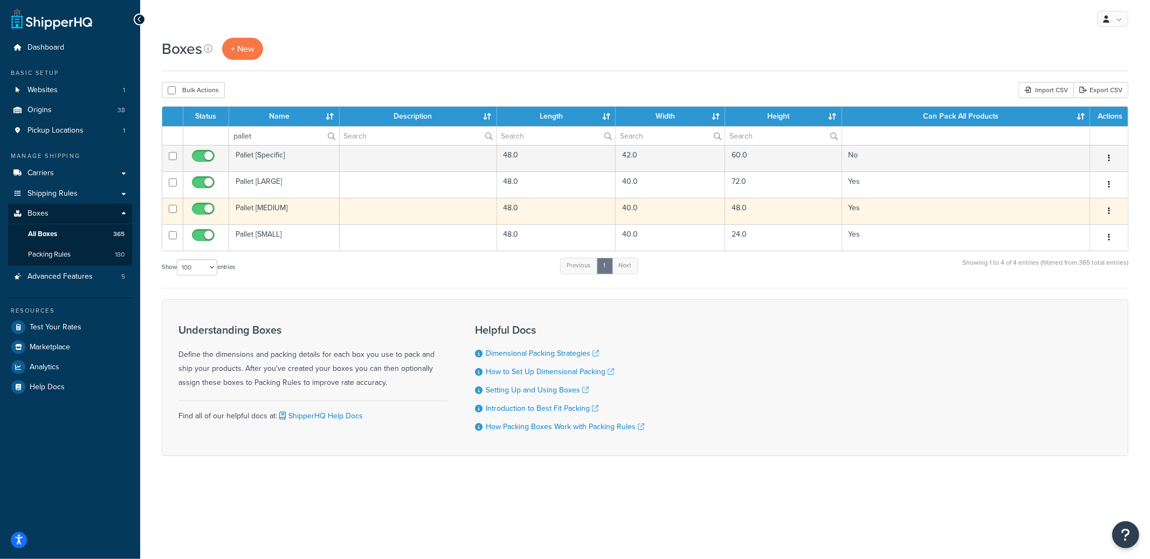
click at [1110, 212] on icon "button" at bounding box center [1109, 211] width 2 height 8
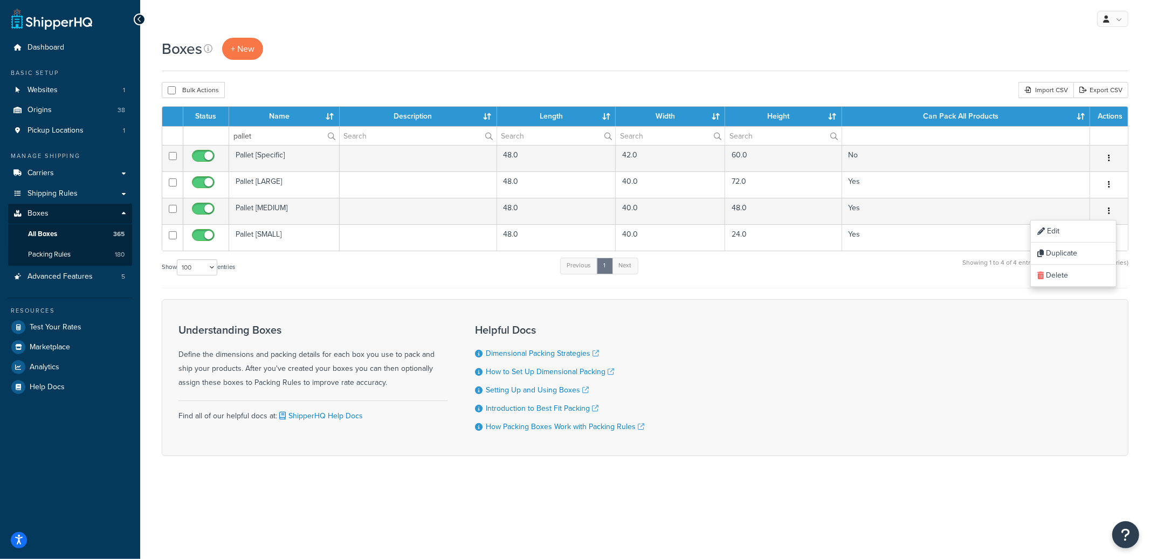
click at [1137, 232] on div "Boxes + New Bulk Actions Duplicate Delete Import CSV Export CSV Contact Us Send…" at bounding box center [645, 266] width 1010 height 456
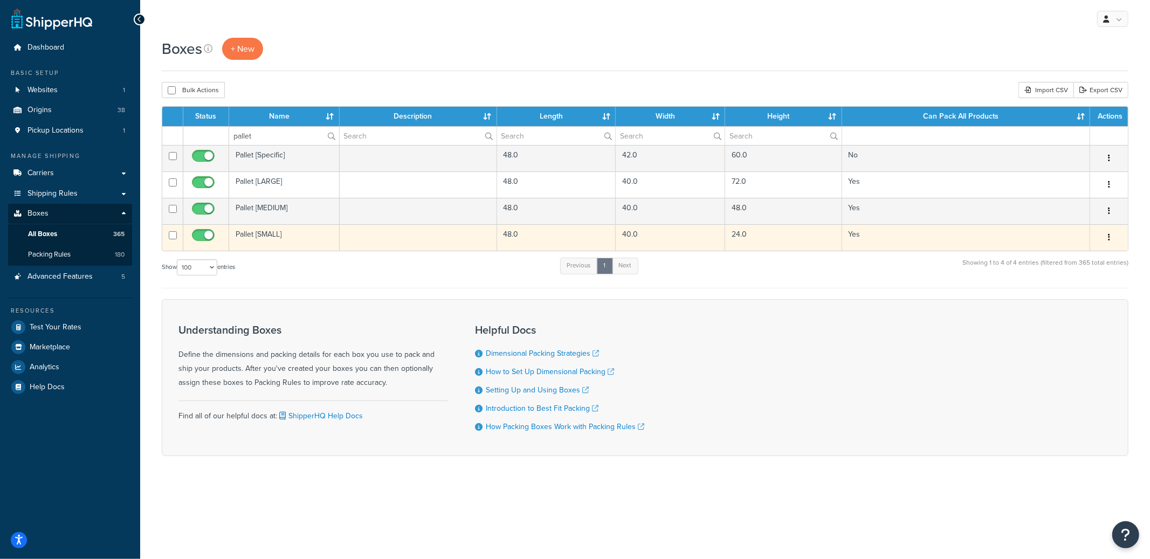
click at [1112, 237] on button "button" at bounding box center [1109, 237] width 15 height 17
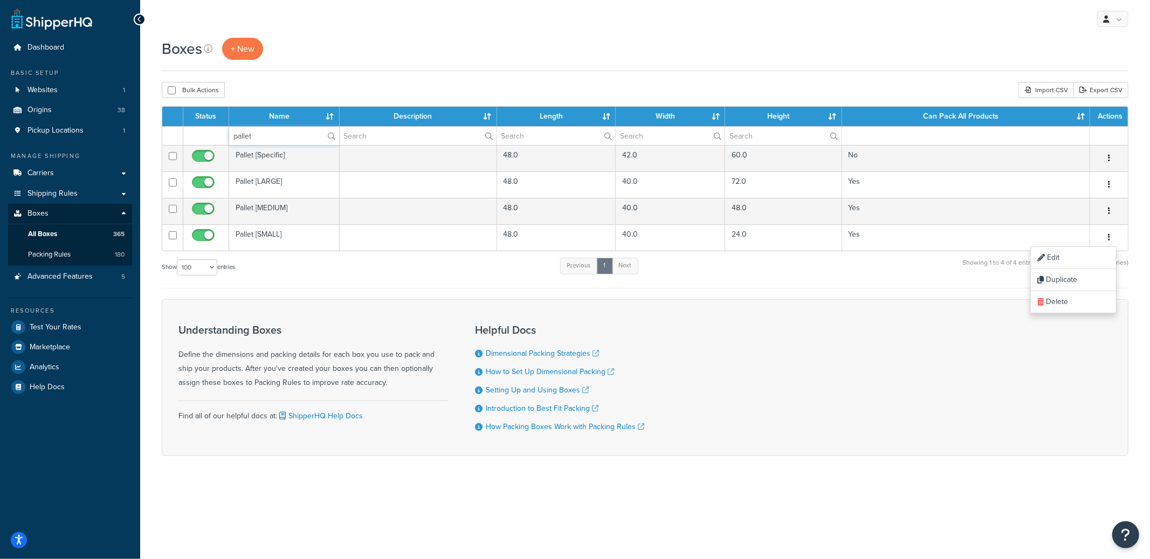
click at [270, 134] on input "pallet" at bounding box center [284, 136] width 110 height 18
click at [270, 133] on input "pallet" at bounding box center [284, 136] width 110 height 18
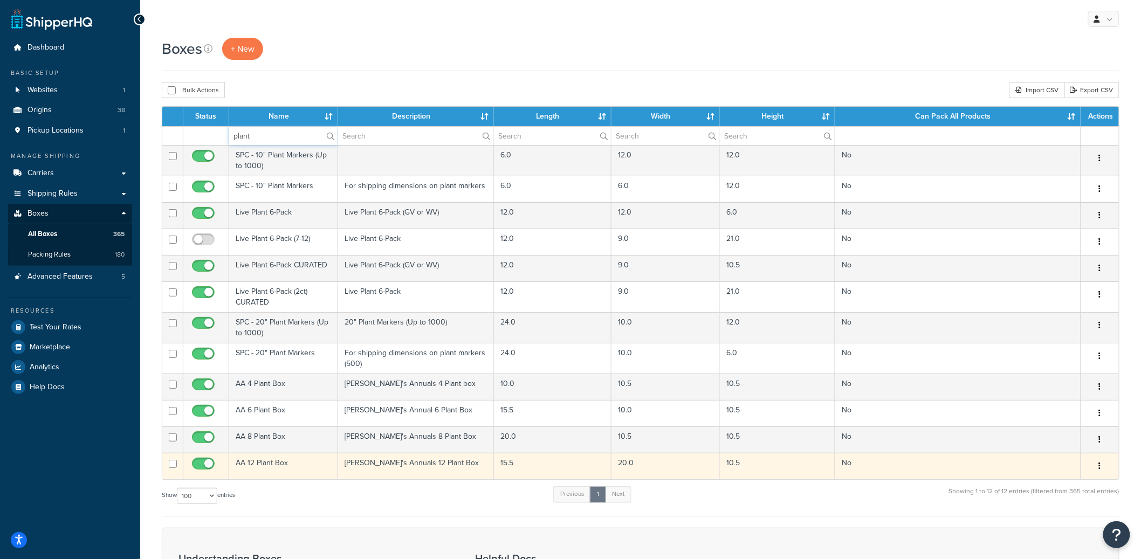
type input "plant"
click at [301, 466] on td "AA 12 Plant Box" at bounding box center [283, 466] width 109 height 26
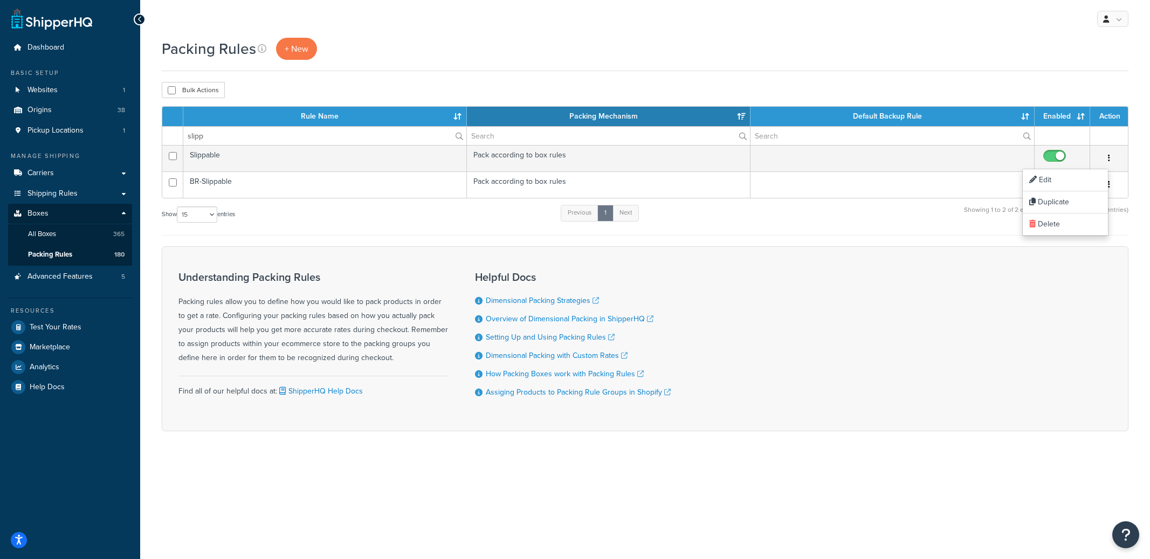
select select "15"
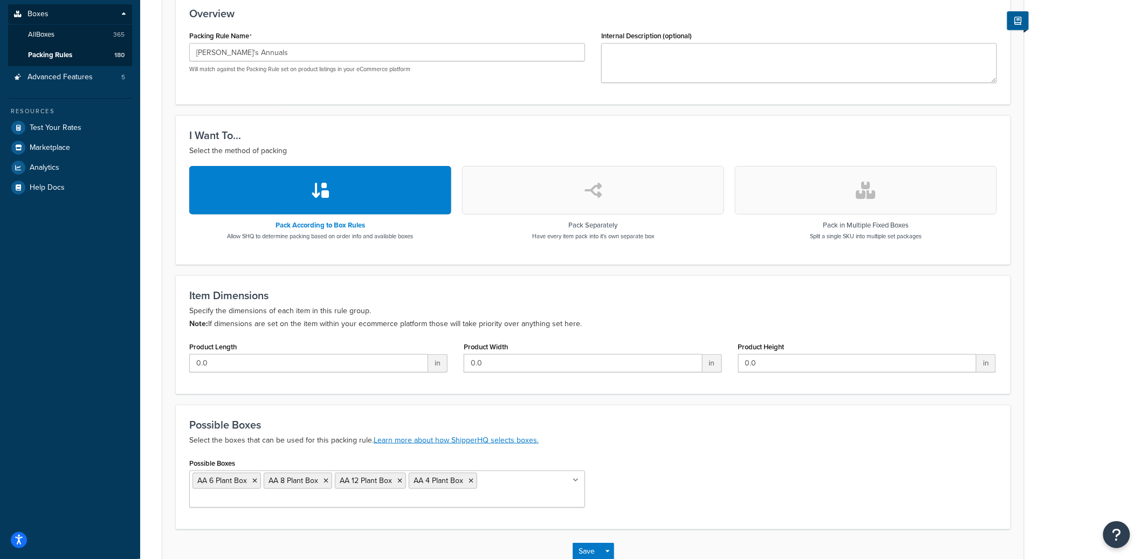
scroll to position [251, 0]
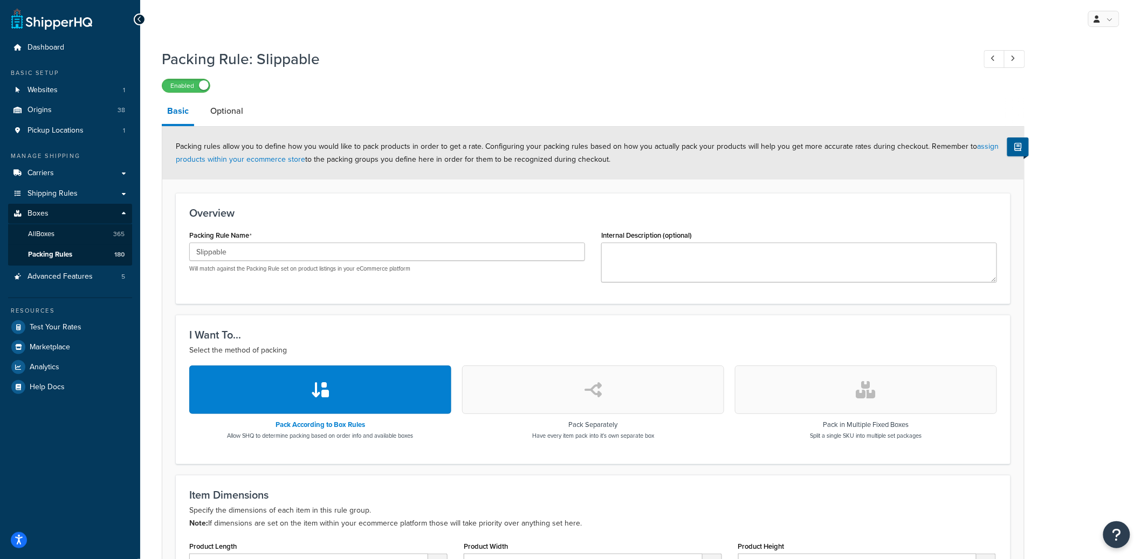
scroll to position [1141, 0]
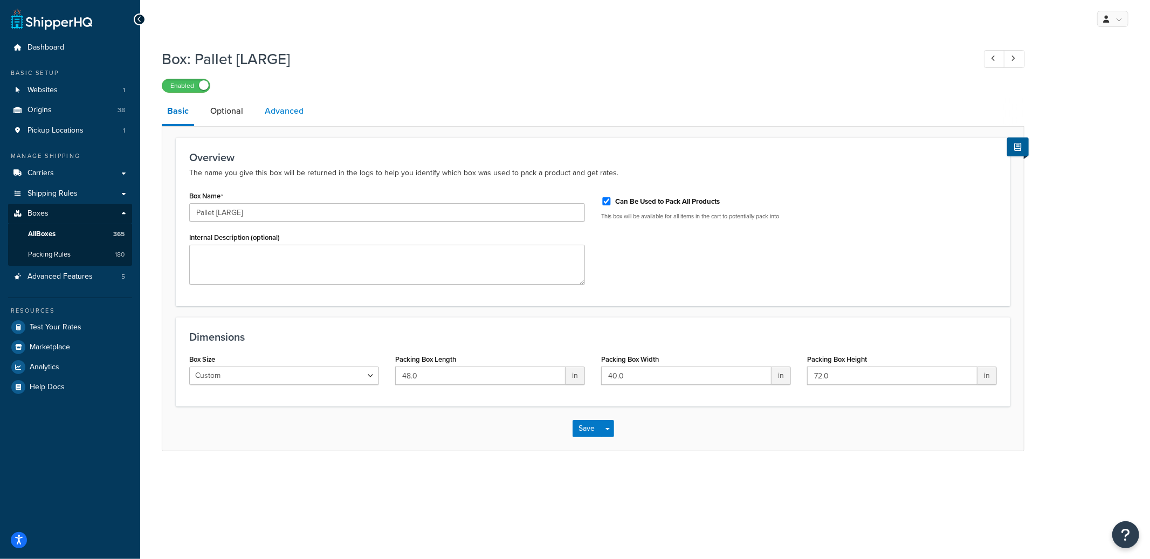
click at [278, 115] on link "Advanced" at bounding box center [284, 111] width 50 height 26
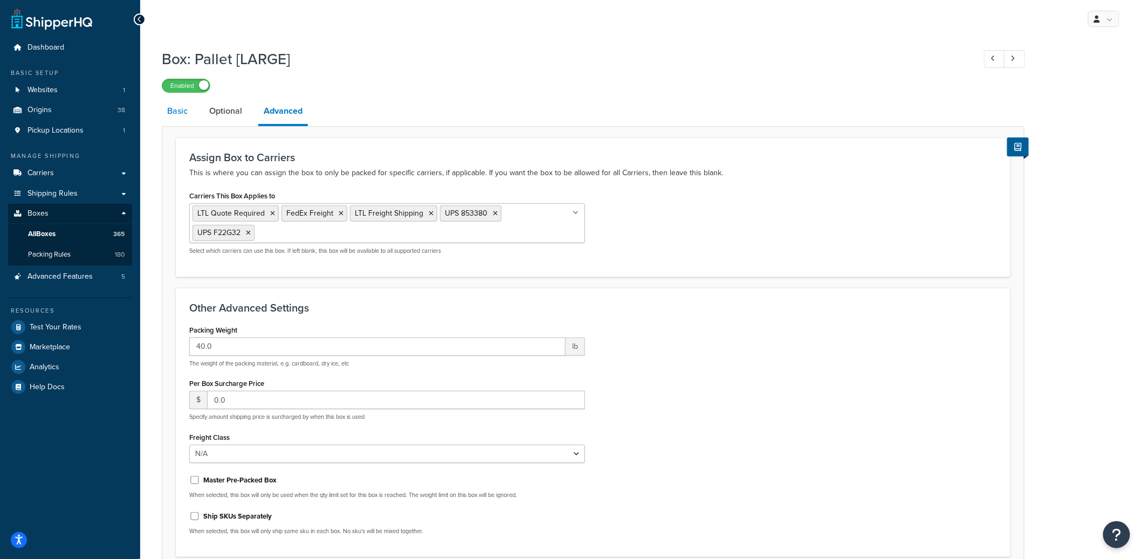
click at [183, 116] on link "Basic" at bounding box center [177, 111] width 31 height 26
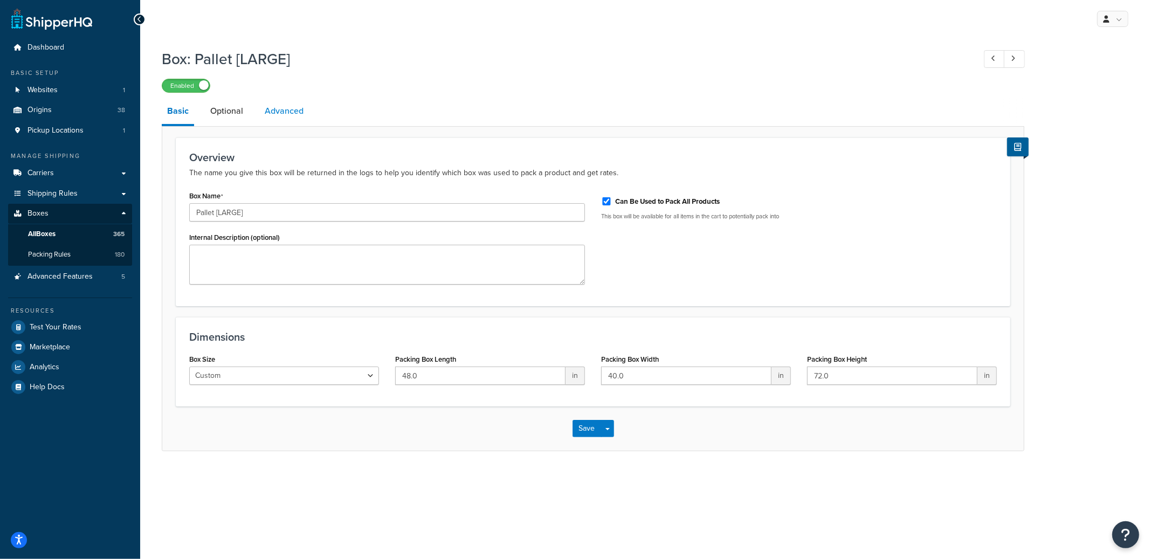
click at [300, 116] on link "Advanced" at bounding box center [284, 111] width 50 height 26
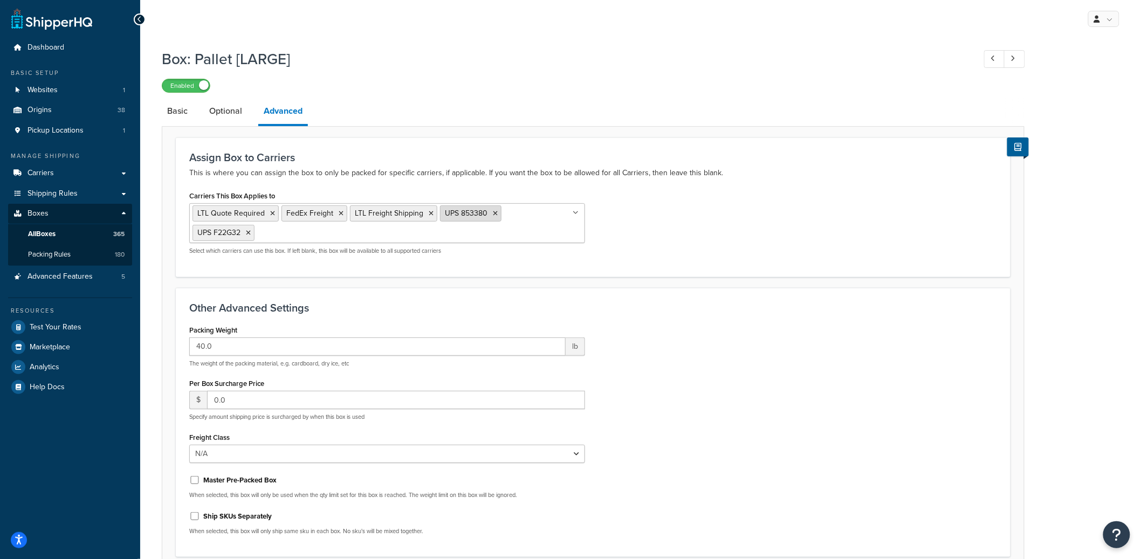
click at [493, 213] on icon at bounding box center [495, 213] width 5 height 6
click at [496, 212] on li "UPS F22G32" at bounding box center [471, 213] width 62 height 16
click at [493, 214] on icon at bounding box center [495, 213] width 5 height 6
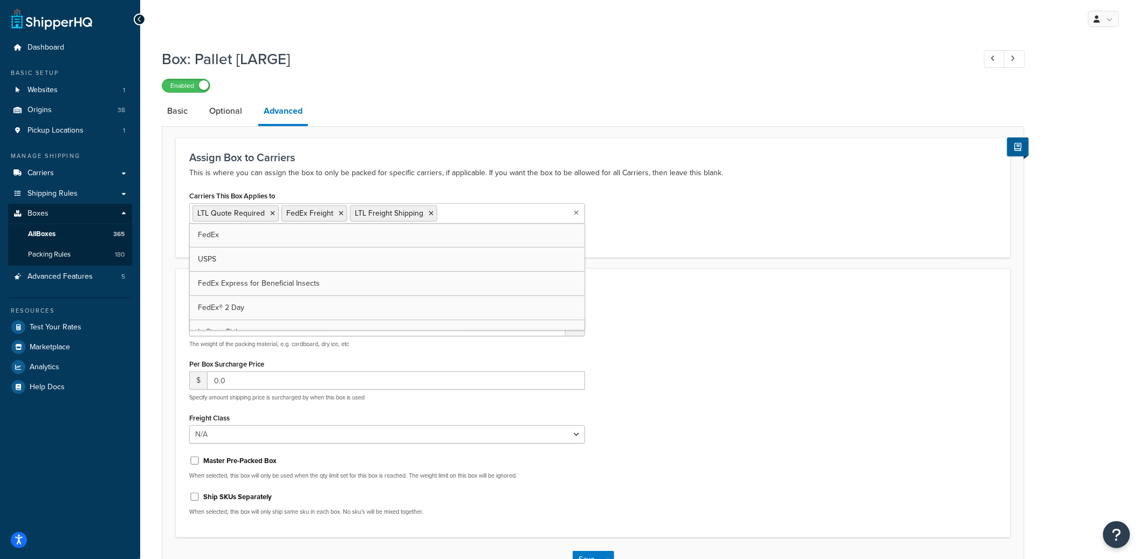
click at [707, 231] on div "Carriers This Box Applies to LTL Quote Required FedEx Freight LTL Freight Shipp…" at bounding box center [593, 216] width 824 height 56
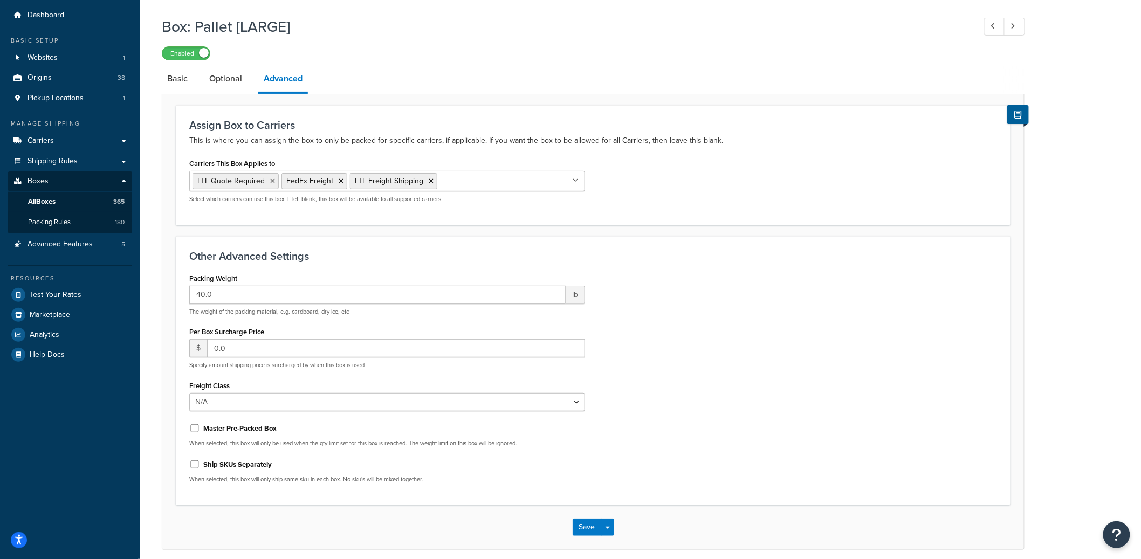
scroll to position [77, 0]
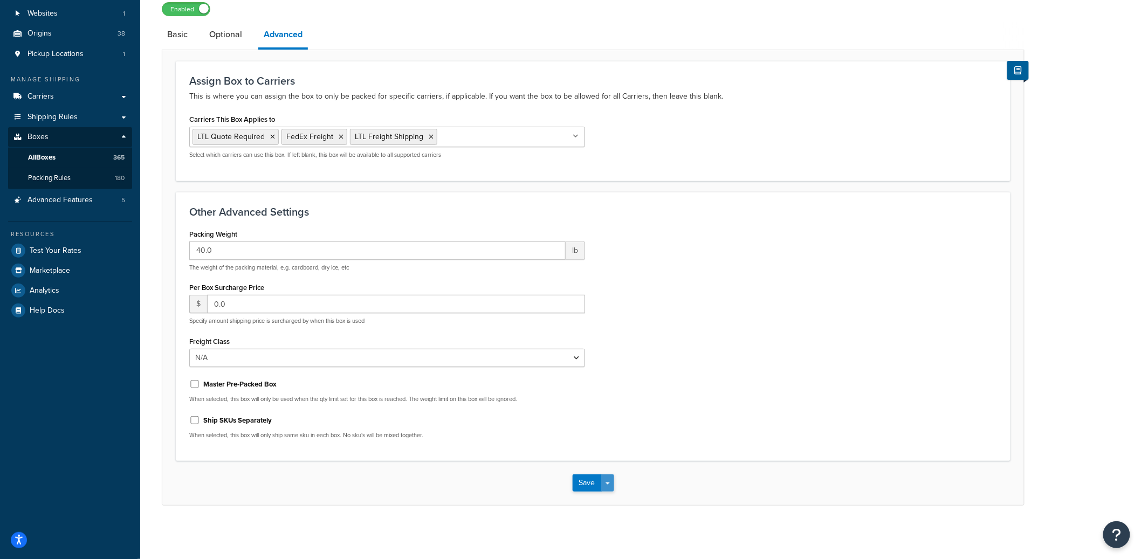
click at [610, 480] on button "Save Dropdown" at bounding box center [607, 483] width 13 height 17
click at [609, 496] on button "Save and Edit" at bounding box center [625, 503] width 104 height 23
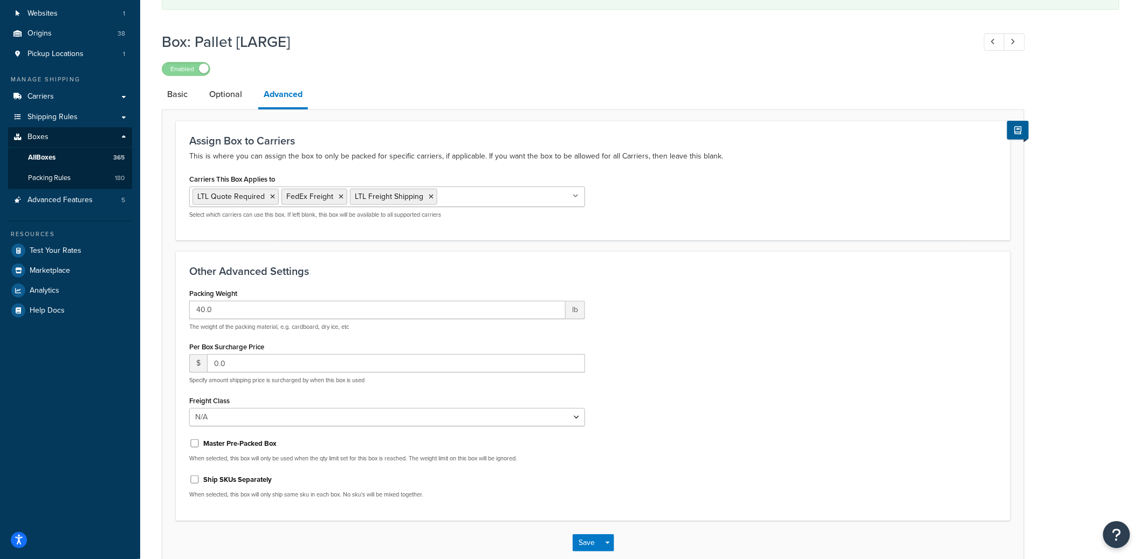
scroll to position [0, 0]
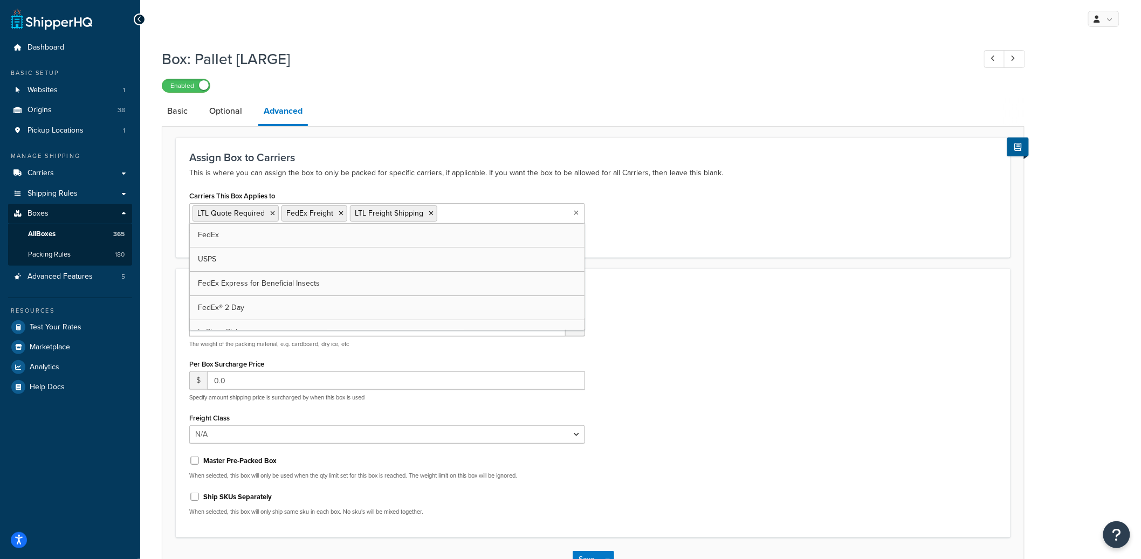
click at [475, 219] on ul "LTL Quote Required FedEx Freight LTL Freight Shipping" at bounding box center [387, 213] width 396 height 20
type input "ups"
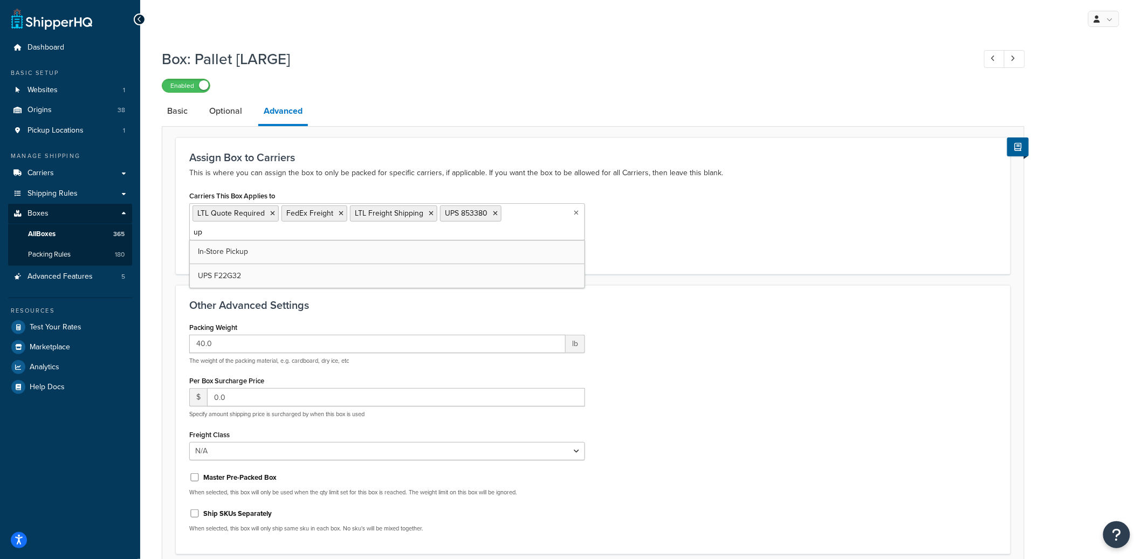
type input "ups"
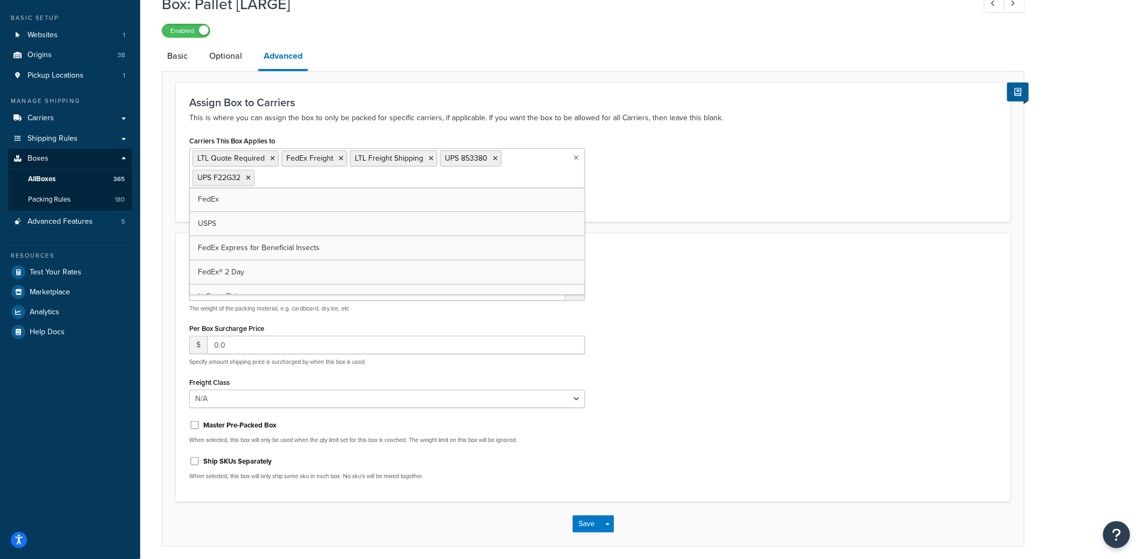
scroll to position [93, 0]
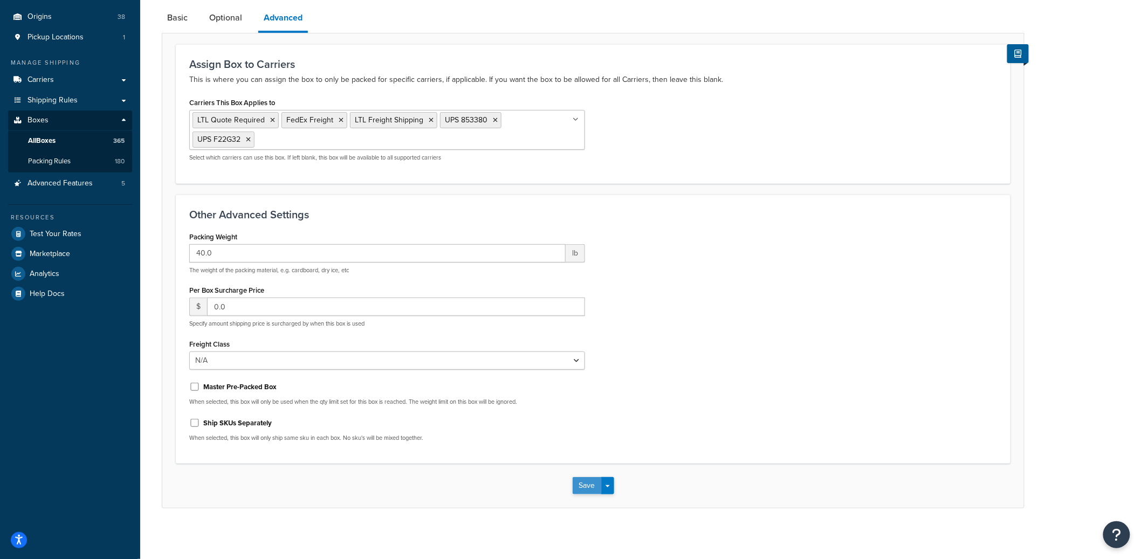
click at [591, 488] on button "Save" at bounding box center [587, 485] width 29 height 17
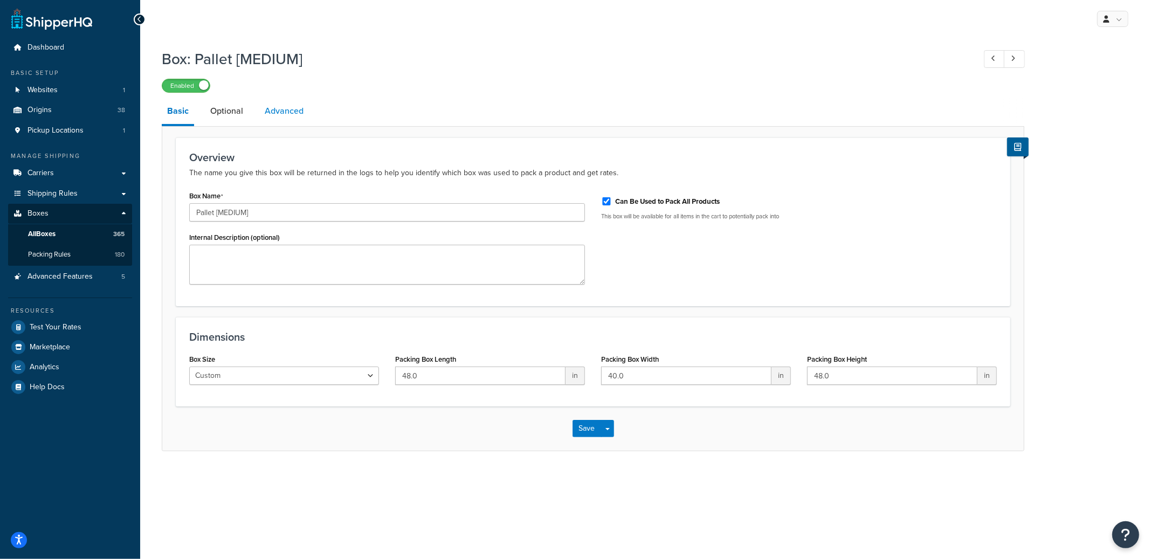
click at [306, 113] on link "Advanced" at bounding box center [284, 111] width 50 height 26
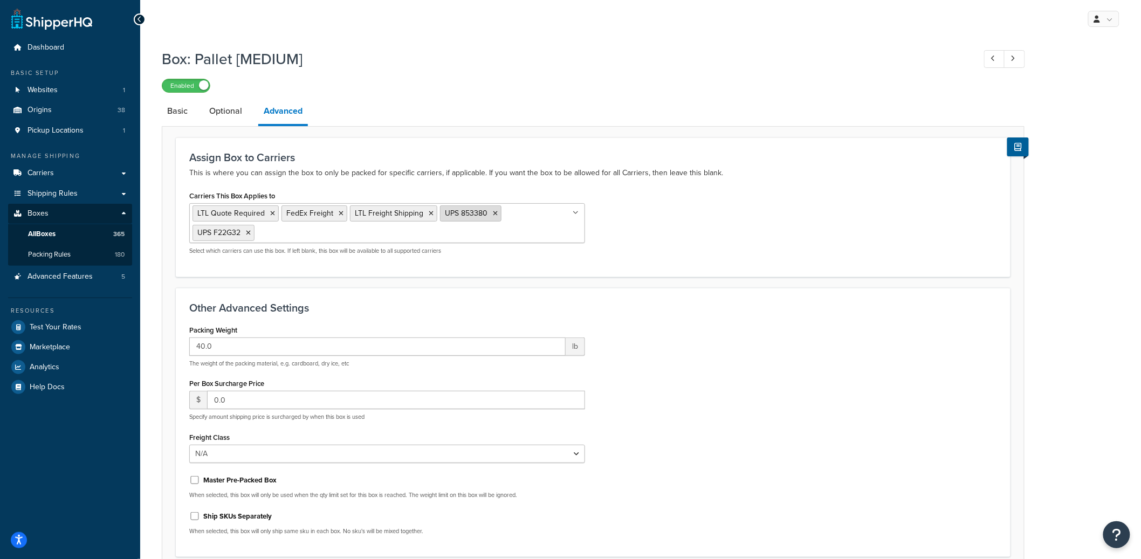
click at [493, 211] on icon at bounding box center [495, 213] width 5 height 6
click at [493, 212] on icon at bounding box center [495, 213] width 5 height 6
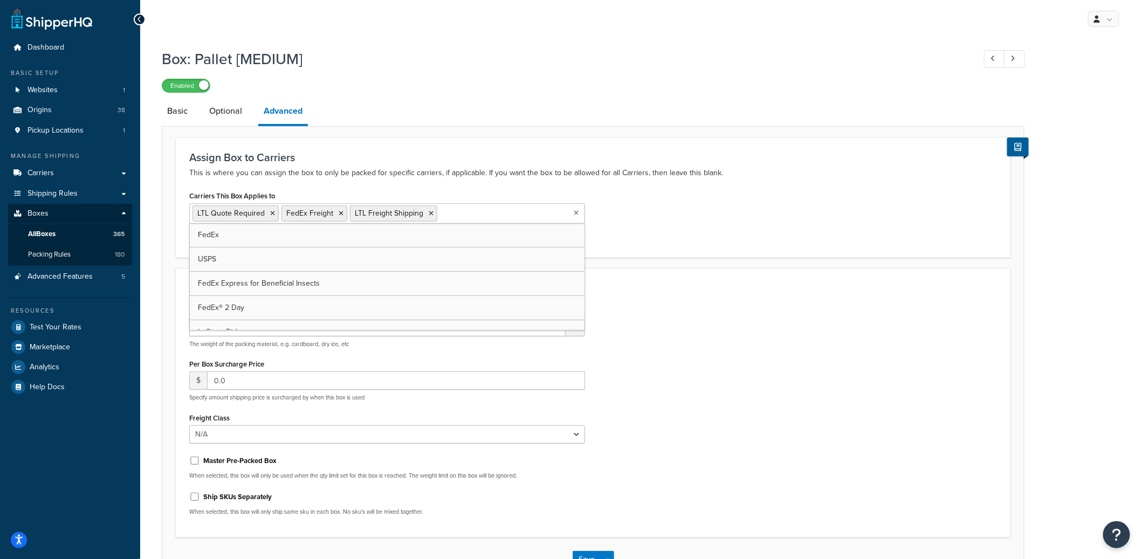
drag, startPoint x: 636, startPoint y: 226, endPoint x: 645, endPoint y: 228, distance: 9.9
click at [636, 226] on div "Carriers This Box Applies to LTL Quote Required FedEx Freight LTL Freight Shipp…" at bounding box center [593, 216] width 824 height 56
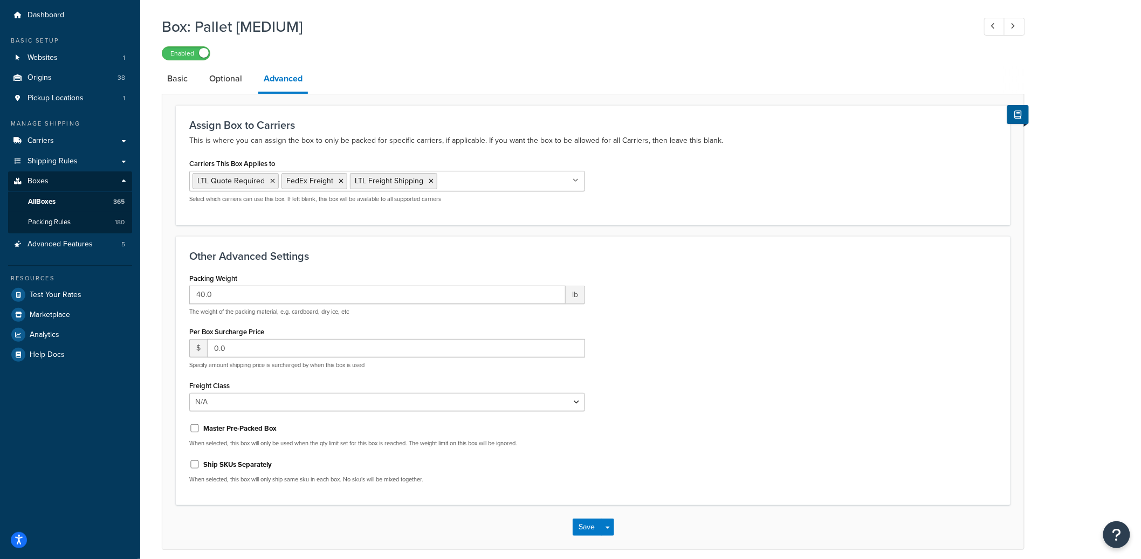
scroll to position [77, 0]
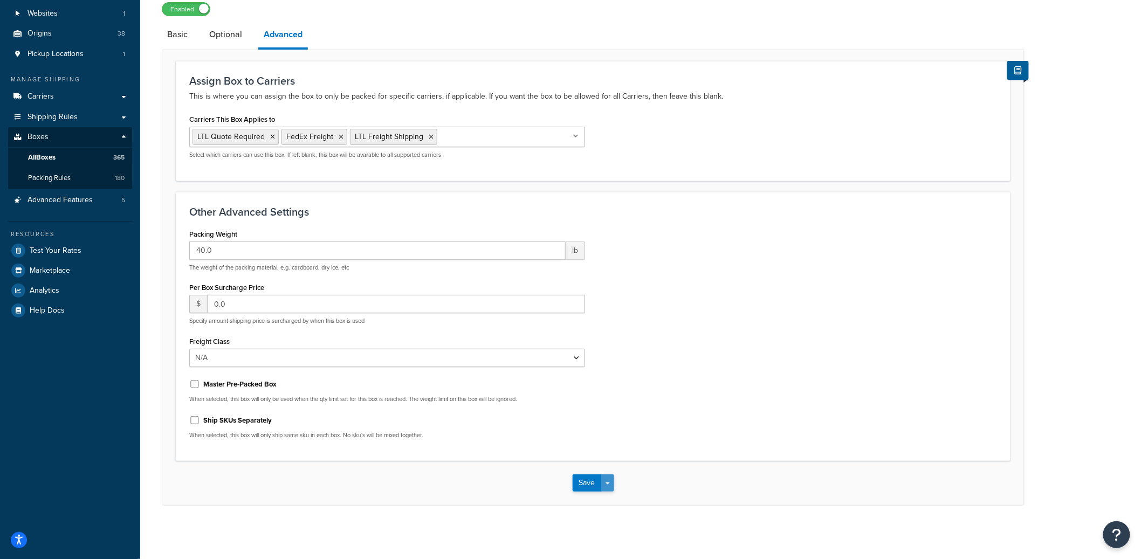
click at [611, 481] on button "Save Dropdown" at bounding box center [607, 483] width 13 height 17
click at [612, 501] on button "Save and Edit" at bounding box center [625, 503] width 104 height 23
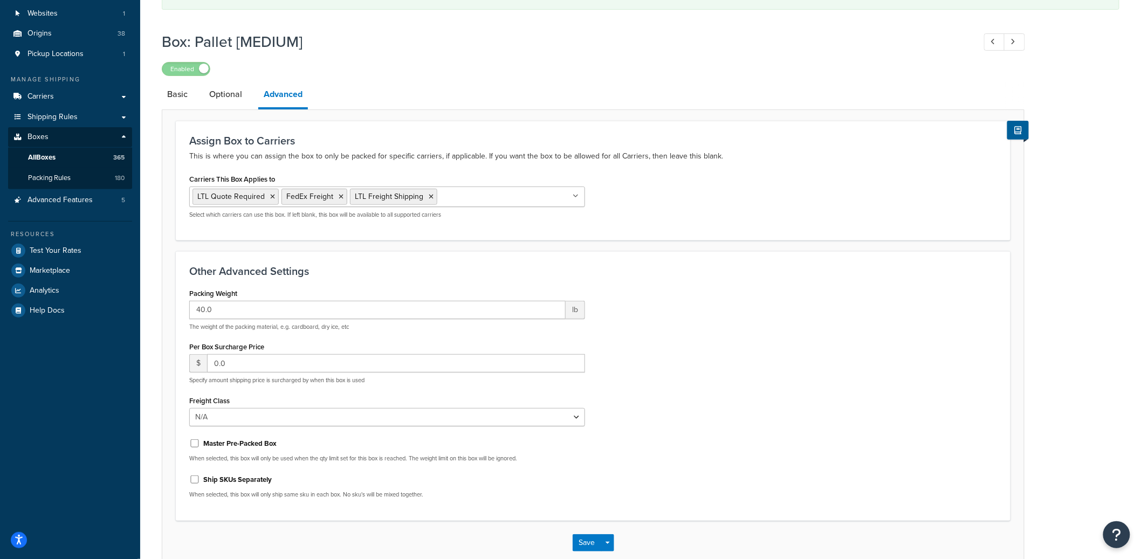
scroll to position [0, 0]
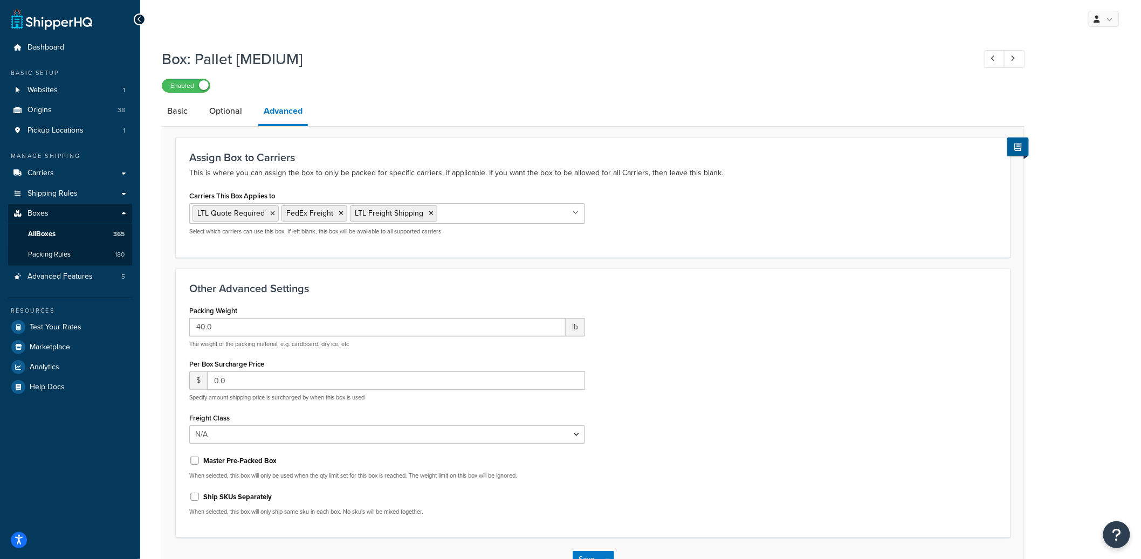
click at [469, 214] on input "Carriers This Box Applies to" at bounding box center [487, 213] width 95 height 12
type input "ups"
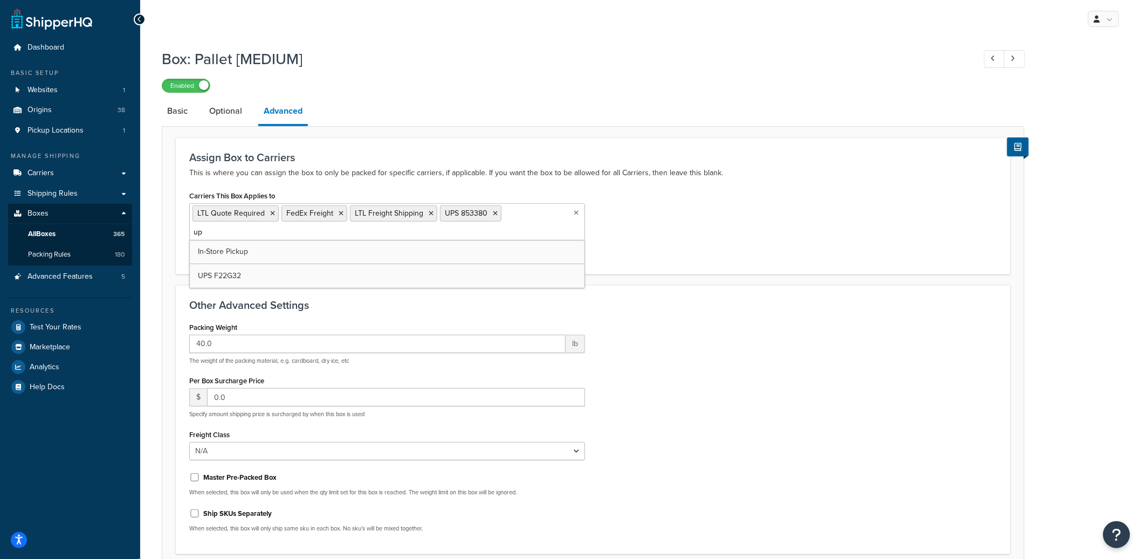
type input "ups"
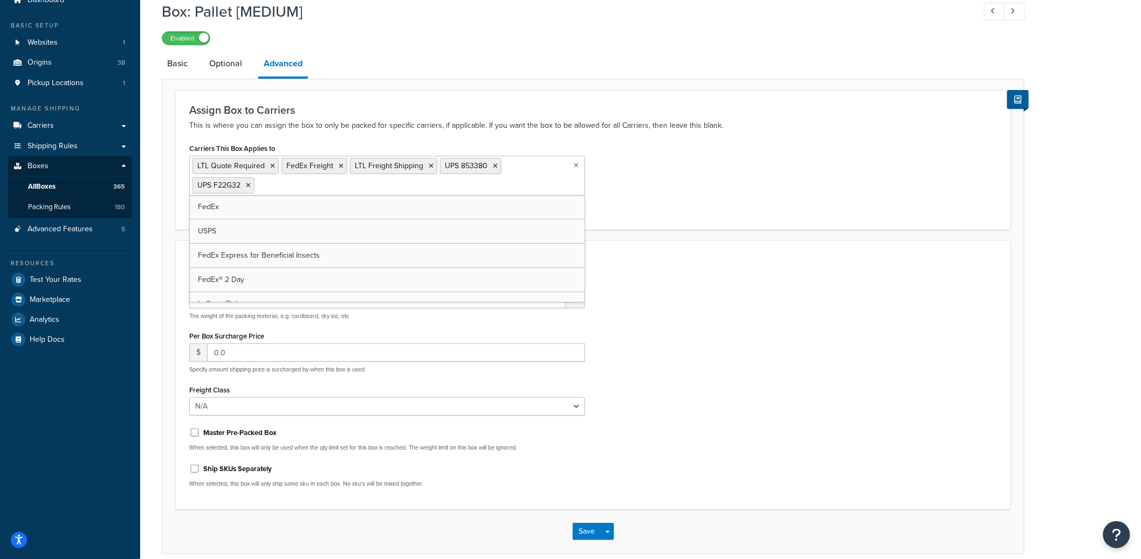
scroll to position [93, 0]
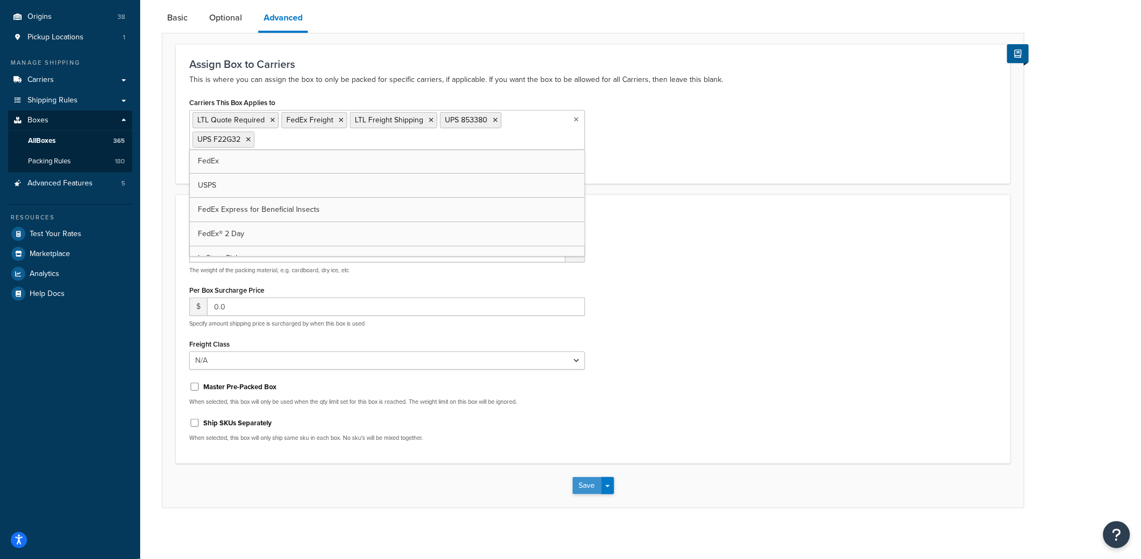
click at [593, 490] on button "Save" at bounding box center [587, 485] width 29 height 17
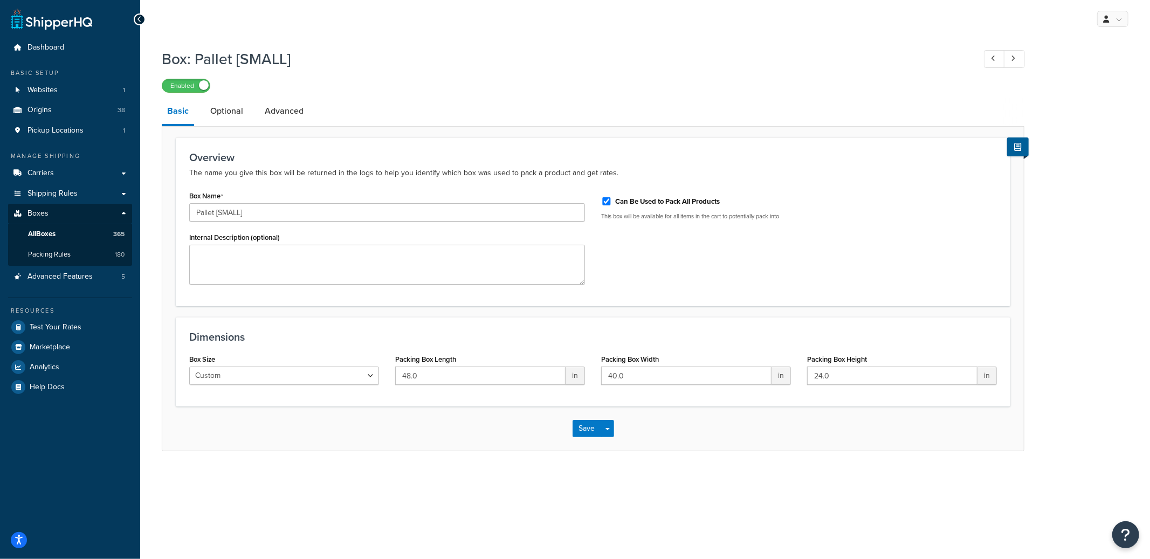
click at [307, 112] on li "Advanced" at bounding box center [289, 111] width 60 height 26
click at [301, 112] on link "Advanced" at bounding box center [284, 111] width 50 height 26
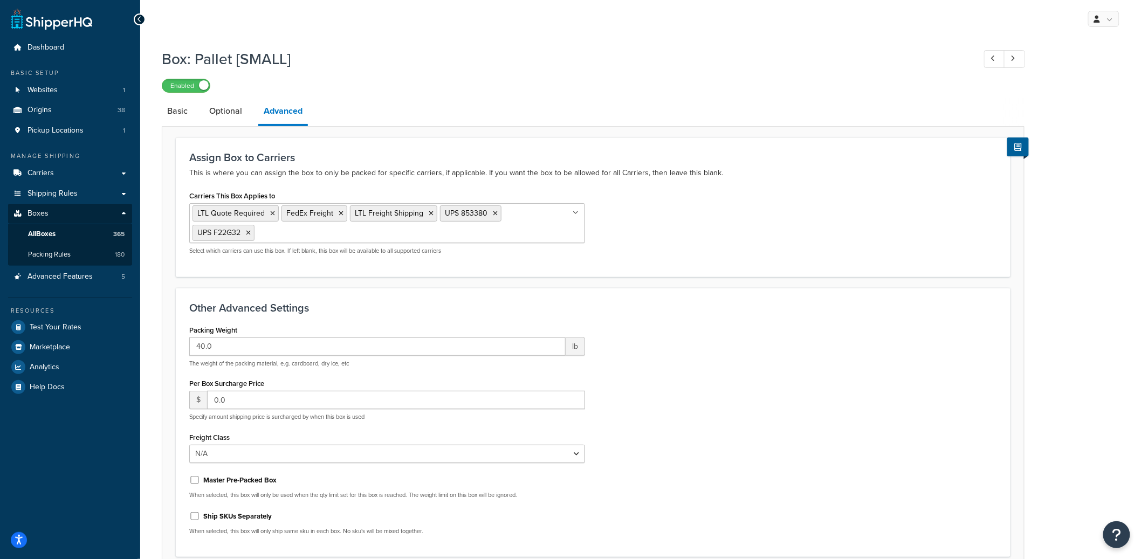
click at [478, 226] on ul "LTL Quote Required FedEx Freight LTL Freight Shipping UPS 853380 UPS F22G32" at bounding box center [387, 223] width 396 height 40
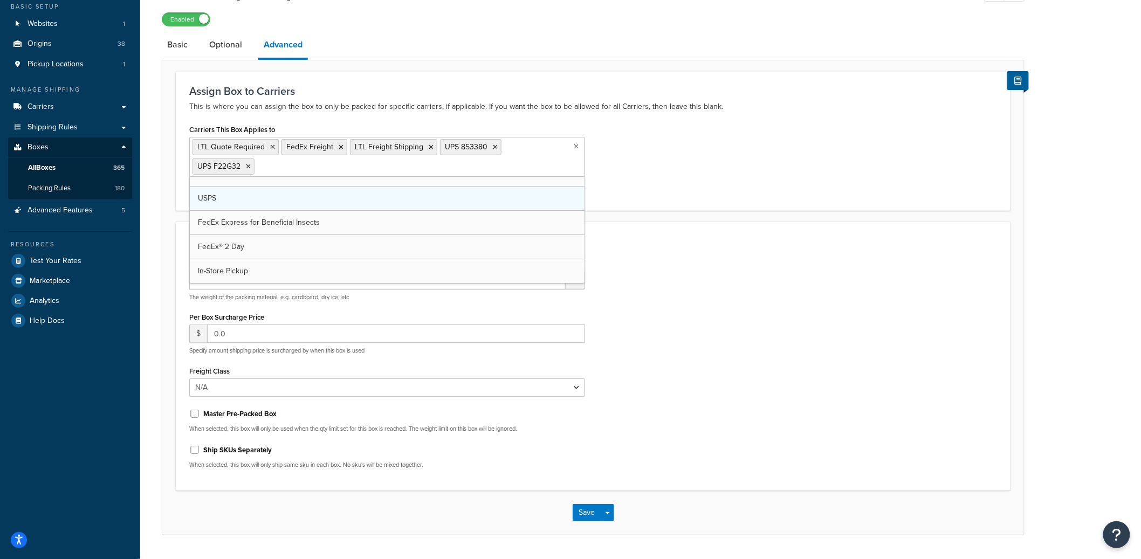
scroll to position [77, 0]
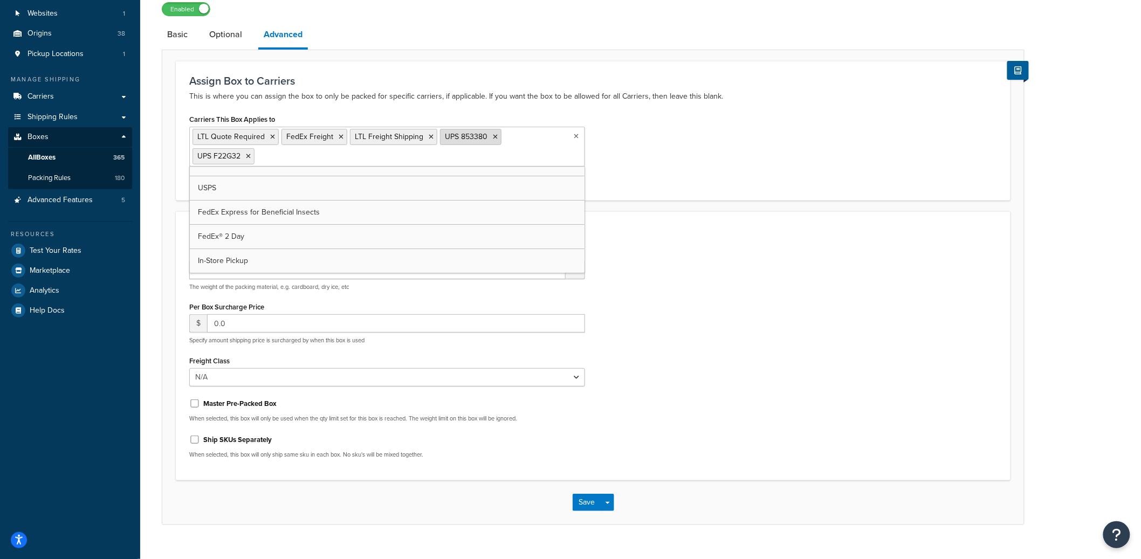
click at [493, 135] on icon at bounding box center [495, 137] width 5 height 6
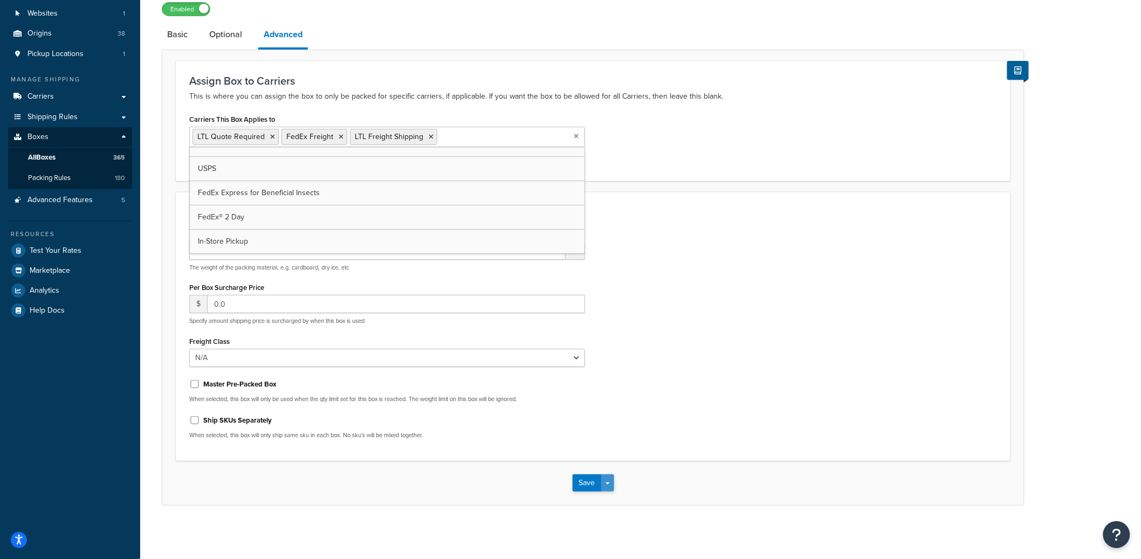
click at [611, 490] on button "Save Dropdown" at bounding box center [607, 483] width 13 height 17
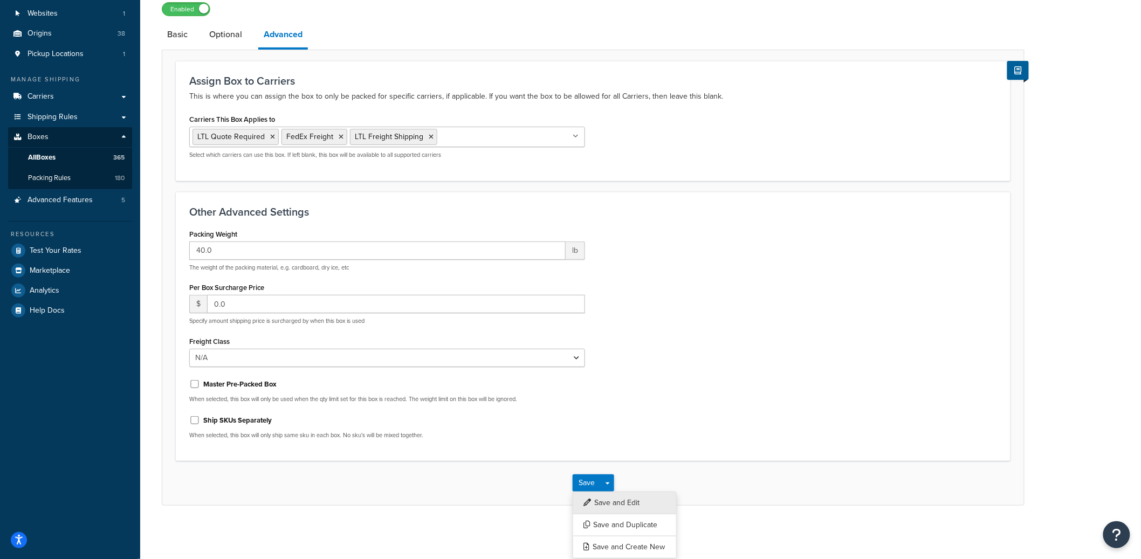
click at [611, 502] on button "Save and Edit" at bounding box center [625, 503] width 104 height 23
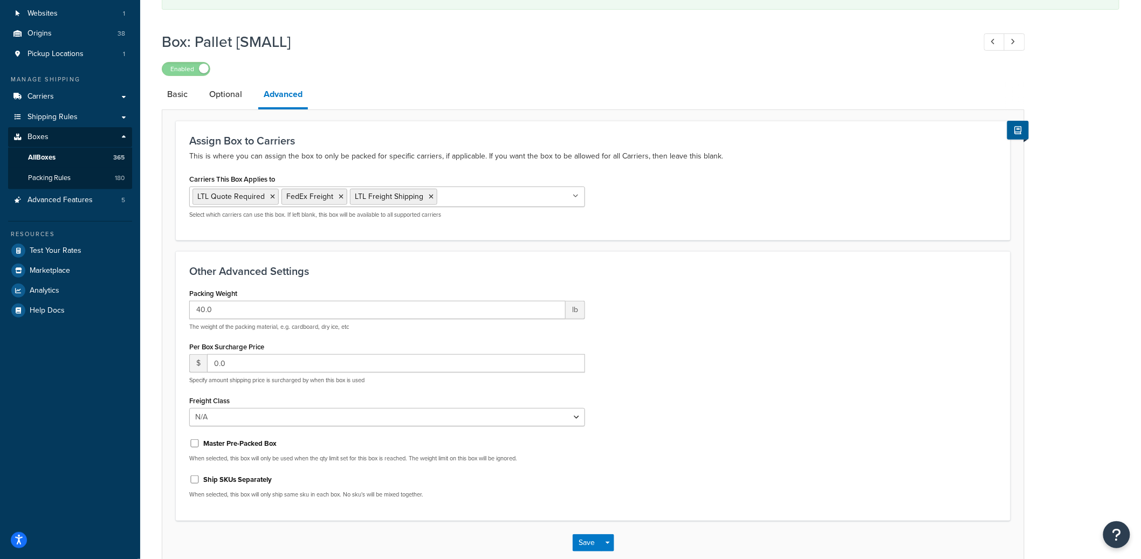
scroll to position [0, 0]
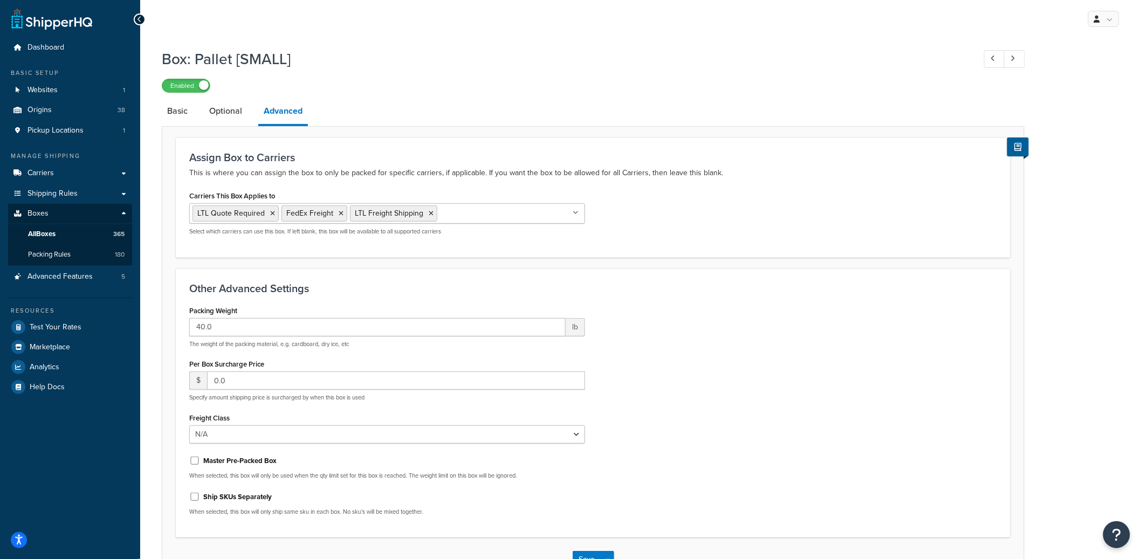
click at [472, 211] on input "Carriers This Box Applies to" at bounding box center [487, 213] width 95 height 12
type input "ups"
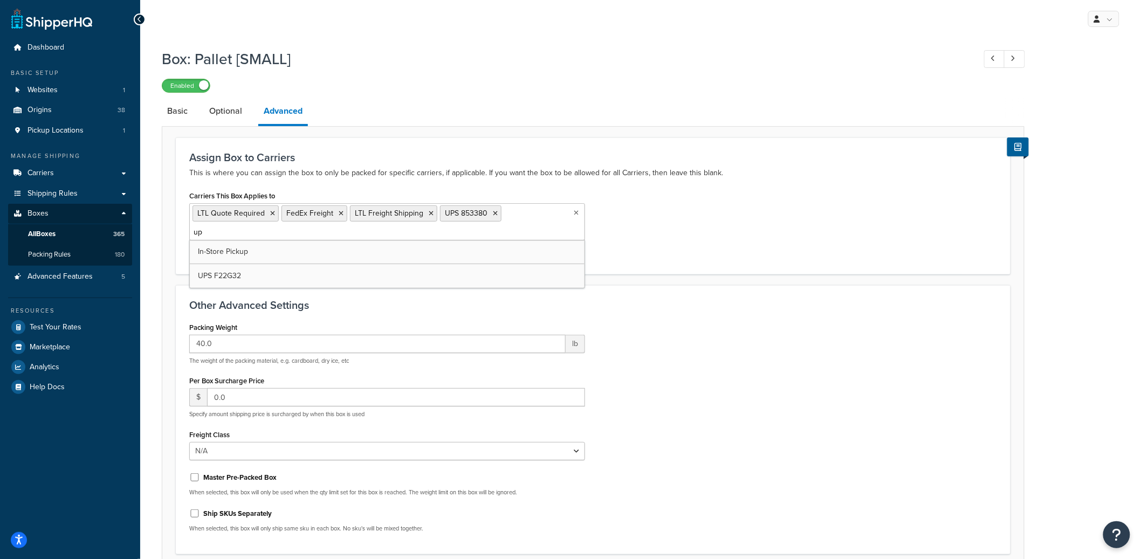
type input "ups"
click at [779, 232] on div "Carriers This Box Applies to LTL Quote Required FedEx Freight LTL Freight Shipp…" at bounding box center [593, 225] width 824 height 75
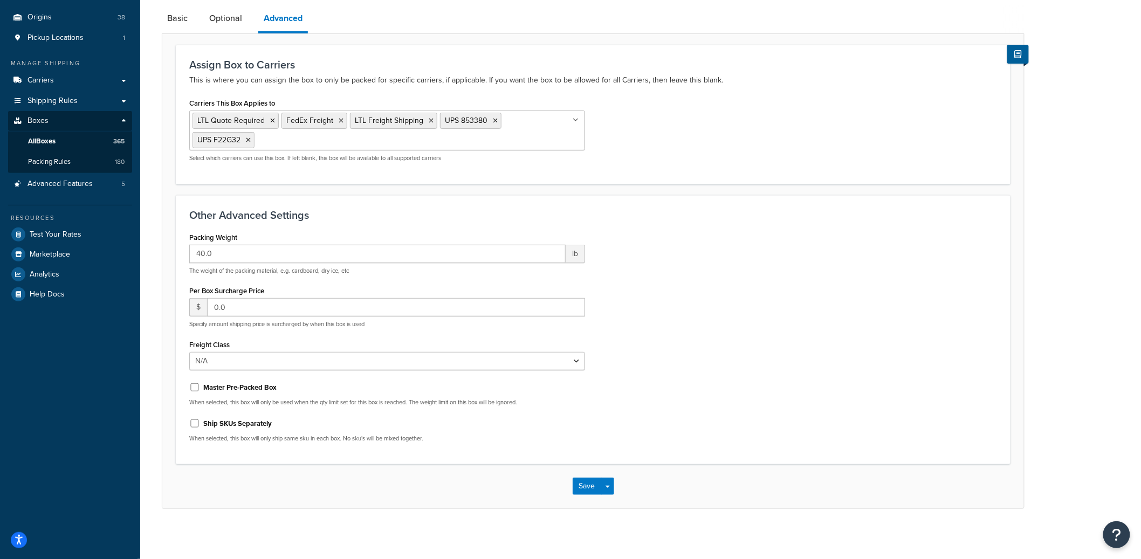
scroll to position [93, 0]
click at [608, 485] on span "button" at bounding box center [608, 486] width 4 height 2
click at [608, 497] on button "Save and Edit" at bounding box center [625, 505] width 104 height 23
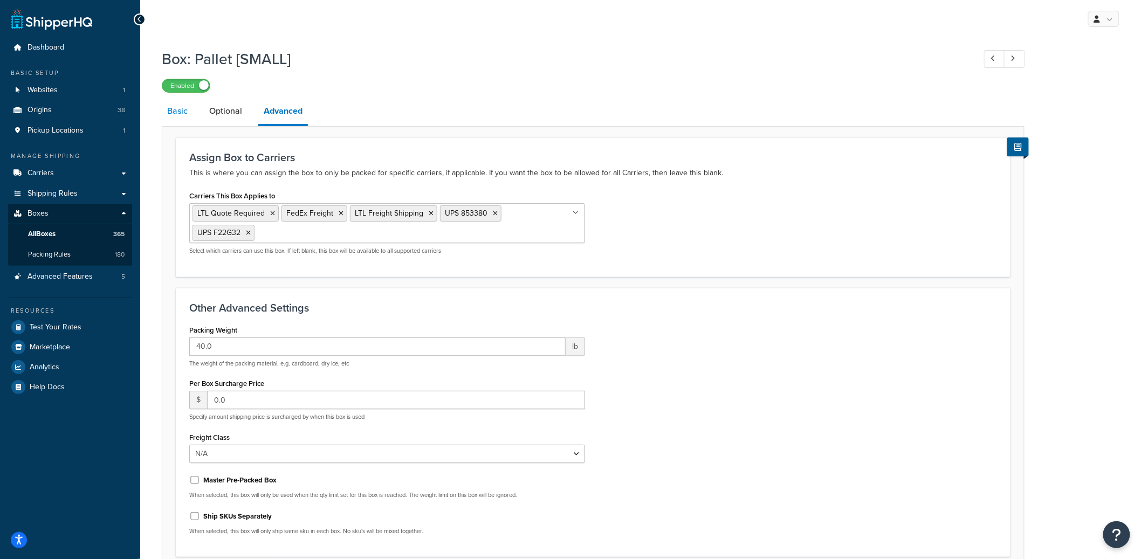
click at [180, 115] on link "Basic" at bounding box center [177, 111] width 31 height 26
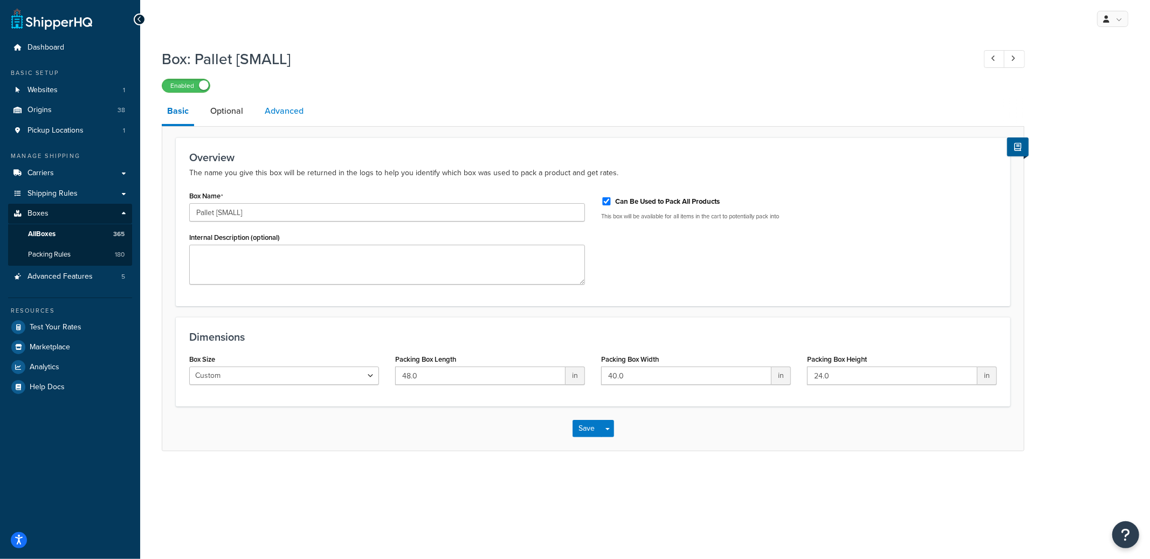
click at [295, 111] on link "Advanced" at bounding box center [284, 111] width 50 height 26
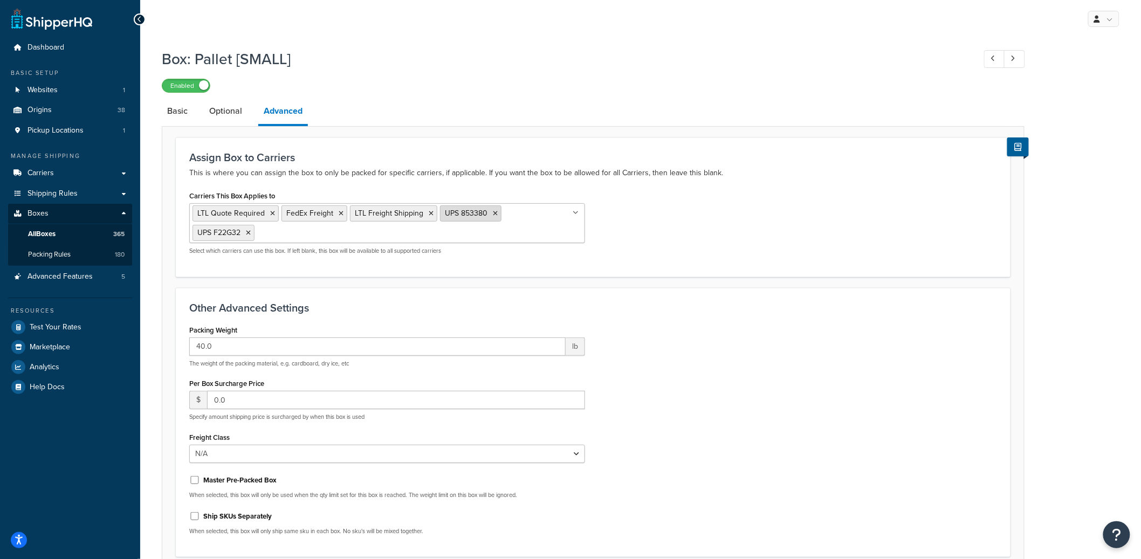
click at [493, 212] on icon at bounding box center [495, 213] width 5 height 6
drag, startPoint x: 493, startPoint y: 212, endPoint x: 546, endPoint y: 212, distance: 53.4
click at [493, 212] on icon at bounding box center [495, 213] width 5 height 6
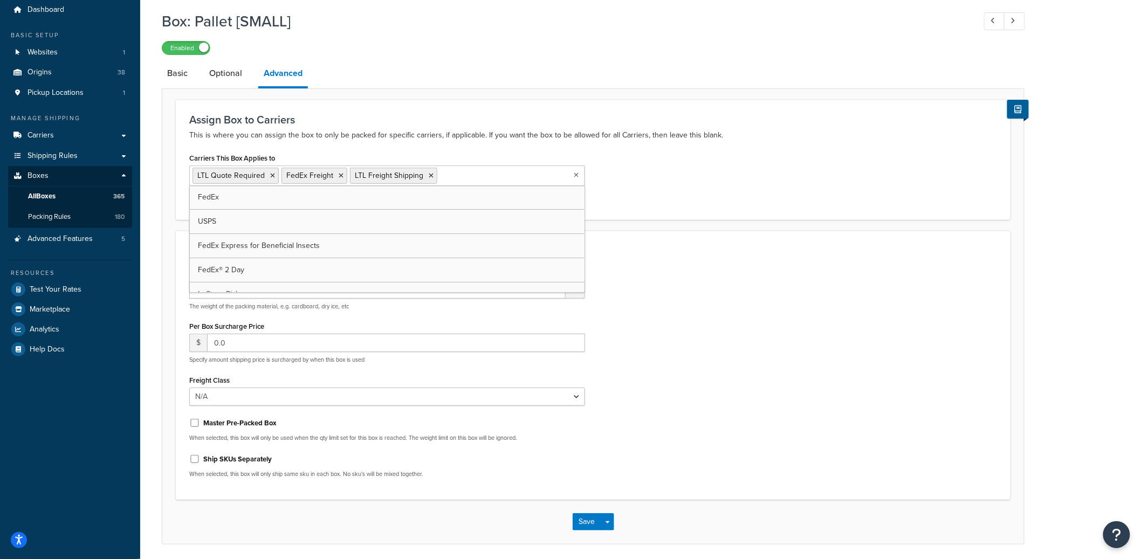
scroll to position [77, 0]
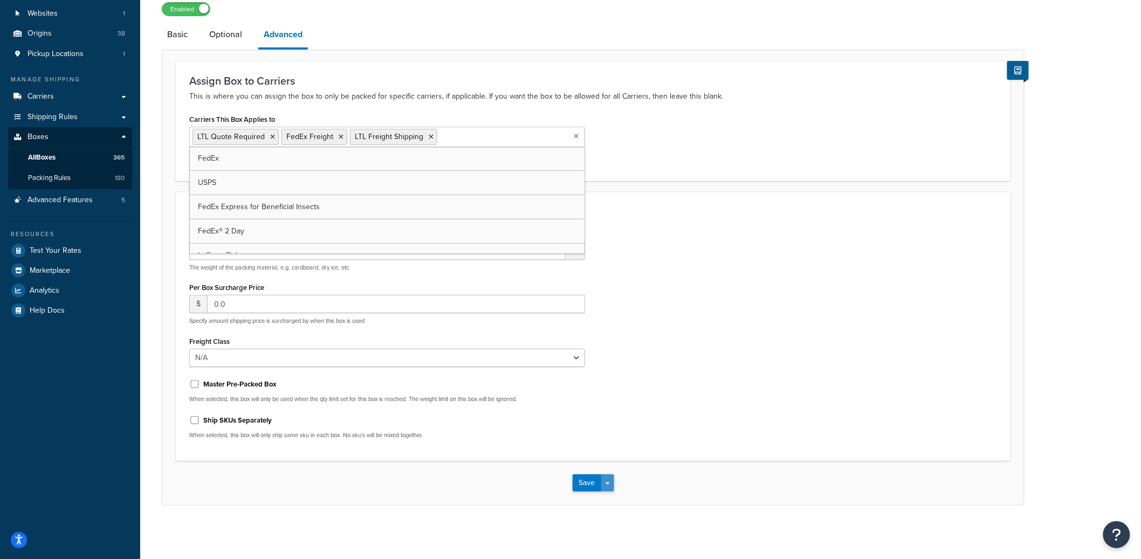
click at [610, 489] on button "Save Dropdown" at bounding box center [607, 483] width 13 height 17
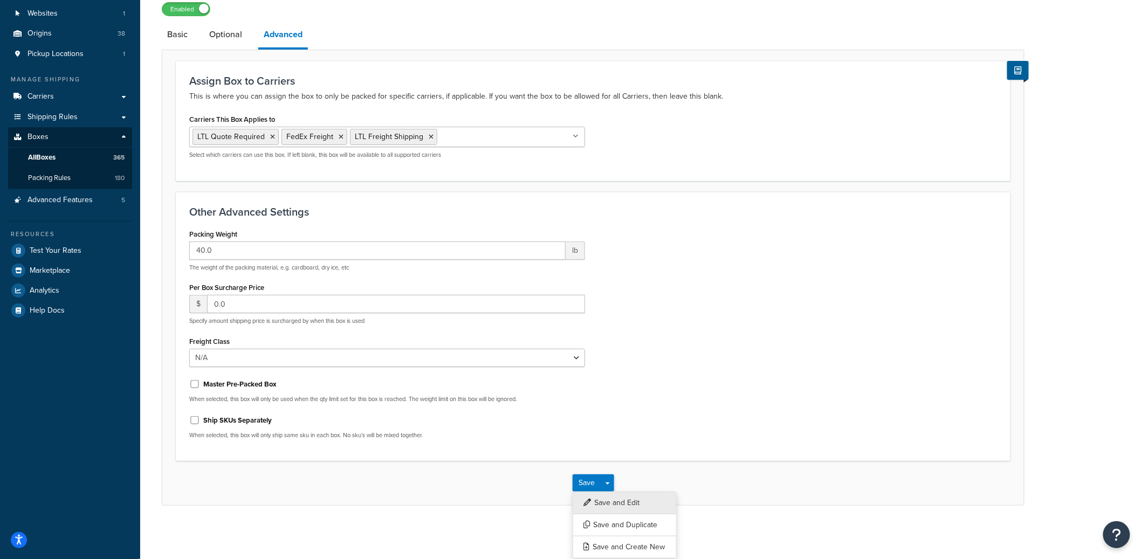
click at [610, 501] on button "Save and Edit" at bounding box center [625, 503] width 104 height 23
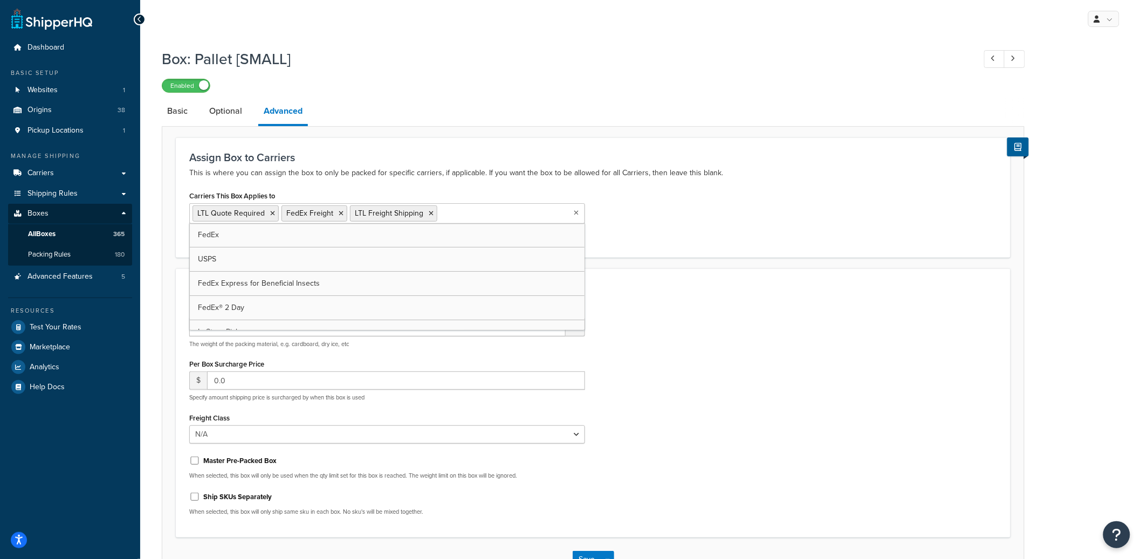
click at [482, 217] on input "Carriers This Box Applies to" at bounding box center [487, 213] width 95 height 12
type input "up"
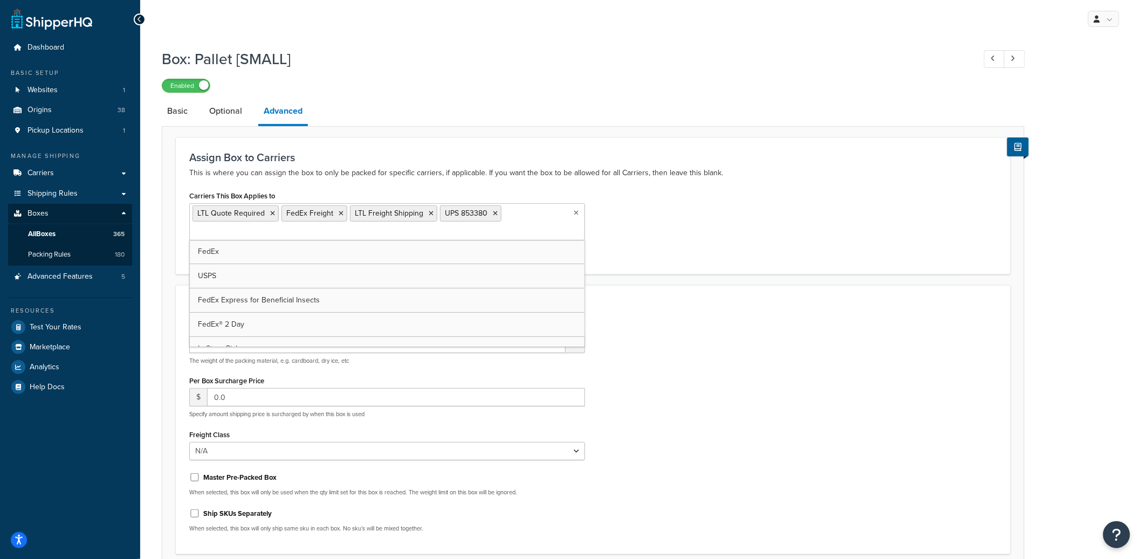
type input "i"
type input "ups"
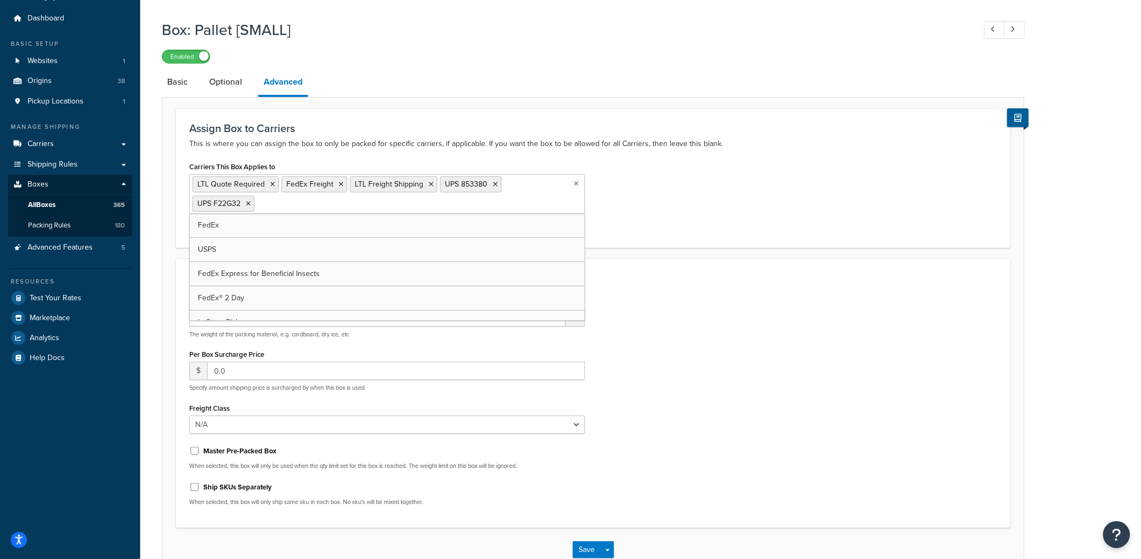
scroll to position [93, 0]
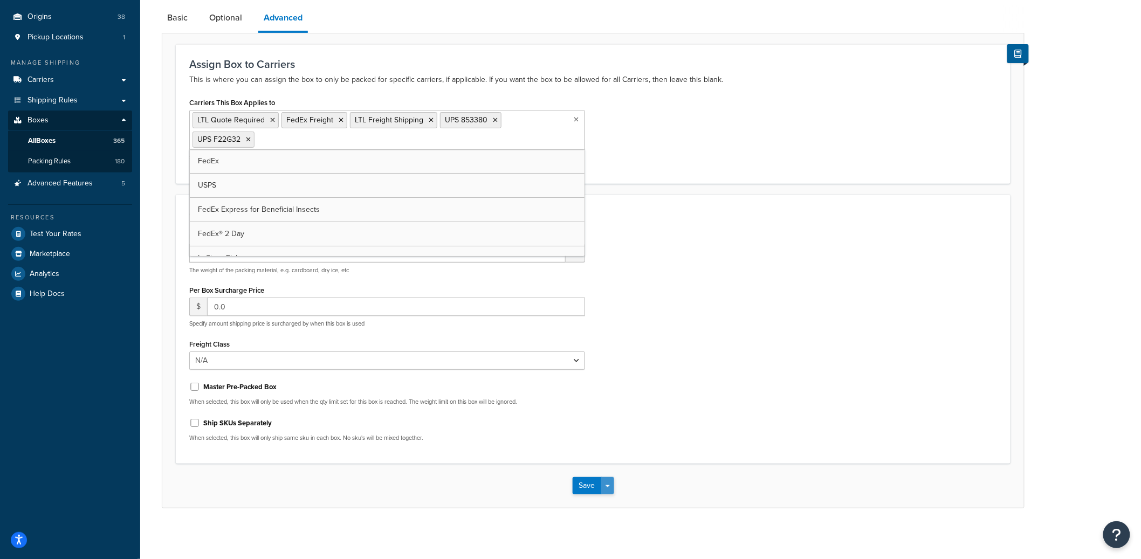
click at [608, 479] on button "Save Dropdown" at bounding box center [607, 485] width 13 height 17
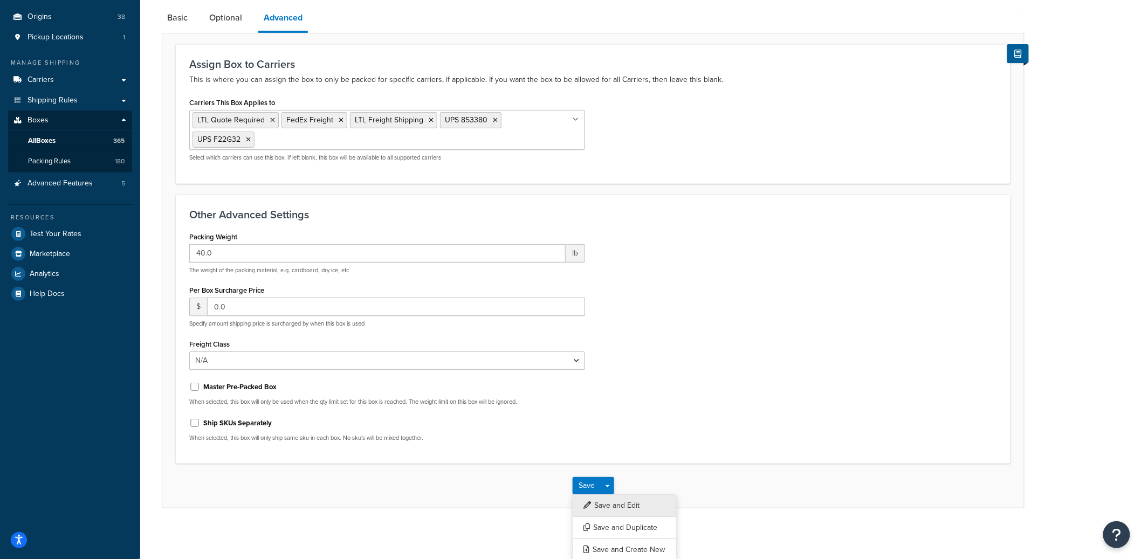
click at [609, 498] on button "Save and Edit" at bounding box center [625, 505] width 104 height 23
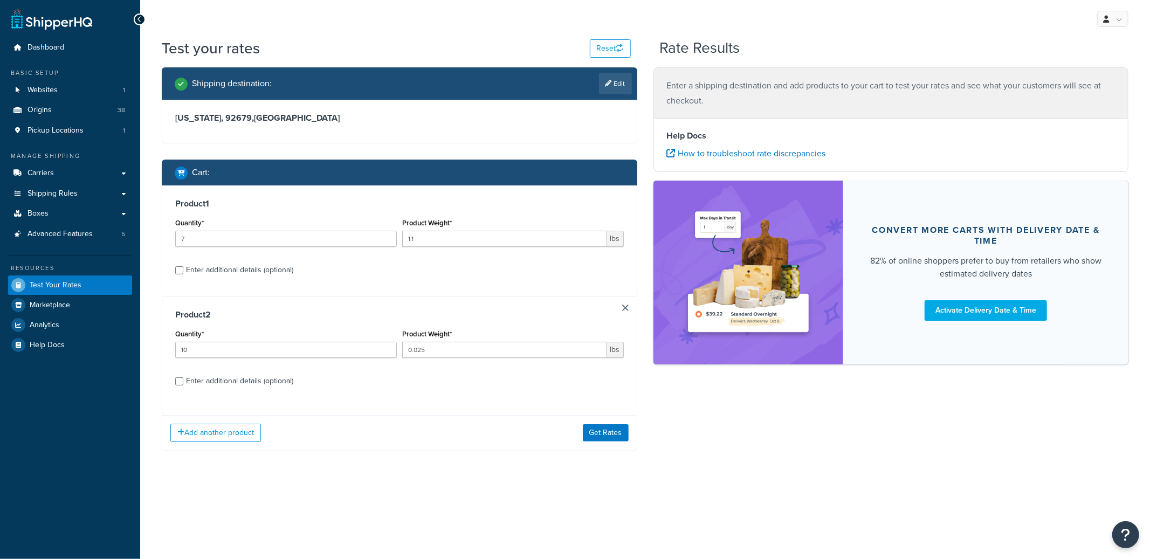
click at [601, 444] on div "Add another product Get Rates" at bounding box center [399, 432] width 475 height 35
click at [601, 435] on button "Get Rates" at bounding box center [606, 432] width 46 height 17
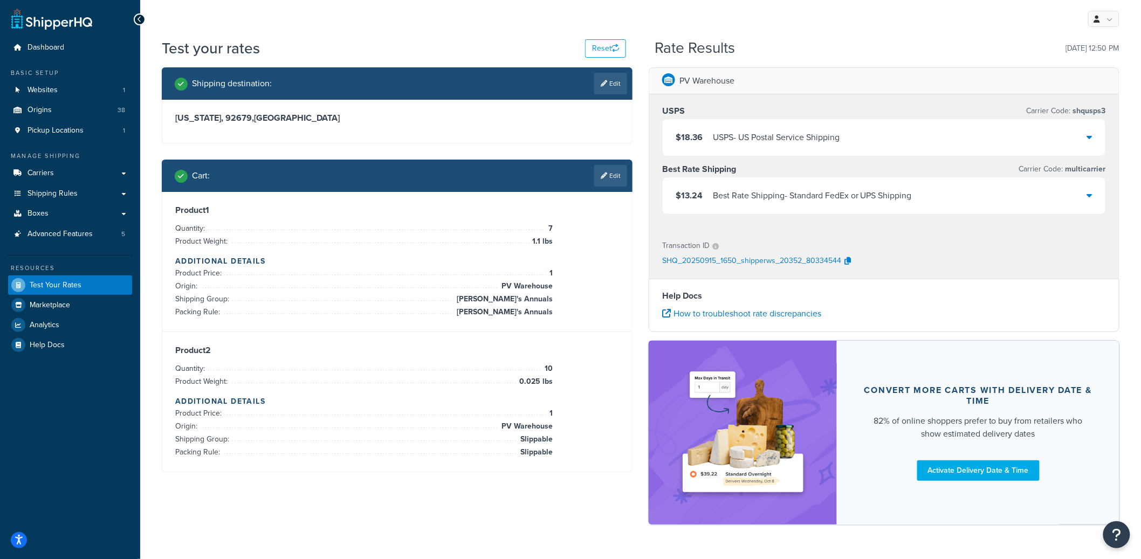
click at [831, 195] on div "Best Rate Shipping - Standard FedEx or UPS Shipping" at bounding box center [812, 195] width 199 height 15
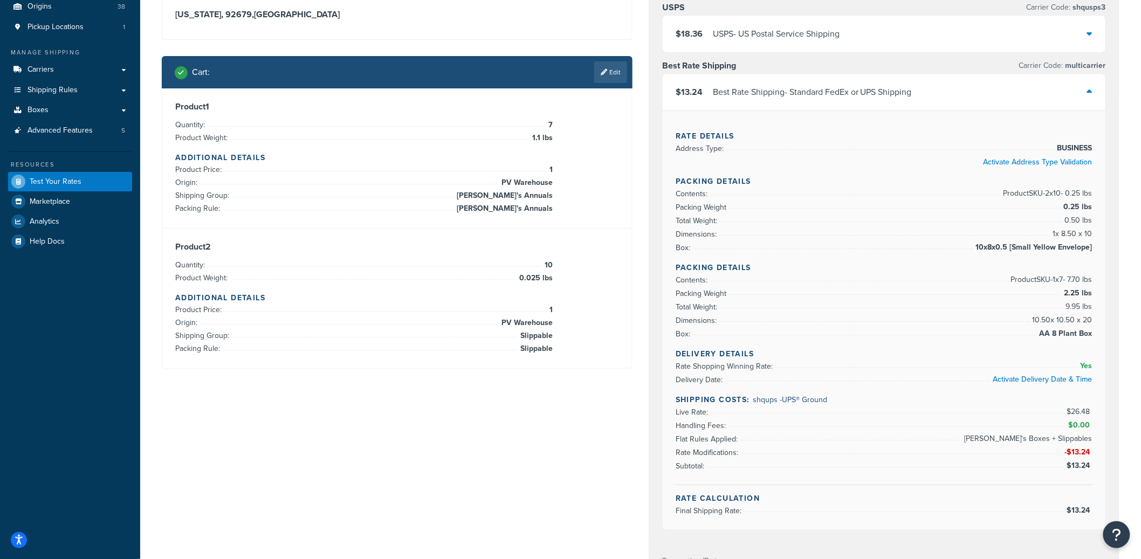
scroll to position [153, 0]
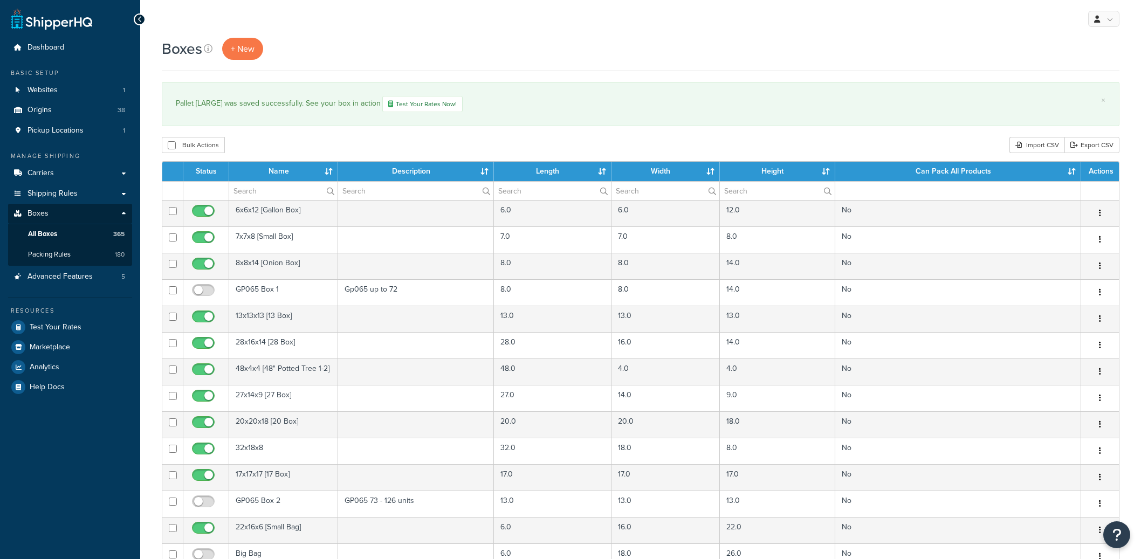
select select "100"
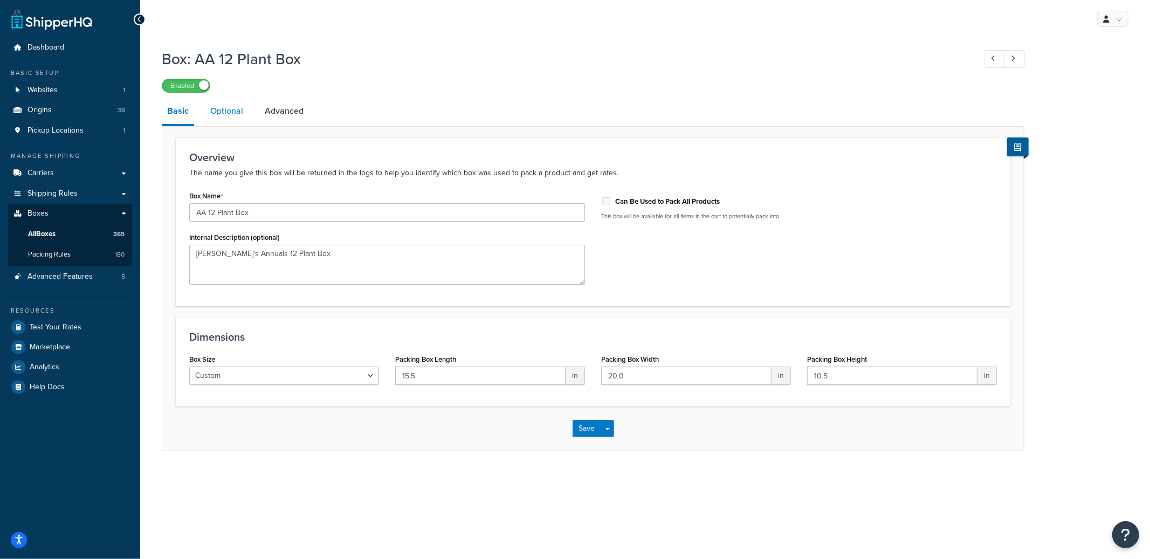
click at [231, 110] on link "Optional" at bounding box center [227, 111] width 44 height 26
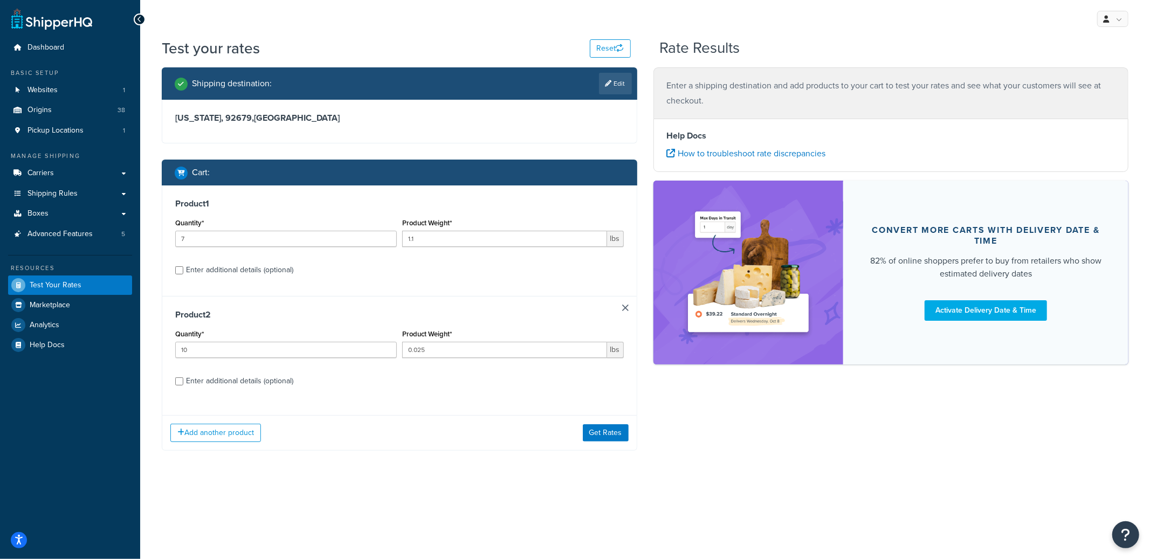
click at [239, 387] on div "Enter additional details (optional)" at bounding box center [239, 381] width 107 height 15
click at [183, 386] on input "Enter additional details (optional)" at bounding box center [179, 381] width 8 height 8
checkbox input "true"
select select "84863"
select select "23050"
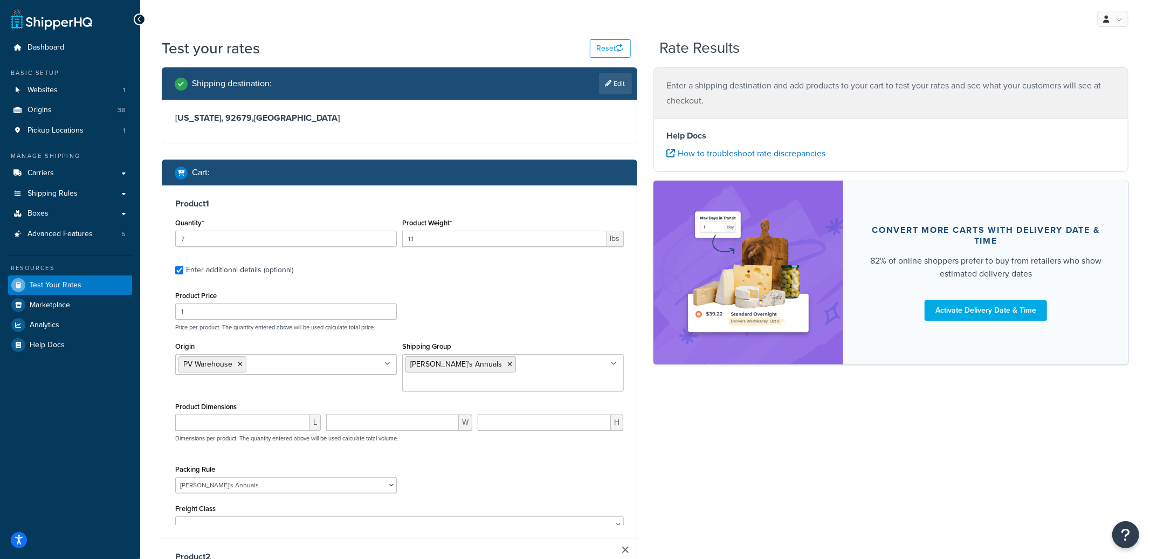
checkbox input "true"
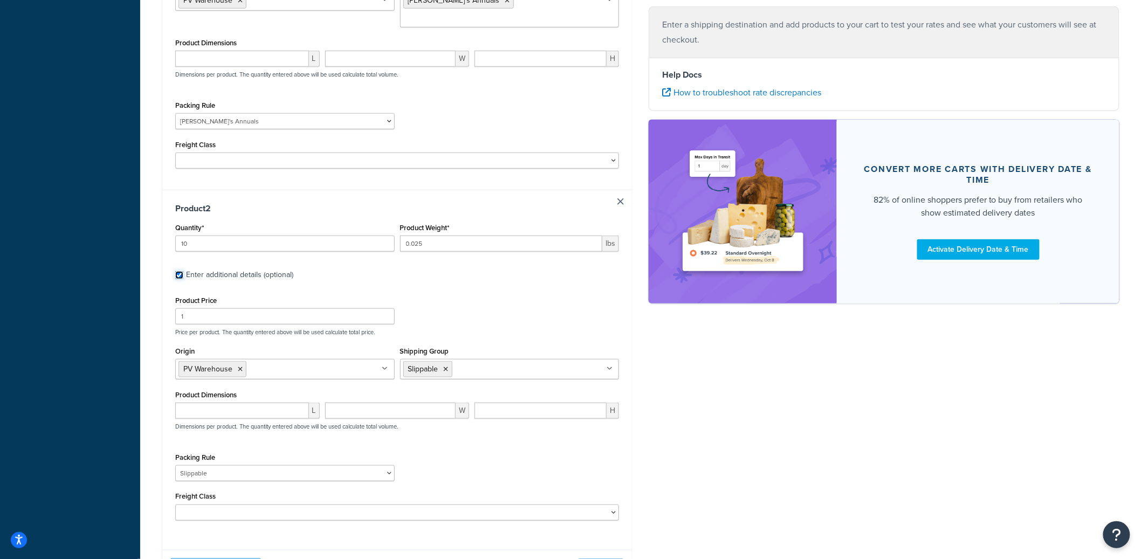
scroll to position [446, 0]
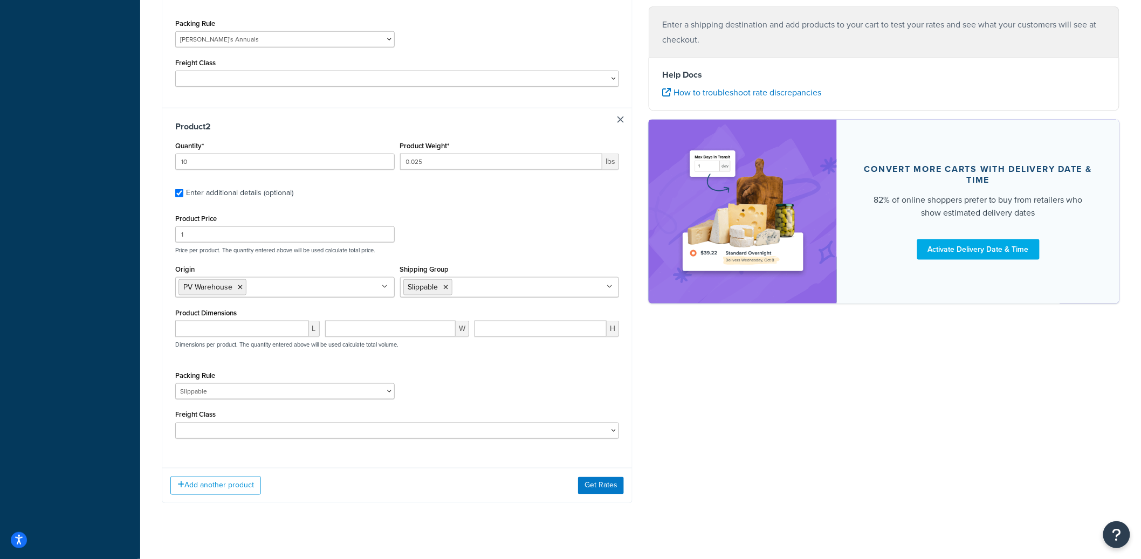
click at [222, 482] on div "Add another product Get Rates" at bounding box center [397, 485] width 470 height 35
click at [225, 477] on button "Add another product" at bounding box center [215, 486] width 91 height 18
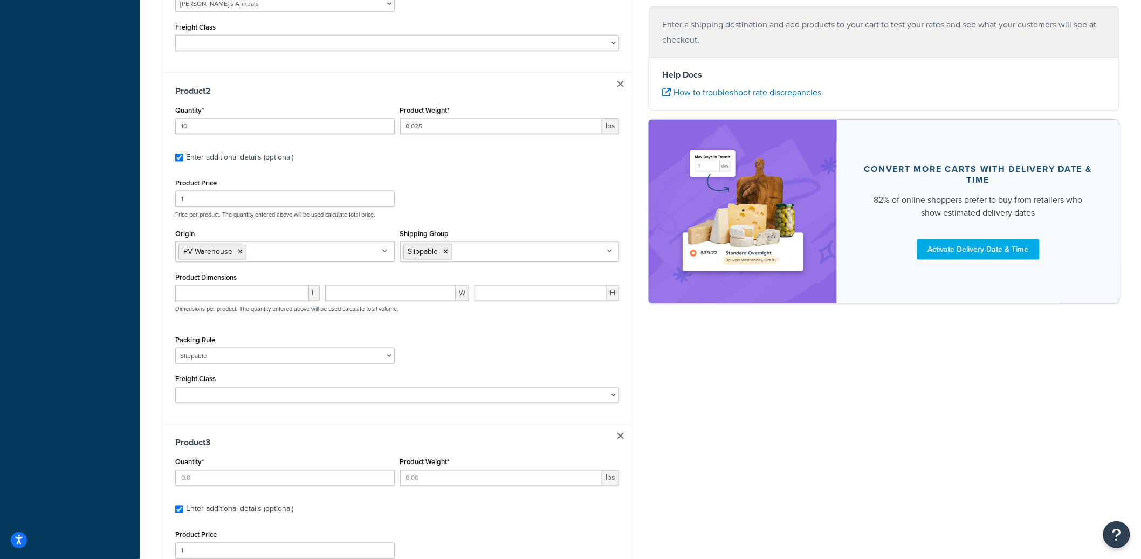
scroll to position [542, 0]
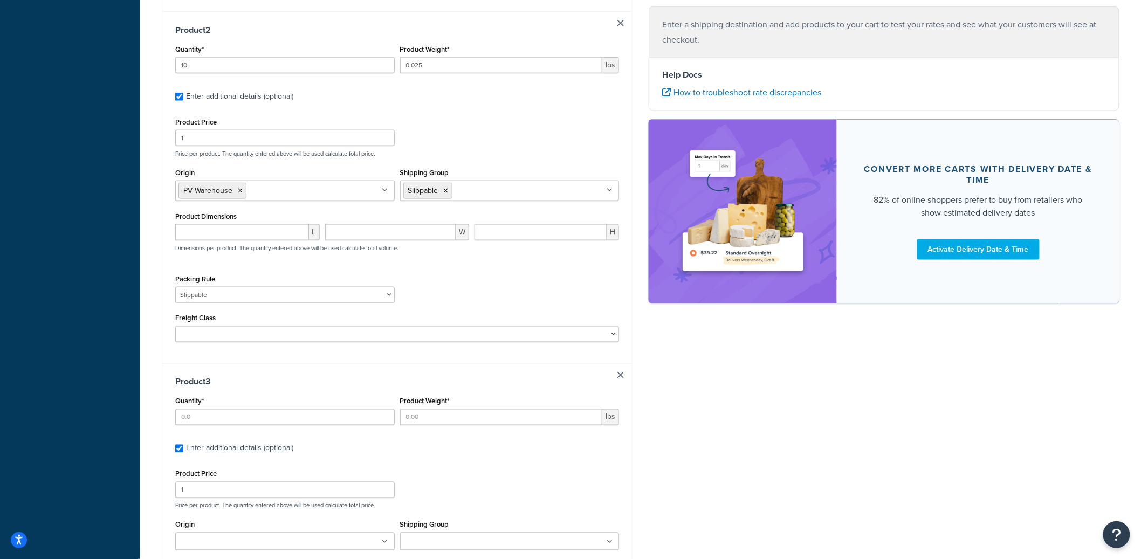
click at [243, 394] on div "Quantity*" at bounding box center [284, 409] width 219 height 31
click at [242, 409] on input "Quantity*" at bounding box center [284, 417] width 219 height 16
type input "1"
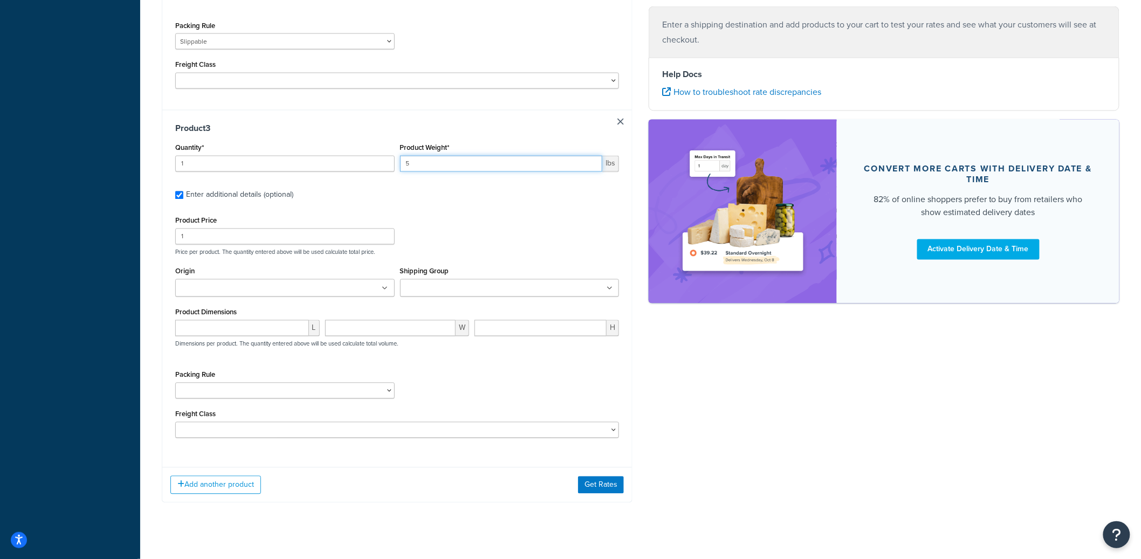
scroll to position [796, 0]
type input "5"
click at [255, 283] on input "Origin" at bounding box center [225, 289] width 95 height 12
type input "pv"
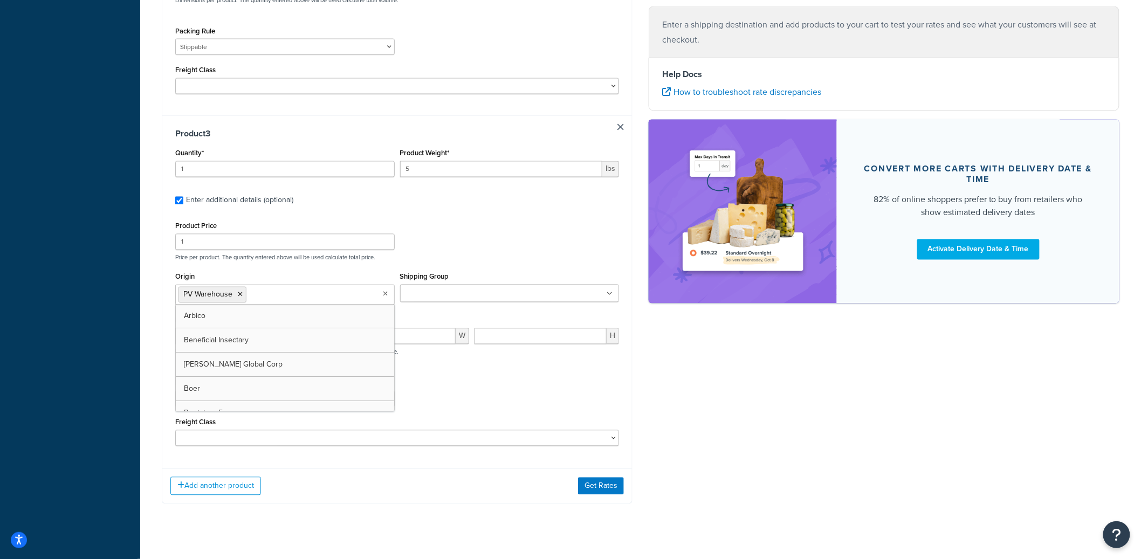
scroll to position [791, 0]
click at [541, 357] on div "Product Price 1 Price per product. The quantity entered above will be used calc…" at bounding box center [397, 332] width 444 height 229
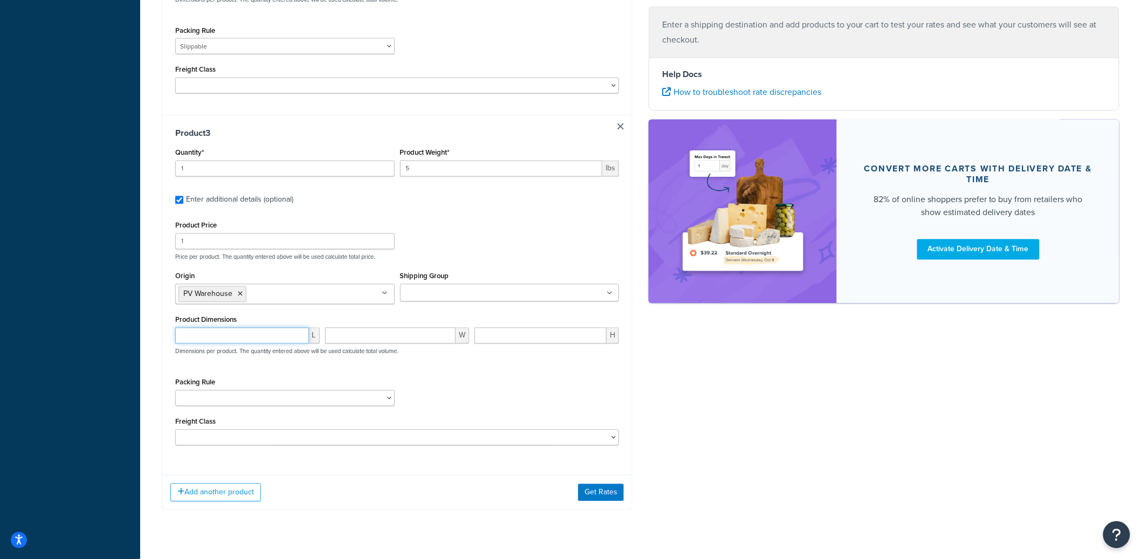
click at [252, 328] on input "number" at bounding box center [242, 336] width 134 height 16
type input "3"
type input "6"
type input "2"
click at [610, 484] on button "Get Rates" at bounding box center [601, 492] width 46 height 17
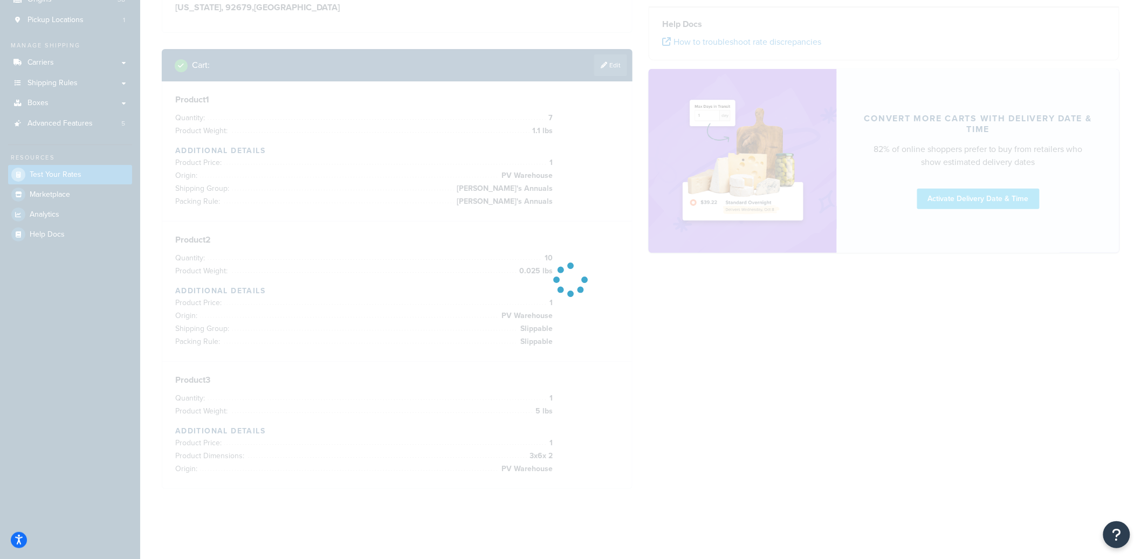
scroll to position [110, 0]
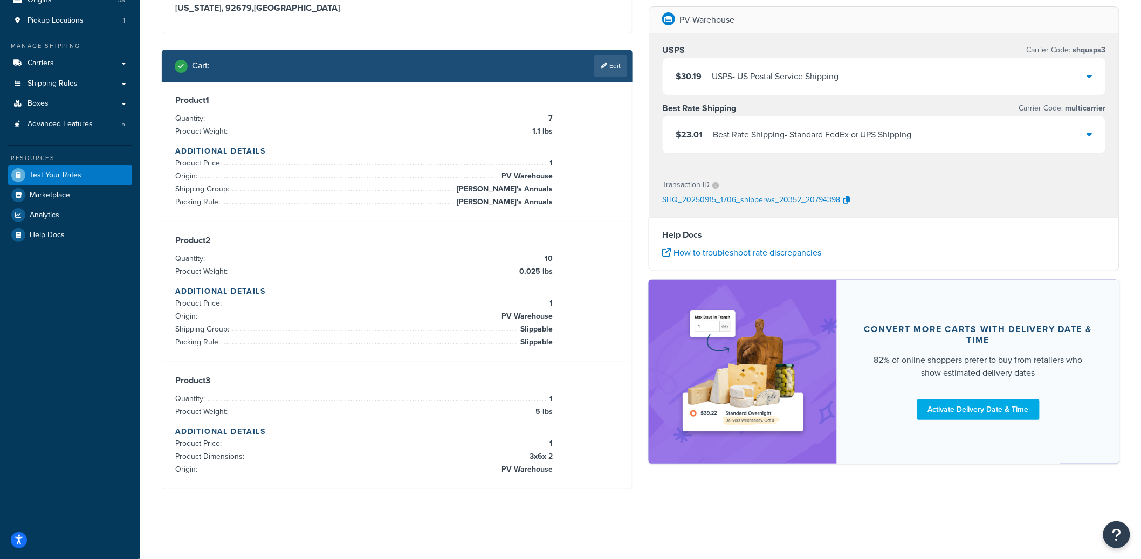
click at [879, 136] on div "Best Rate Shipping - Standard FedEx or UPS Shipping" at bounding box center [812, 134] width 199 height 15
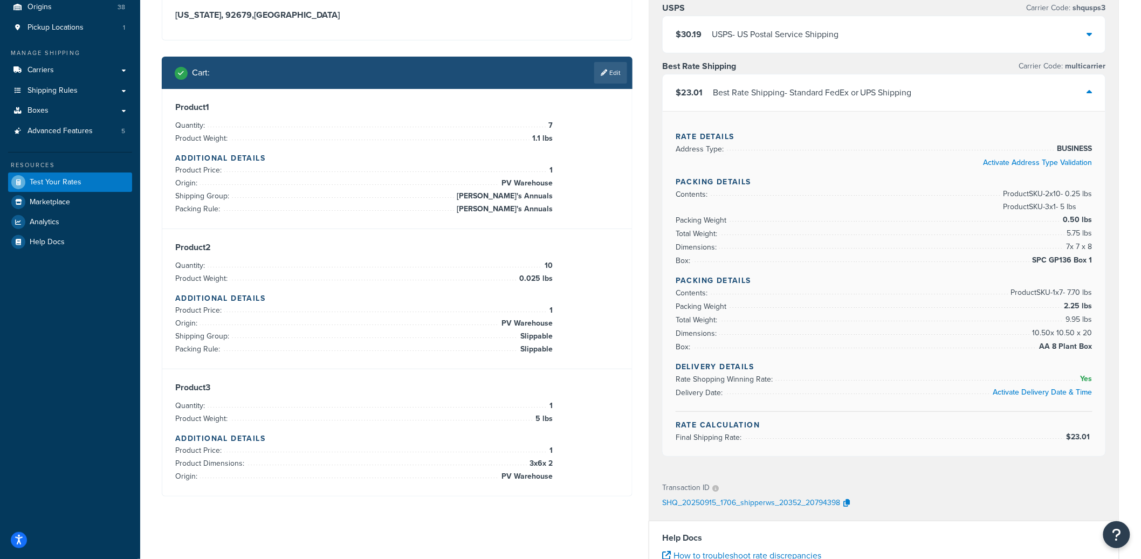
scroll to position [105, 0]
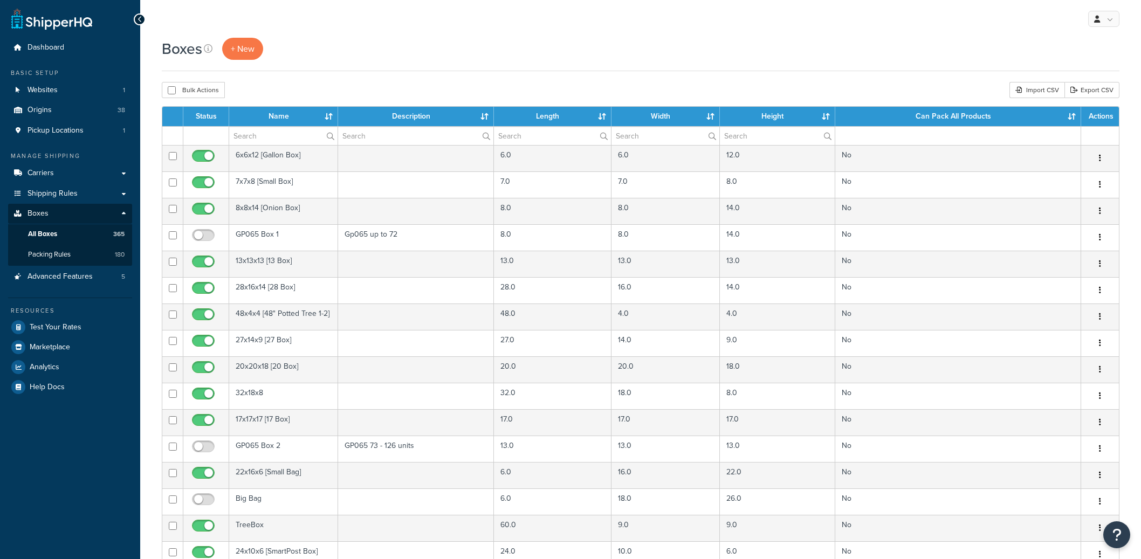
select select "100"
click at [267, 140] on input "text" at bounding box center [283, 136] width 108 height 18
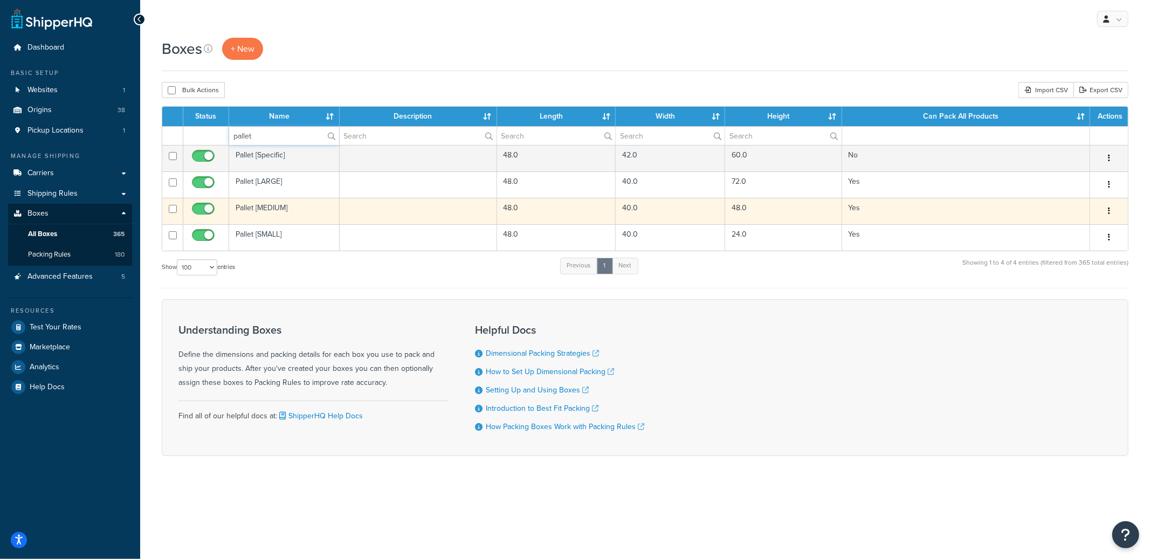
type input "pallet"
click at [1110, 212] on button "button" at bounding box center [1109, 211] width 15 height 17
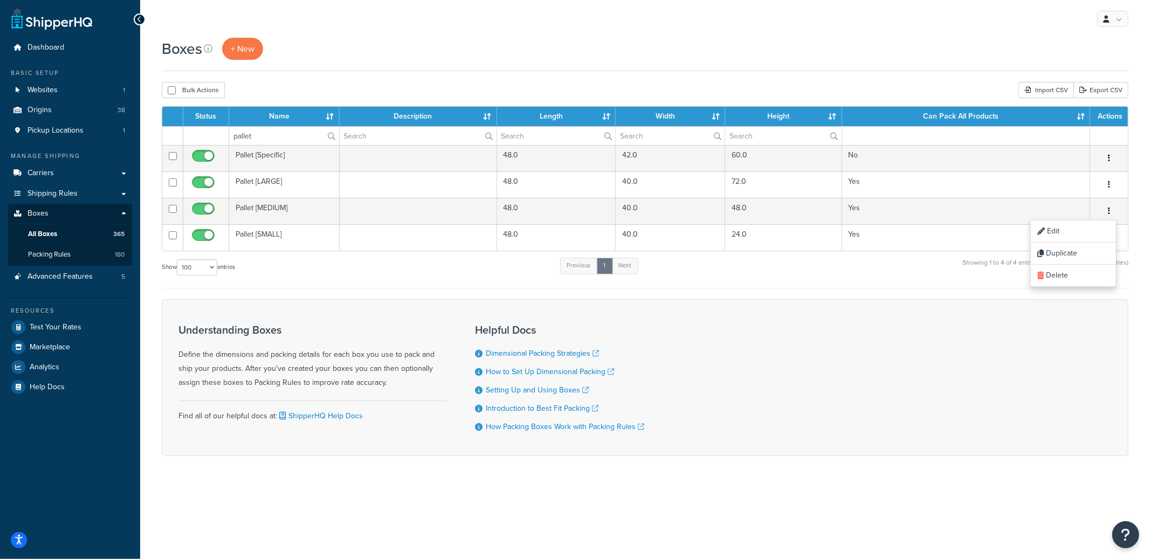
click at [1135, 237] on div "Boxes + New Bulk Actions Duplicate [GEOGRAPHIC_DATA] Import CSV Export CSV Cont…" at bounding box center [645, 266] width 1010 height 456
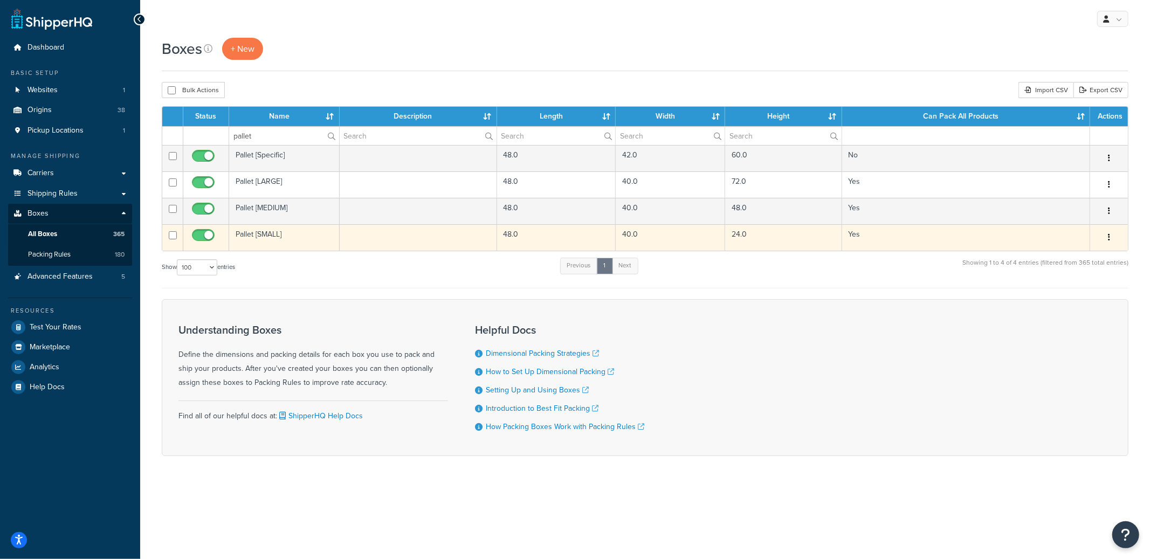
click at [1110, 238] on button "button" at bounding box center [1109, 237] width 15 height 17
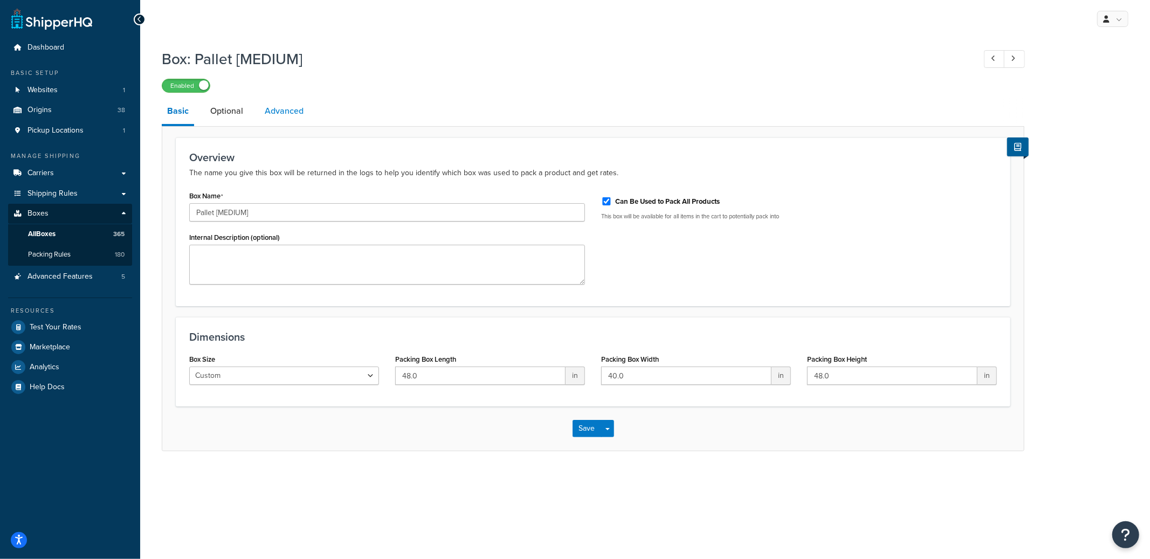
click at [291, 105] on link "Advanced" at bounding box center [284, 111] width 50 height 26
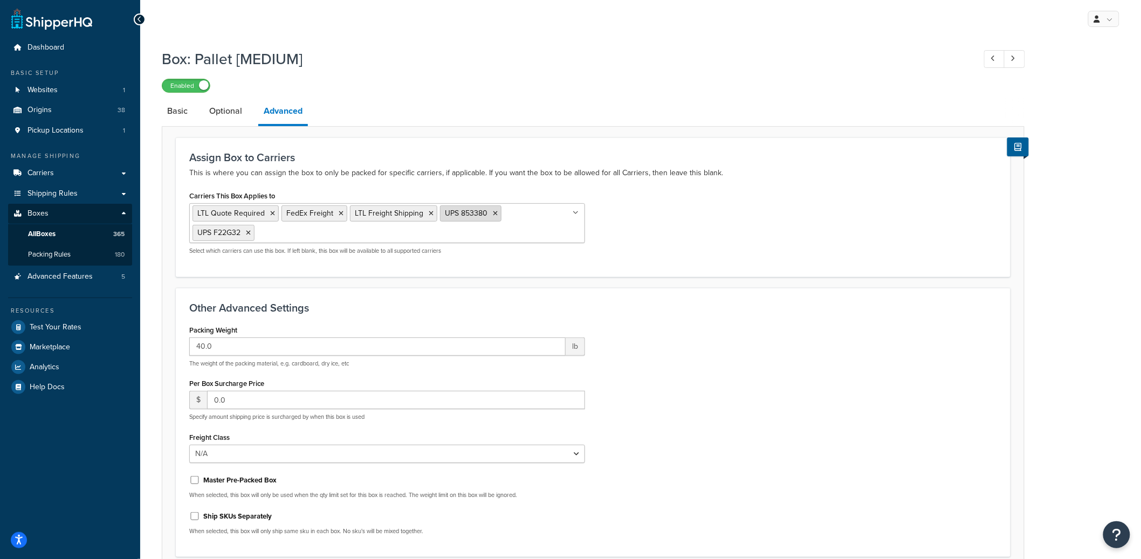
click at [493, 212] on icon at bounding box center [495, 213] width 5 height 6
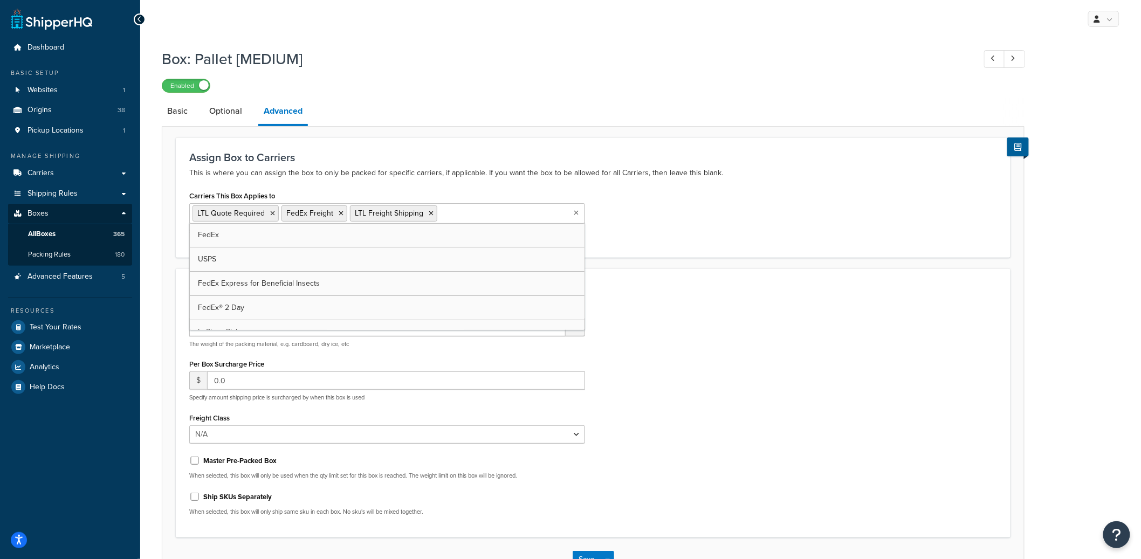
click at [739, 243] on div "Carriers This Box Applies to LTL Quote Required FedEx Freight LTL Freight Shipp…" at bounding box center [593, 216] width 824 height 56
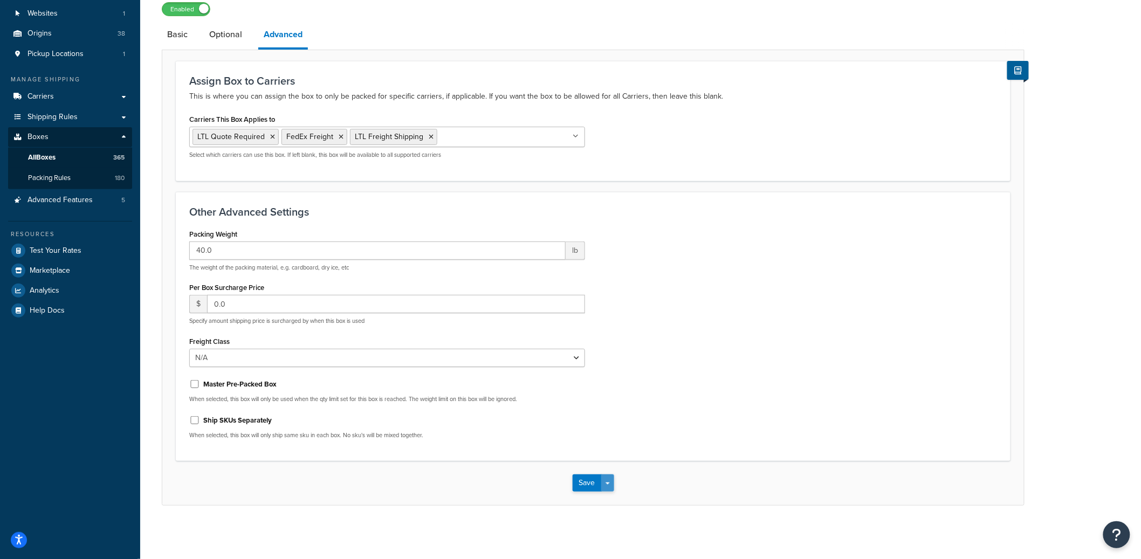
click at [608, 479] on button "Save Dropdown" at bounding box center [607, 483] width 13 height 17
click at [609, 495] on button "Save and Edit" at bounding box center [625, 503] width 104 height 23
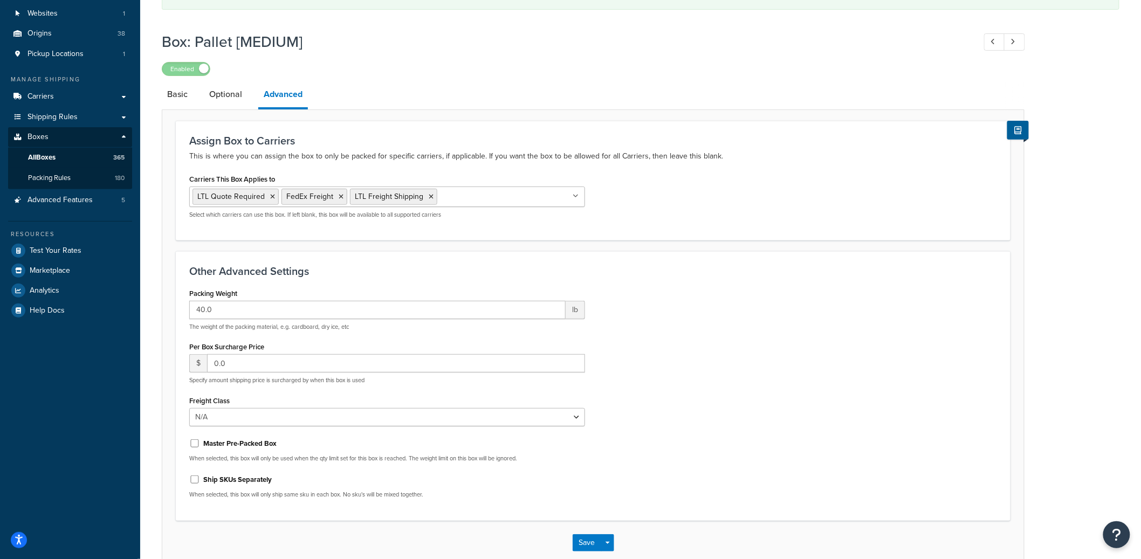
scroll to position [0, 0]
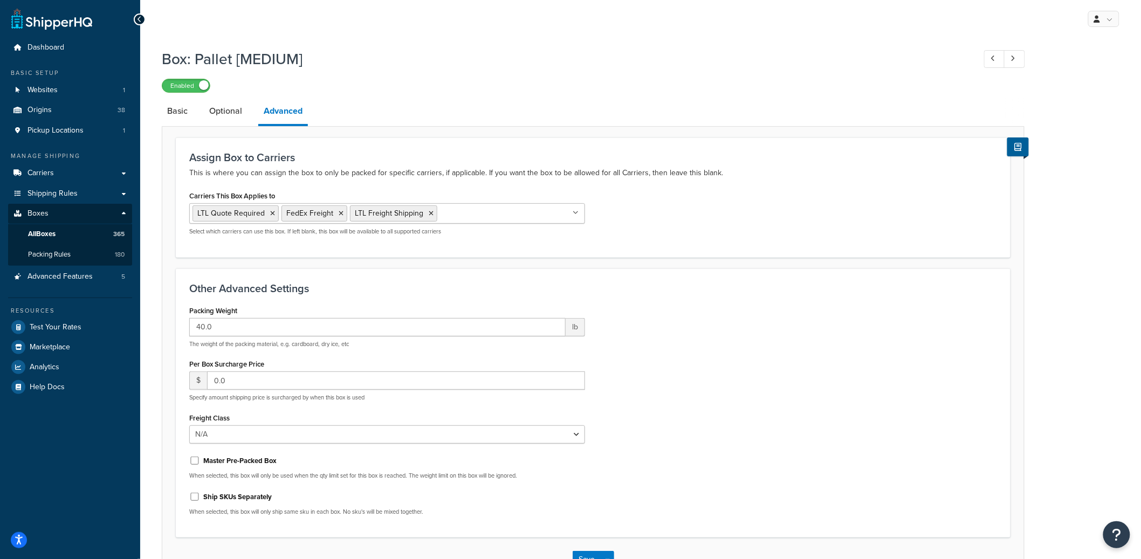
click at [460, 217] on input "Carriers This Box Applies to" at bounding box center [487, 213] width 95 height 12
paste input "ups"
type input "ups"
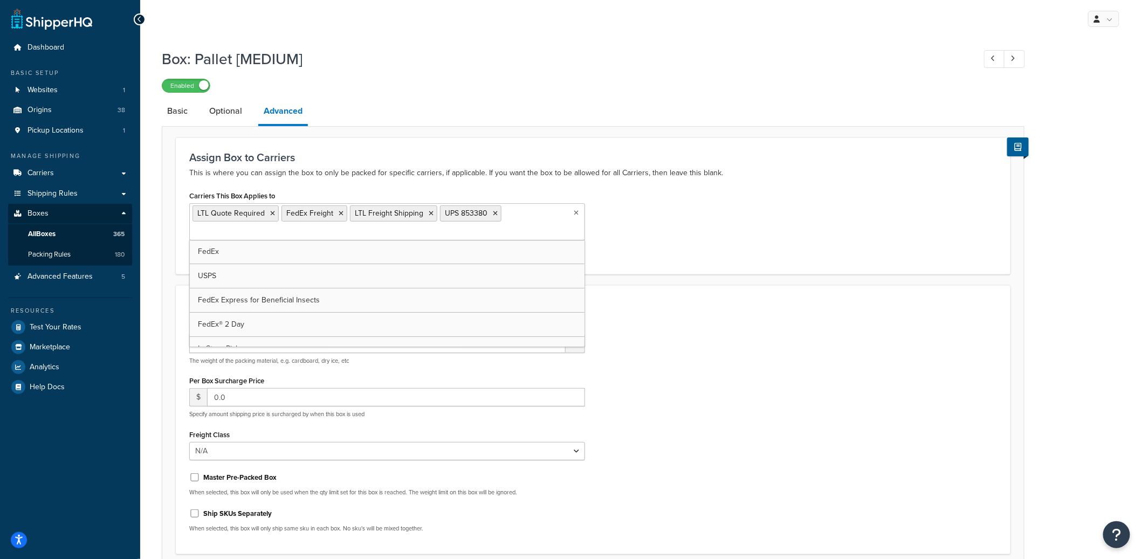
paste input "ups"
type input "ups"
drag, startPoint x: 748, startPoint y: 297, endPoint x: 725, endPoint y: 304, distance: 24.1
click at [748, 297] on div "Other Advanced Settings Packing Weight 40.0 lb The weight of the packing materi…" at bounding box center [593, 423] width 835 height 270
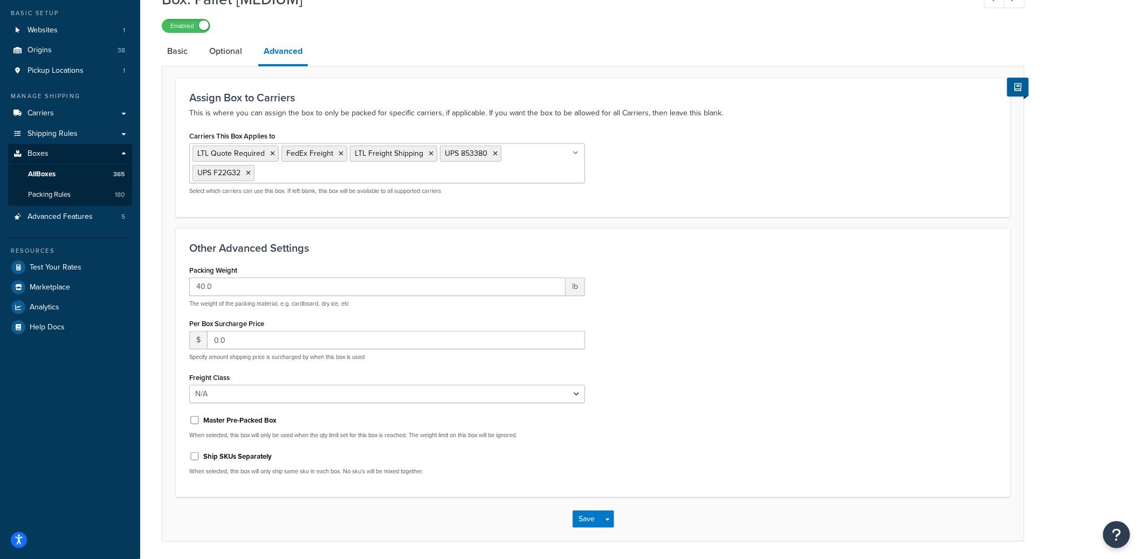
scroll to position [93, 0]
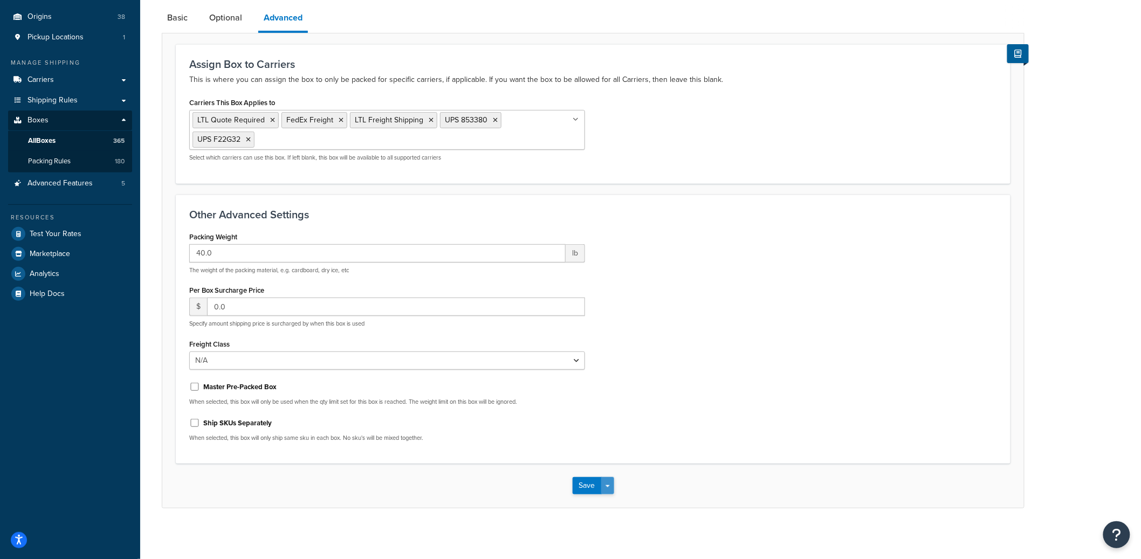
click at [606, 486] on button "Save Dropdown" at bounding box center [607, 485] width 13 height 17
click at [604, 499] on button "Save and Edit" at bounding box center [625, 505] width 104 height 23
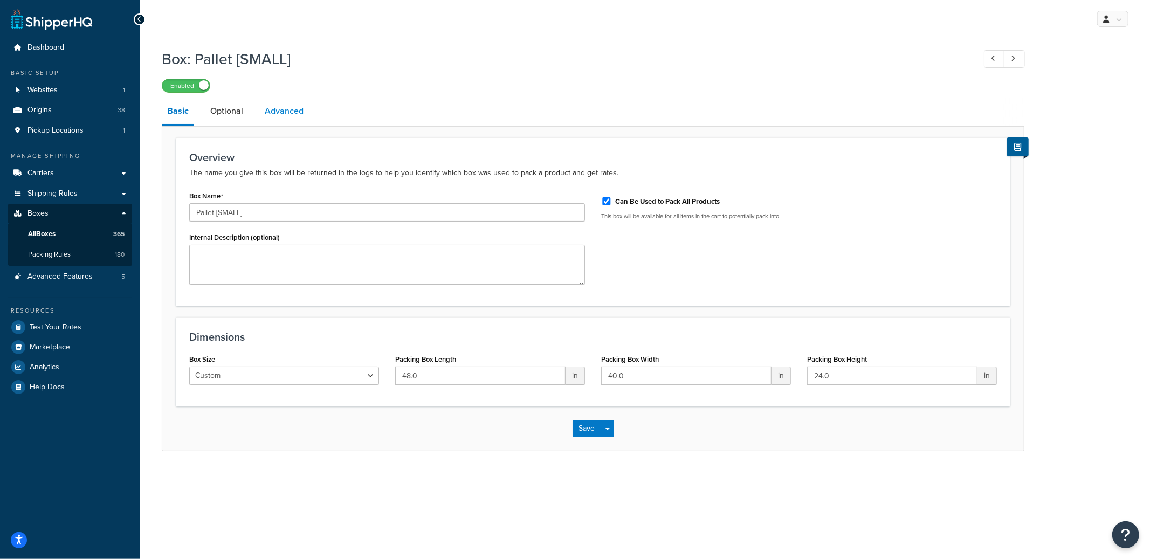
click at [298, 116] on link "Advanced" at bounding box center [284, 111] width 50 height 26
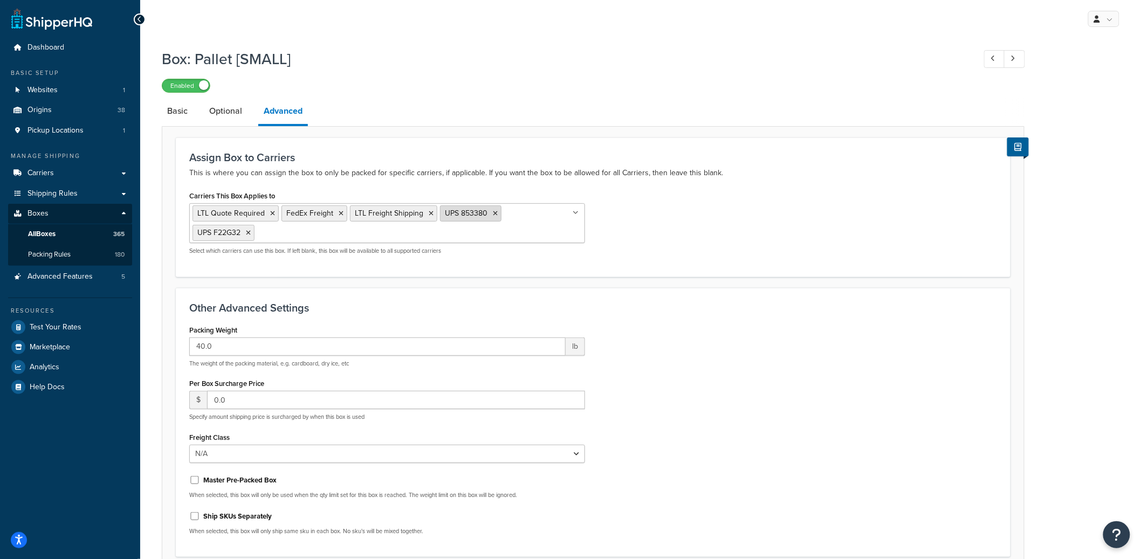
click at [493, 211] on icon at bounding box center [495, 213] width 5 height 6
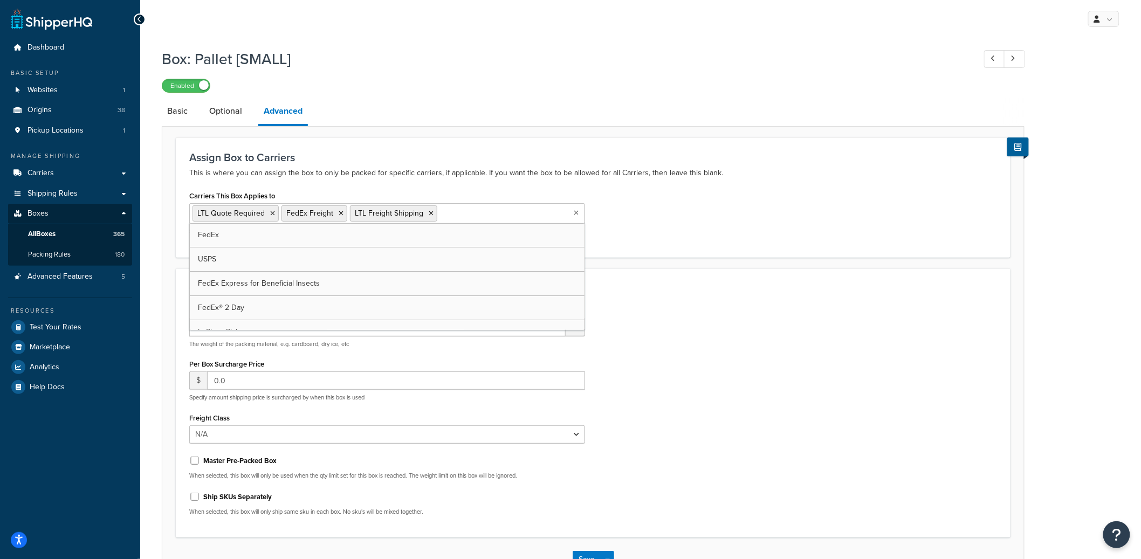
click at [714, 217] on div "Carriers This Box Applies to LTL Quote Required FedEx Freight LTL Freight Shipp…" at bounding box center [593, 216] width 824 height 56
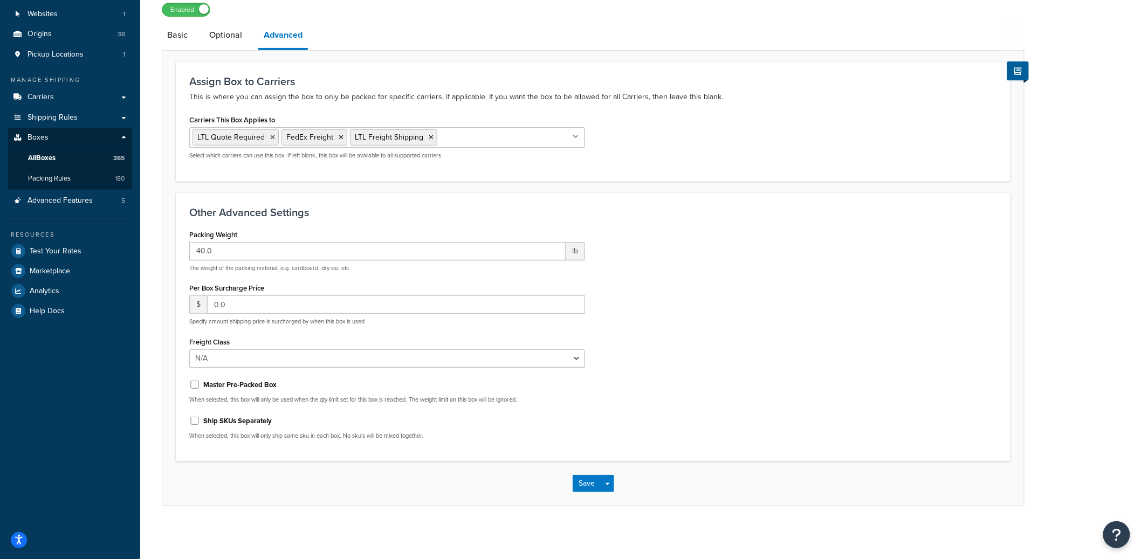
scroll to position [77, 0]
click at [608, 483] on span "button" at bounding box center [608, 484] width 4 height 2
click at [609, 500] on button "Save and Edit" at bounding box center [625, 503] width 104 height 23
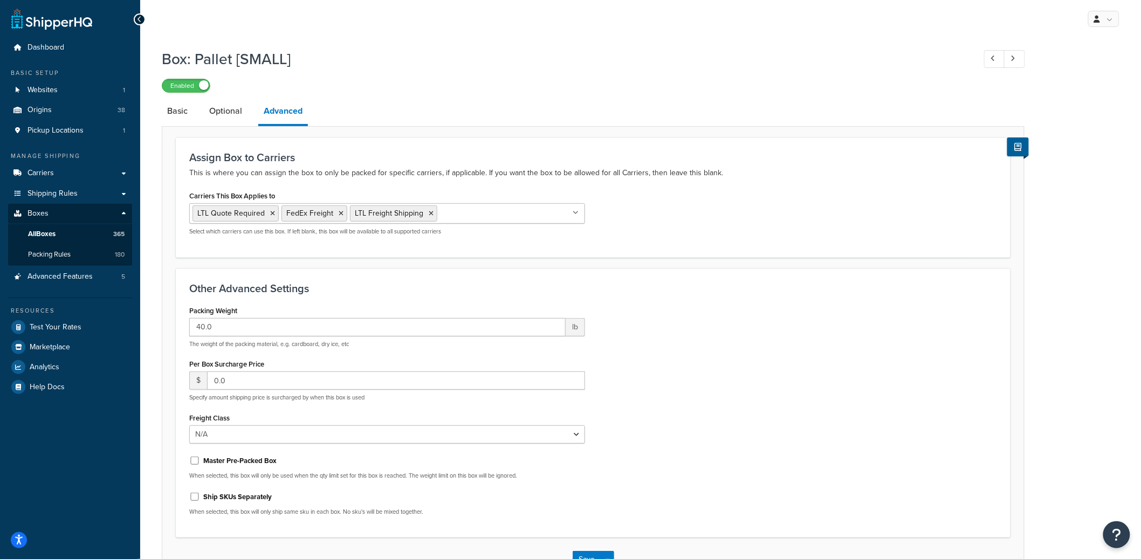
click at [489, 224] on div "LTL Quote Required FedEx Freight LTL Freight Shipping FedEx USPS FedEx Express …" at bounding box center [387, 219] width 396 height 32
click at [494, 218] on input "Carriers This Box Applies to" at bounding box center [487, 213] width 95 height 12
paste input "ups"
type input "ups"
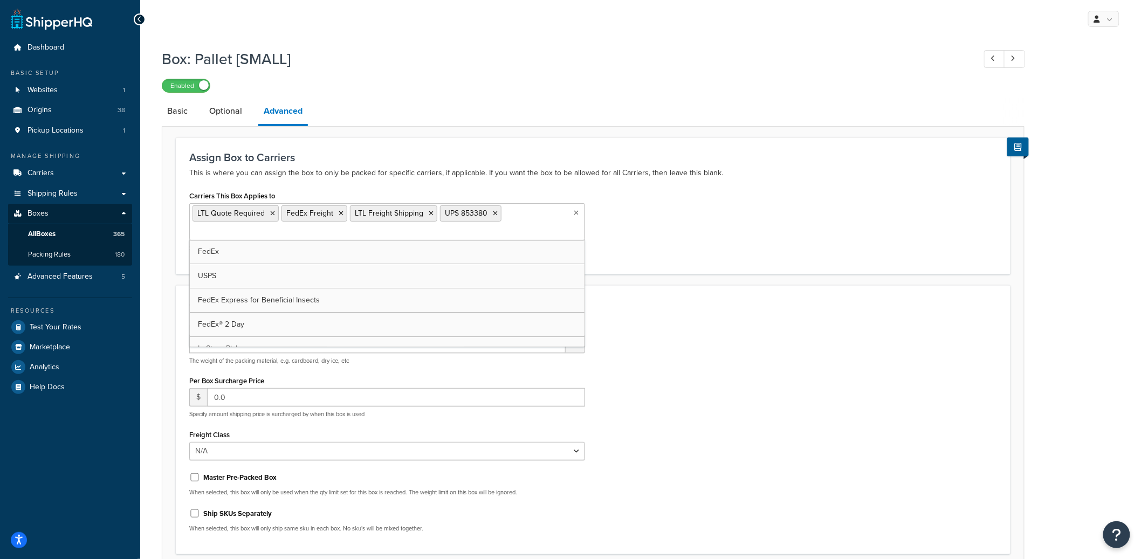
paste input "ups"
type input "ups"
click at [656, 262] on div "Assign Box to Carriers This is where you can assign the box to only be packed f…" at bounding box center [593, 206] width 835 height 139
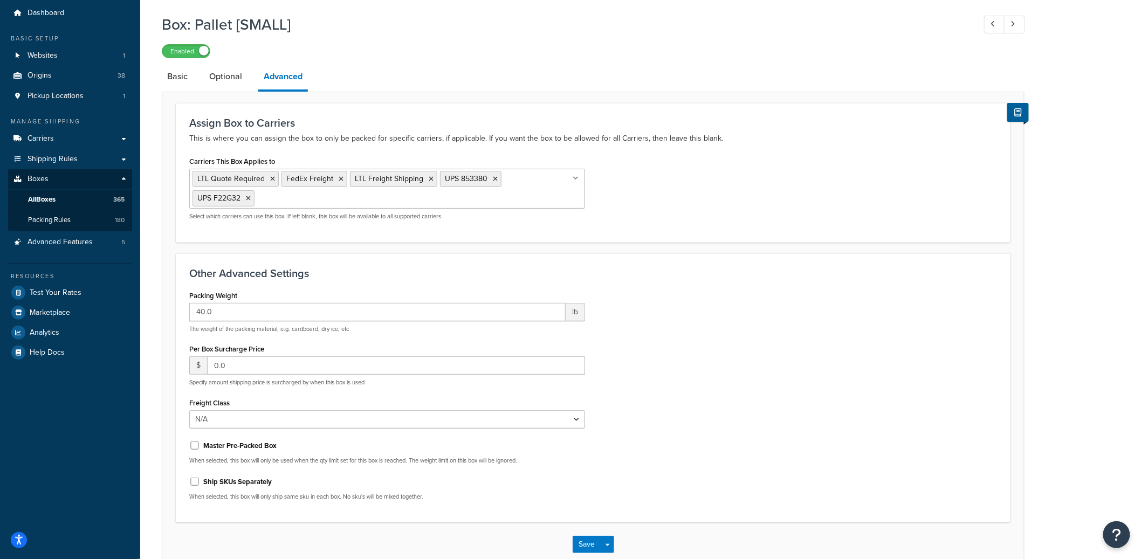
scroll to position [93, 0]
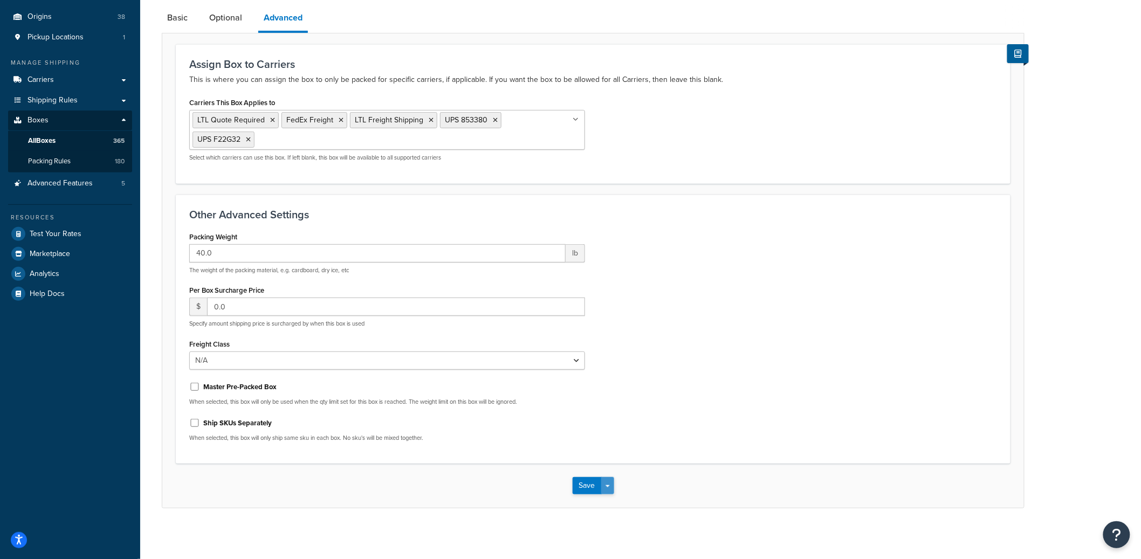
click at [607, 480] on button "Save Dropdown" at bounding box center [607, 485] width 13 height 17
click at [608, 499] on button "Save and Edit" at bounding box center [625, 505] width 104 height 23
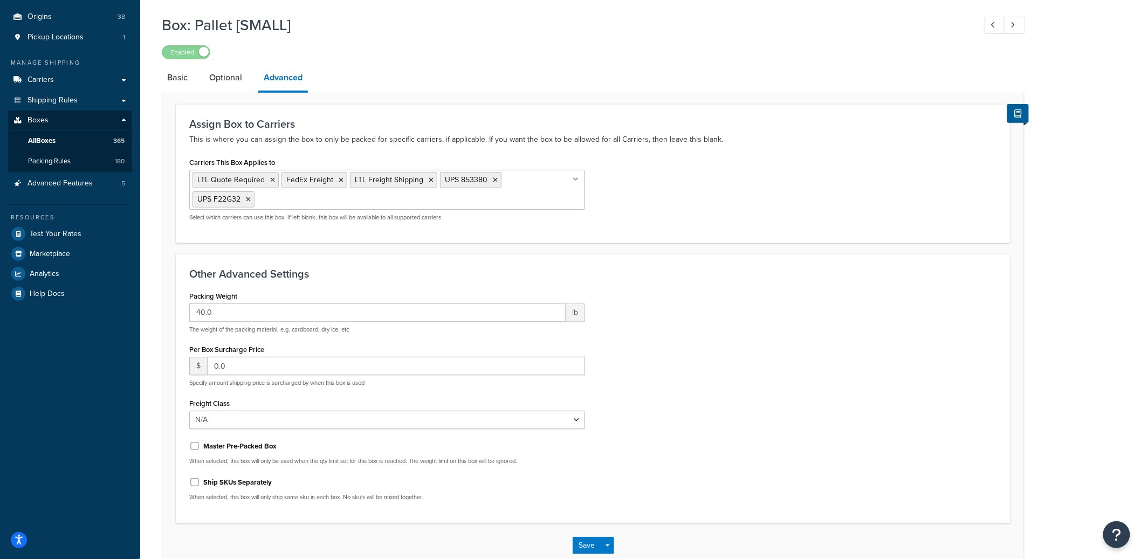
scroll to position [0, 0]
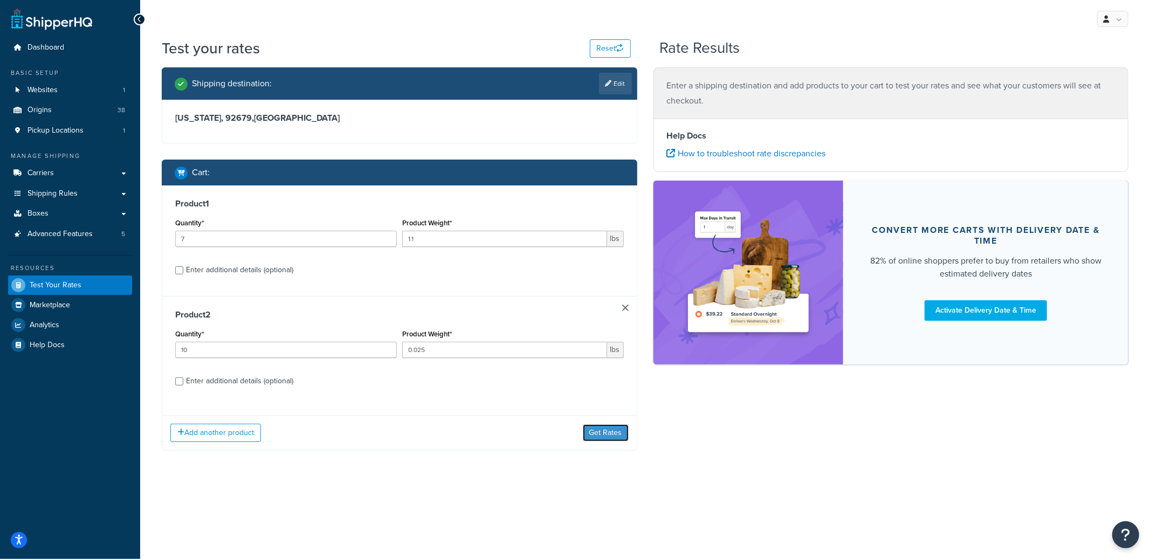
click at [615, 438] on button "Get Rates" at bounding box center [606, 432] width 46 height 17
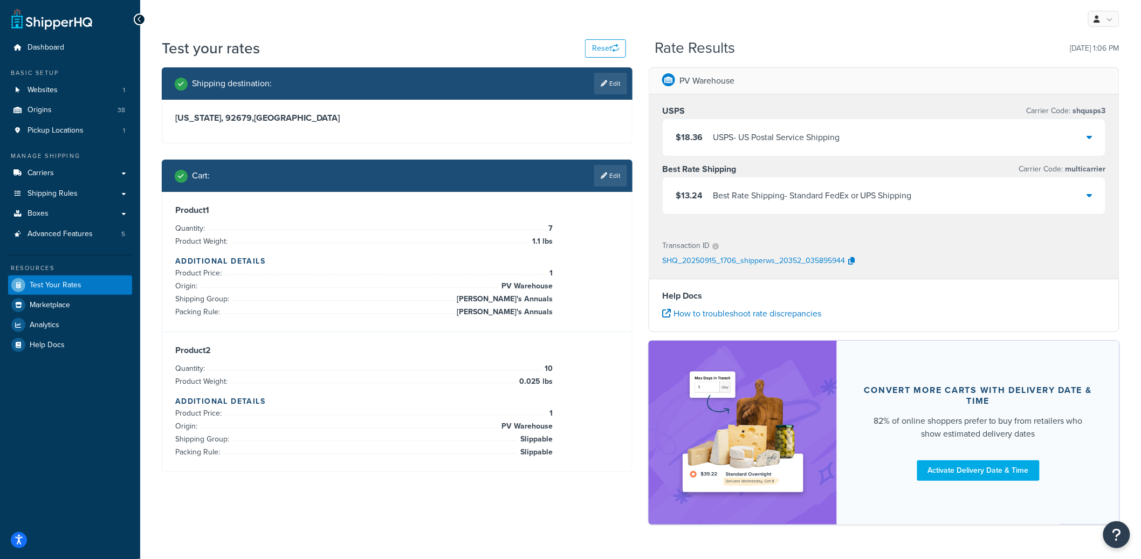
click at [801, 204] on div "$13.24 Best Rate Shipping - Standard FedEx or UPS Shipping" at bounding box center [884, 195] width 443 height 37
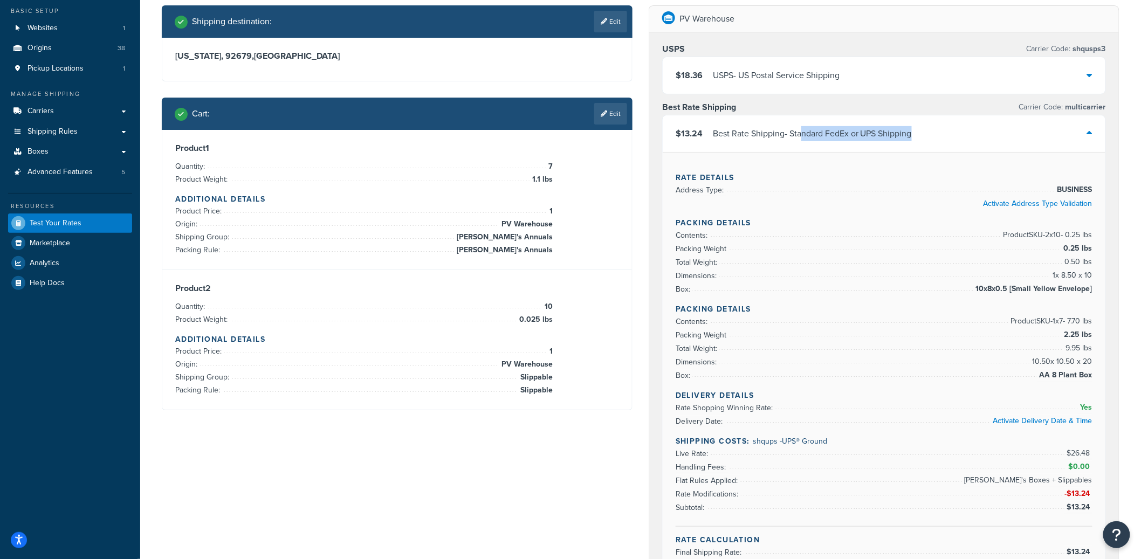
scroll to position [63, 0]
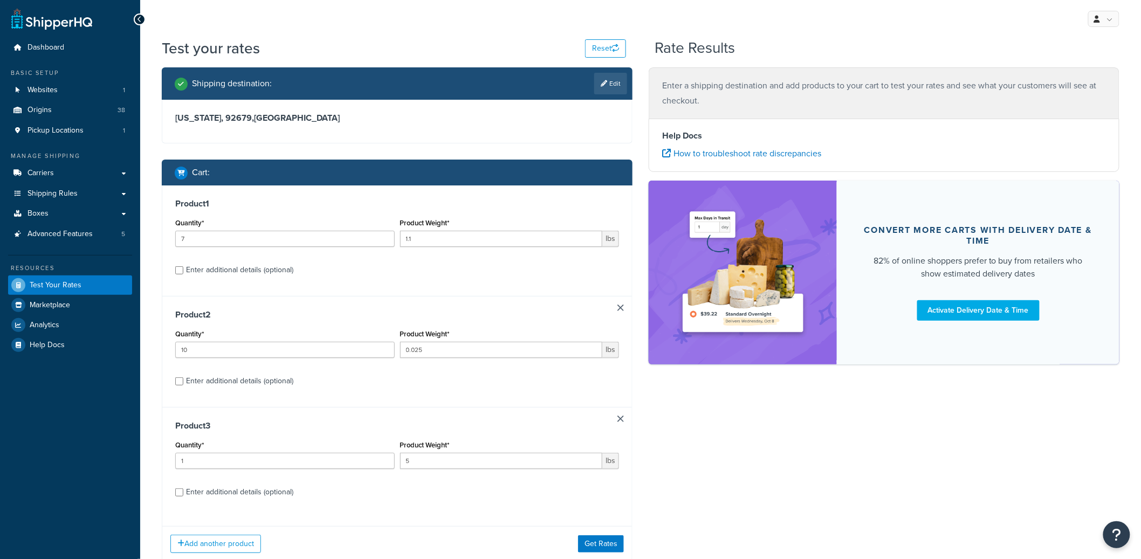
scroll to position [73, 0]
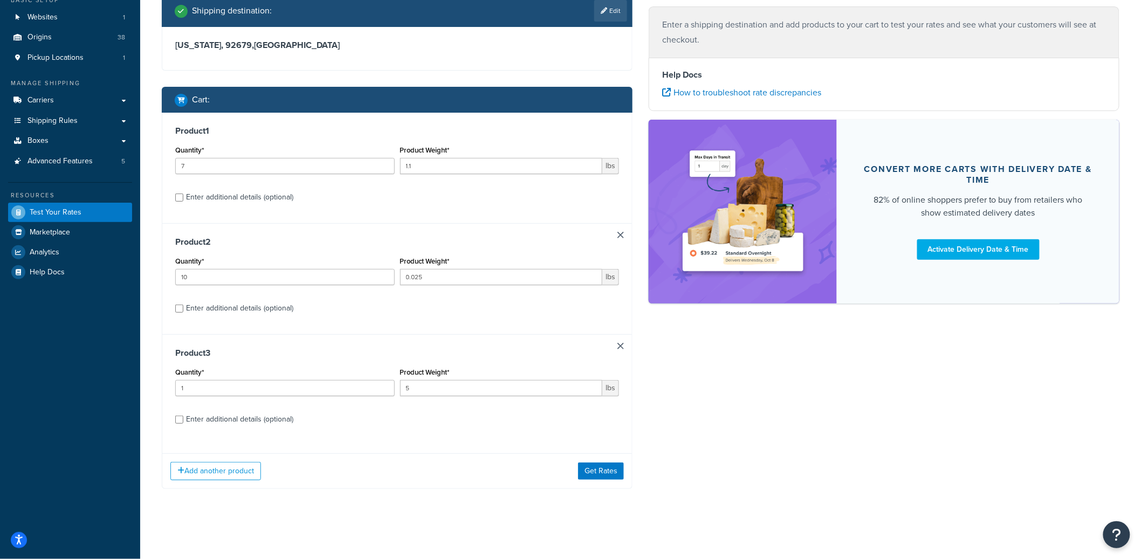
click at [622, 233] on link at bounding box center [620, 235] width 6 height 6
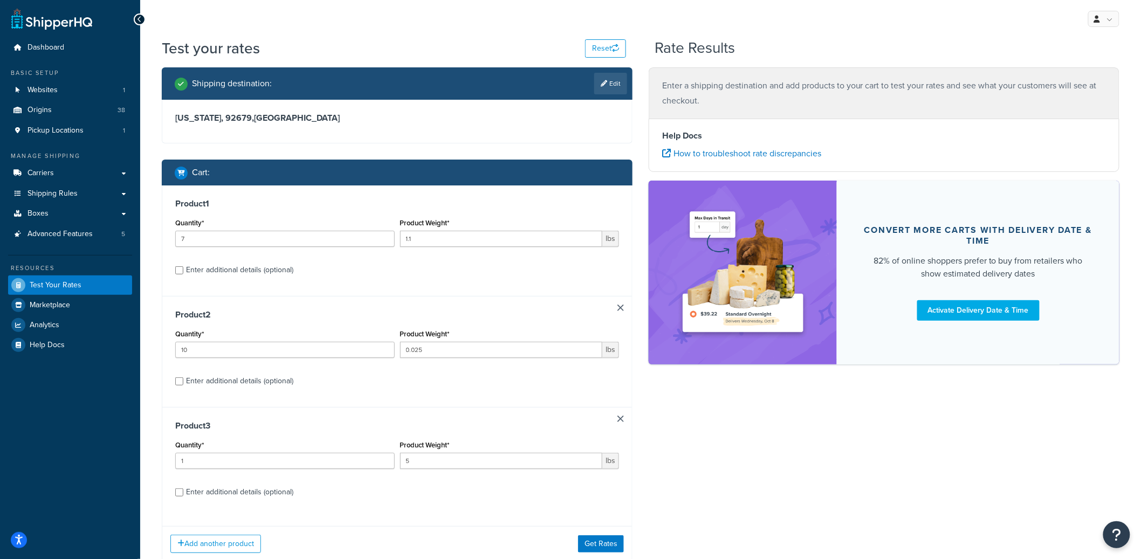
type input "1"
type input "5"
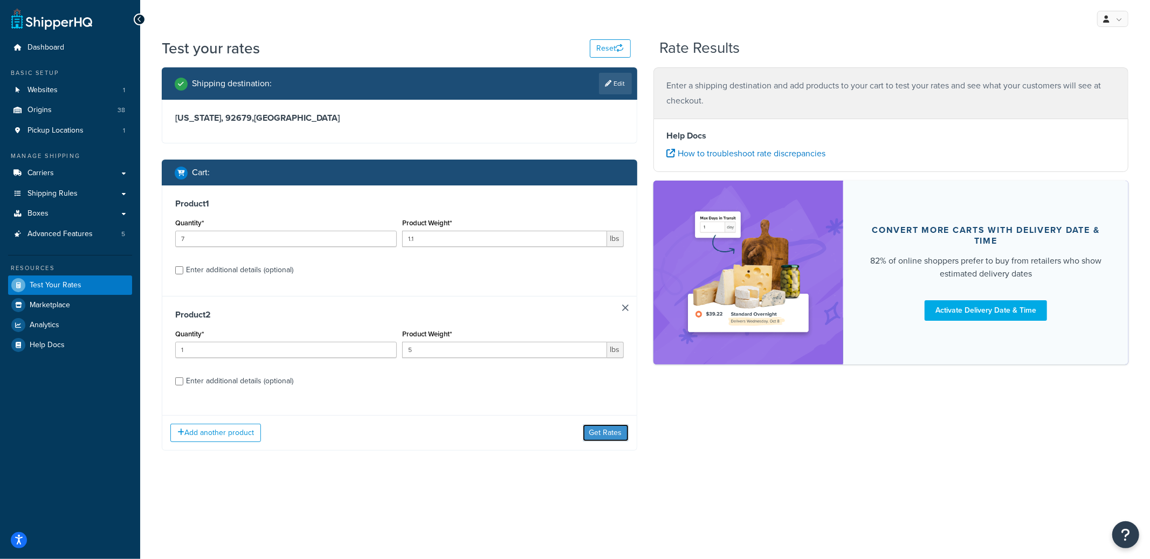
click at [602, 437] on button "Get Rates" at bounding box center [606, 432] width 46 height 17
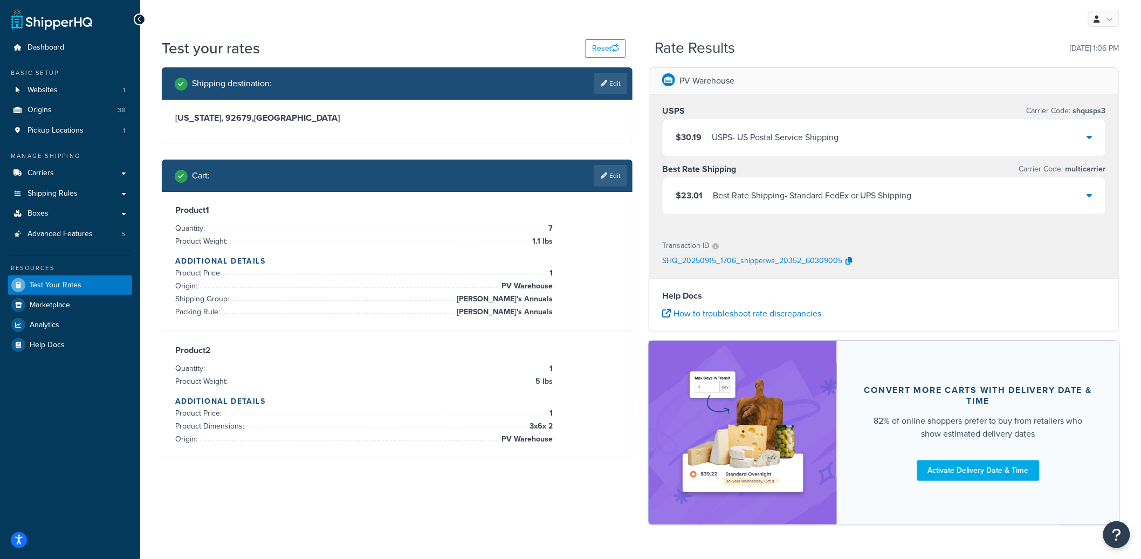
click at [878, 203] on div "Best Rate Shipping - Standard FedEx or UPS Shipping" at bounding box center [812, 195] width 199 height 15
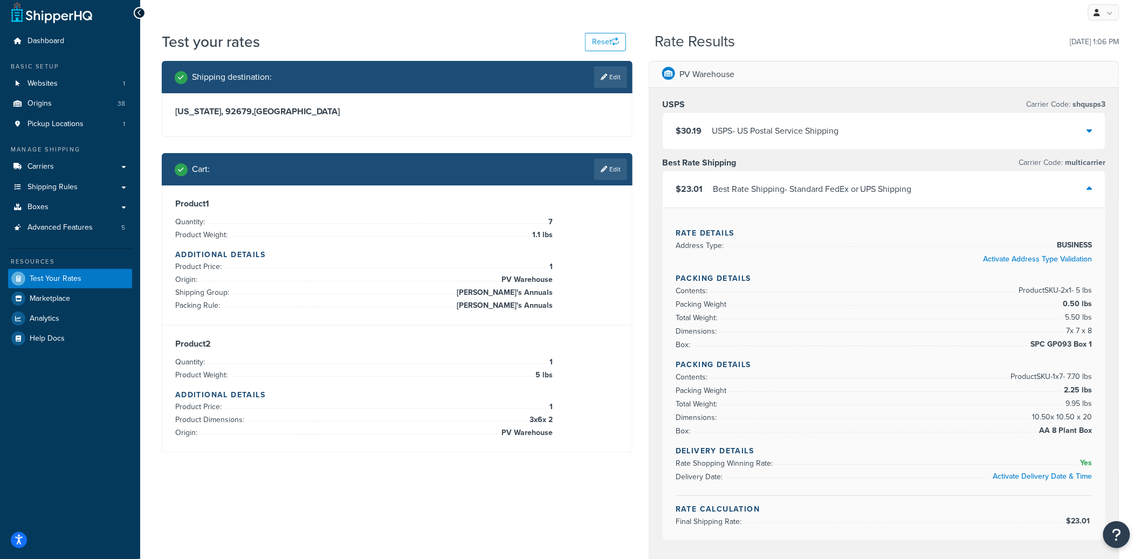
scroll to position [8, 0]
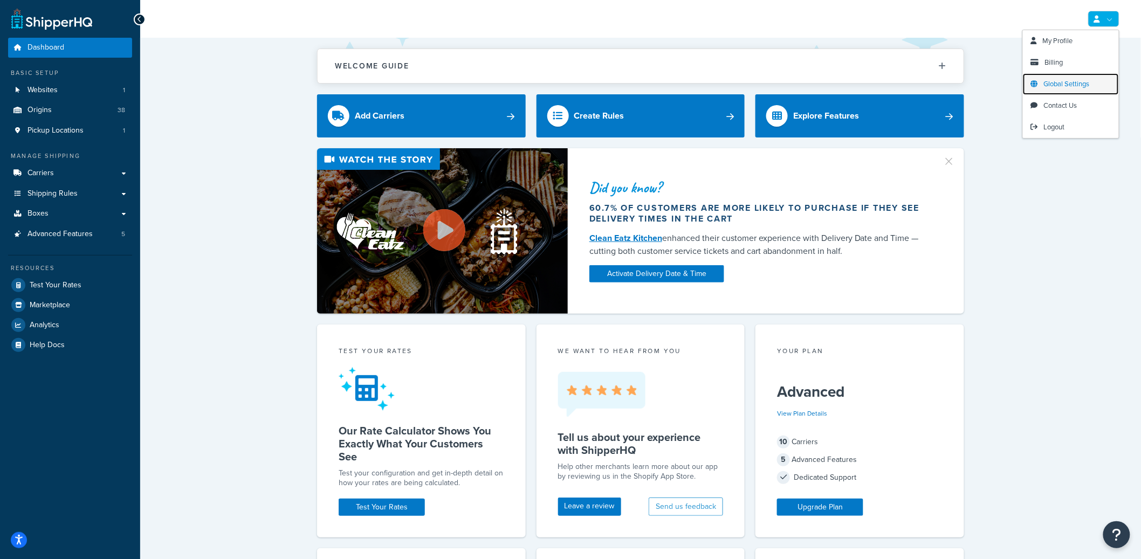
click at [1062, 85] on span "Global Settings" at bounding box center [1067, 84] width 46 height 10
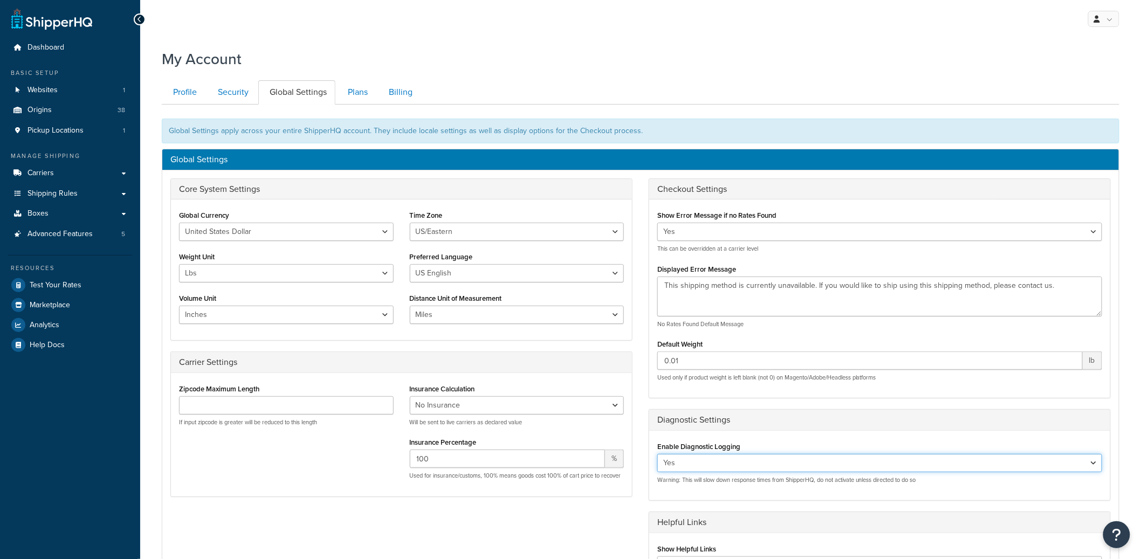
click at [702, 461] on select "Yes No" at bounding box center [879, 463] width 445 height 18
select select "false"
click at [657, 455] on select "Yes No" at bounding box center [879, 463] width 445 height 18
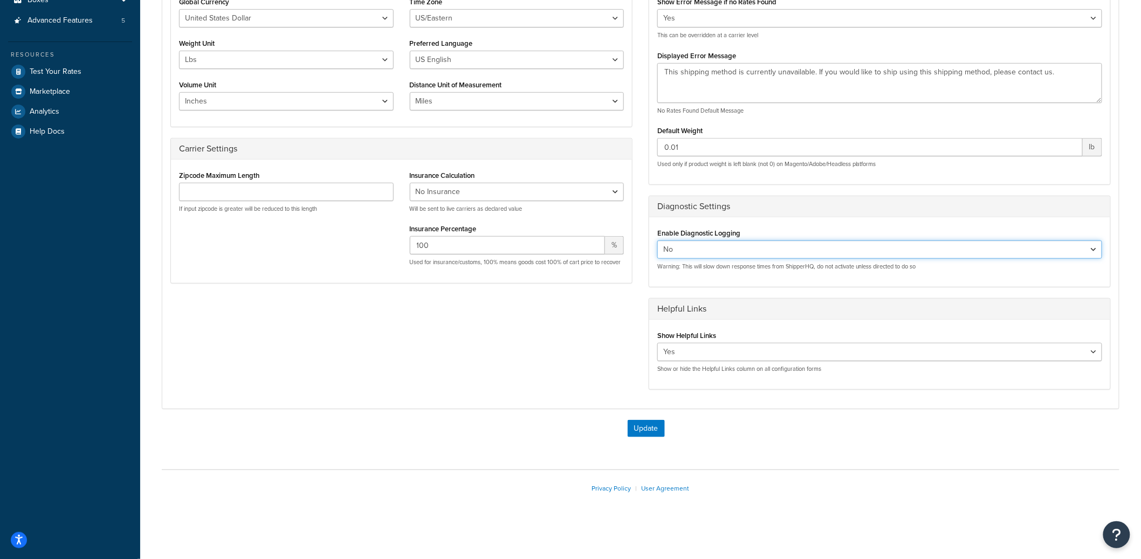
scroll to position [216, 0]
click at [647, 423] on button "Update" at bounding box center [646, 426] width 37 height 17
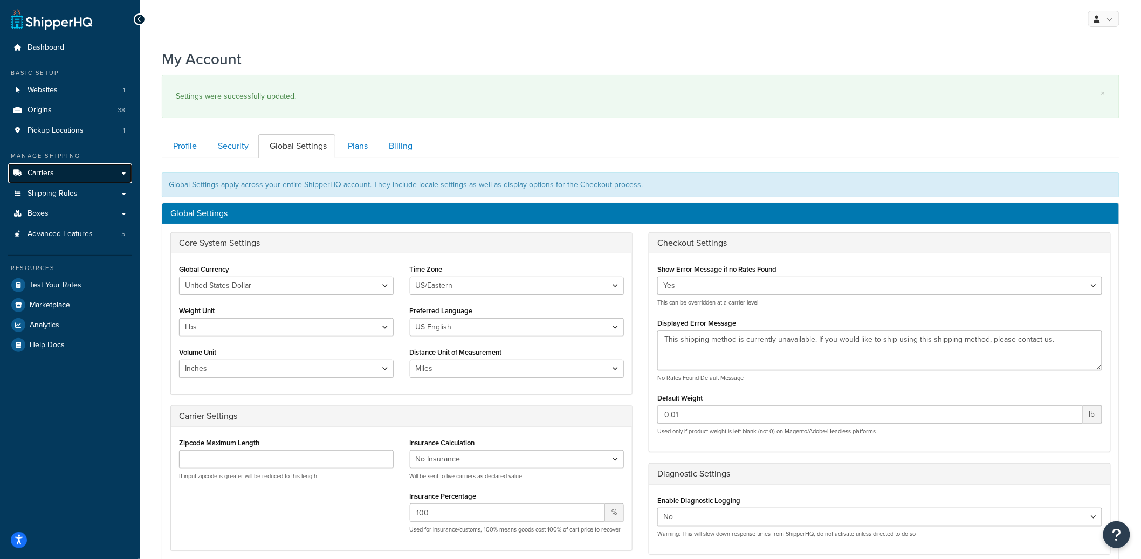
click at [52, 182] on link "Carriers" at bounding box center [70, 173] width 124 height 20
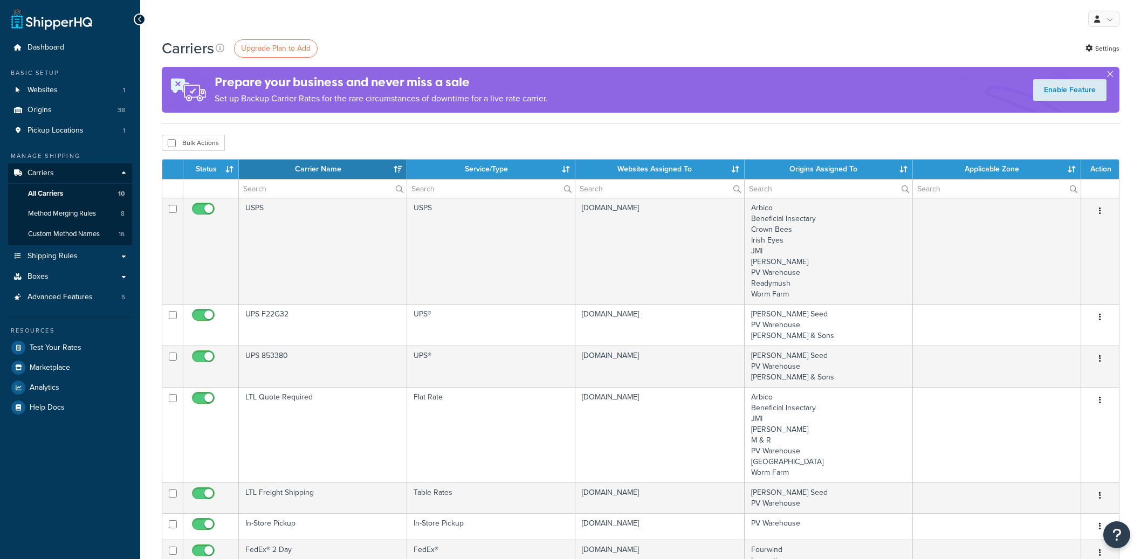
select select "15"
click at [61, 247] on link "Shipping Rules" at bounding box center [70, 256] width 124 height 20
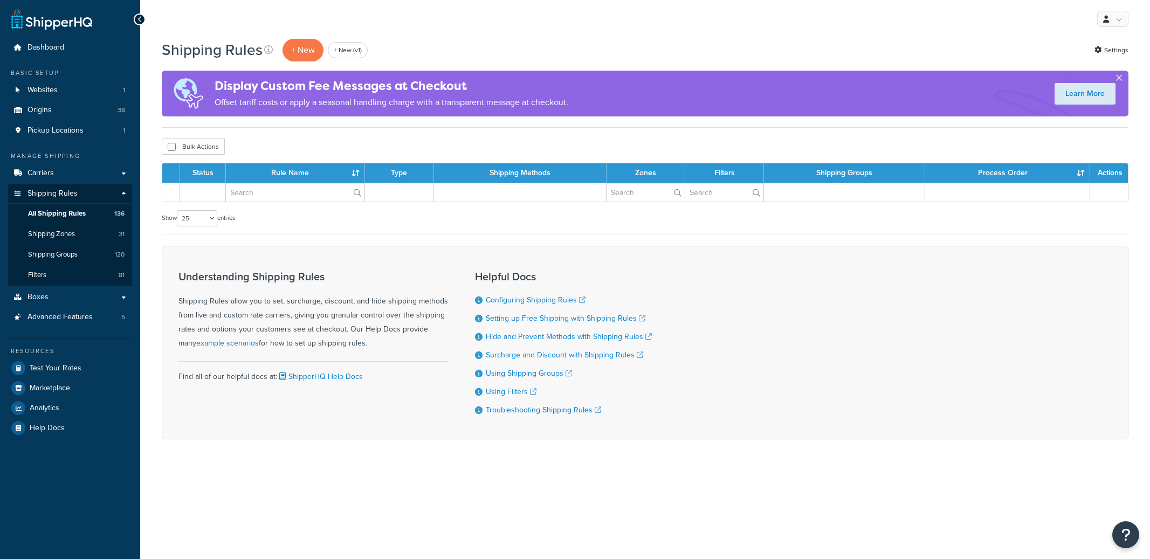
select select "25"
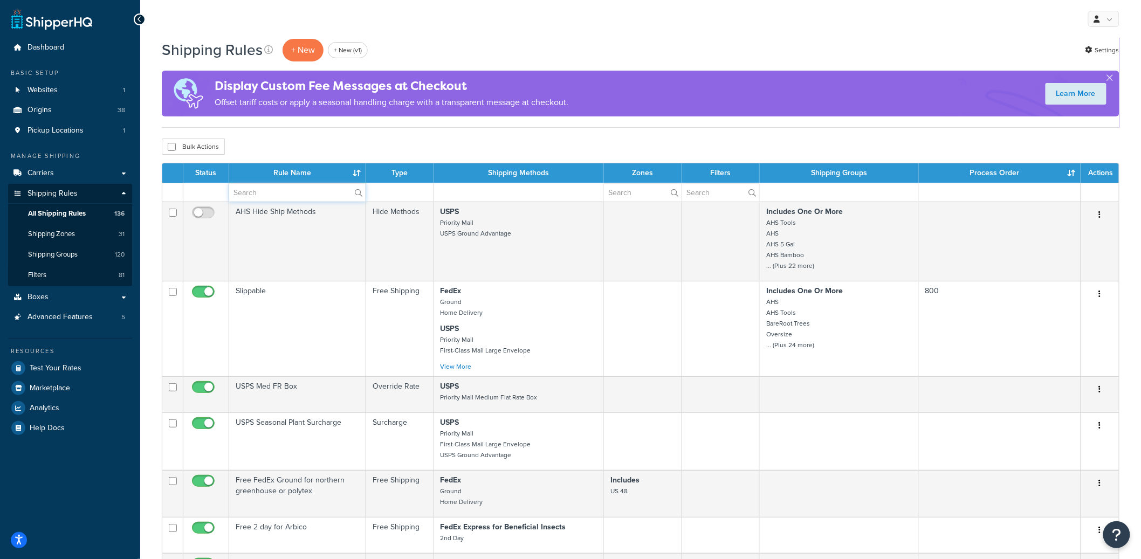
click at [259, 198] on input "text" at bounding box center [297, 192] width 136 height 18
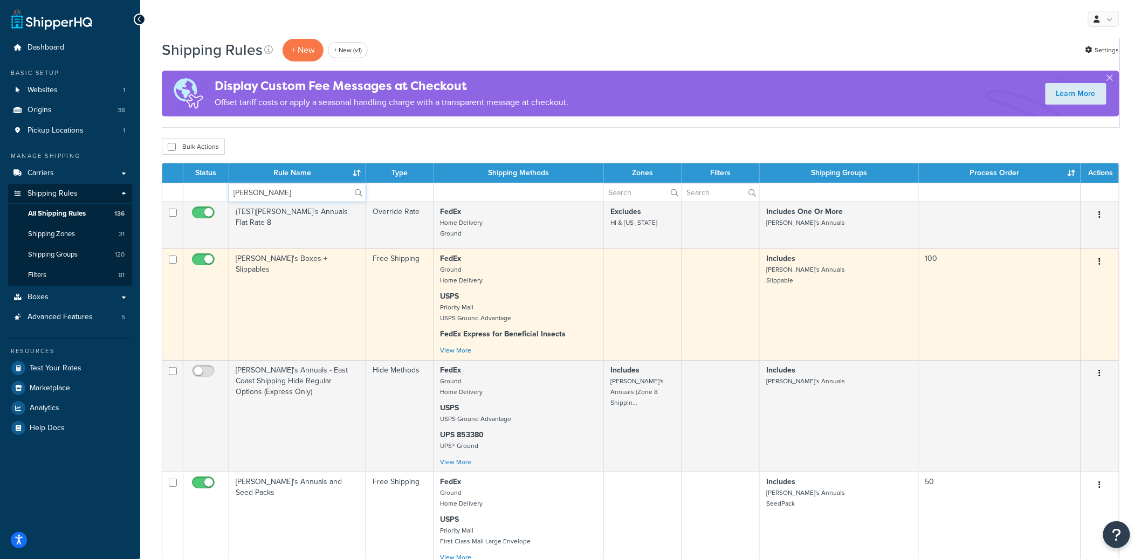
type input "annie"
click at [285, 285] on td "Annie's Boxes + Slippables" at bounding box center [297, 305] width 137 height 112
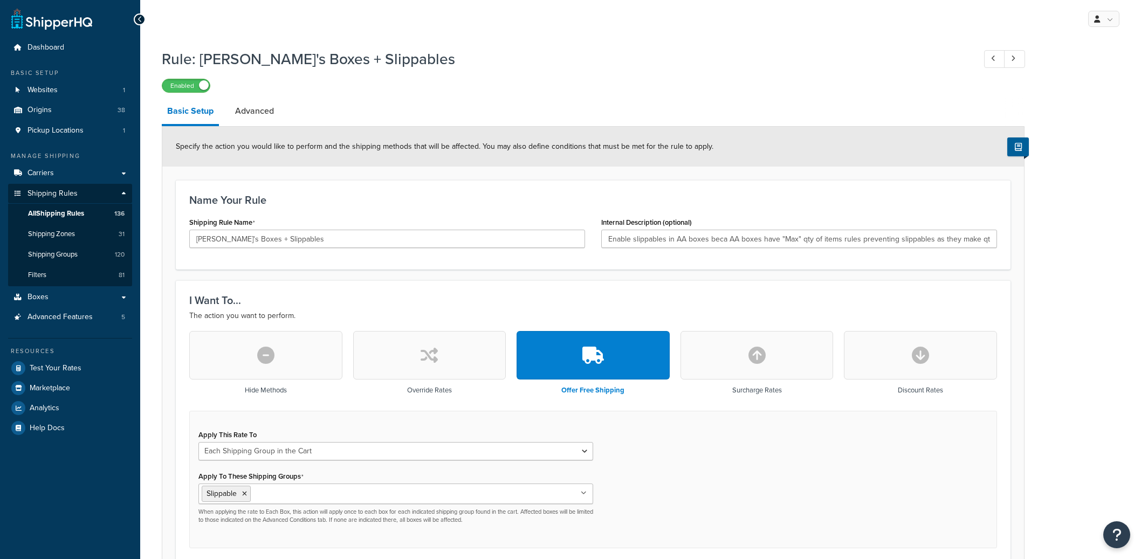
select select "SHIPPING_GROUP"
click at [252, 242] on input "[PERSON_NAME]'s Boxes + Slippables" at bounding box center [387, 239] width 396 height 18
click at [245, 238] on input "[PERSON_NAME]'s Boxes + Slippables" at bounding box center [387, 239] width 396 height 18
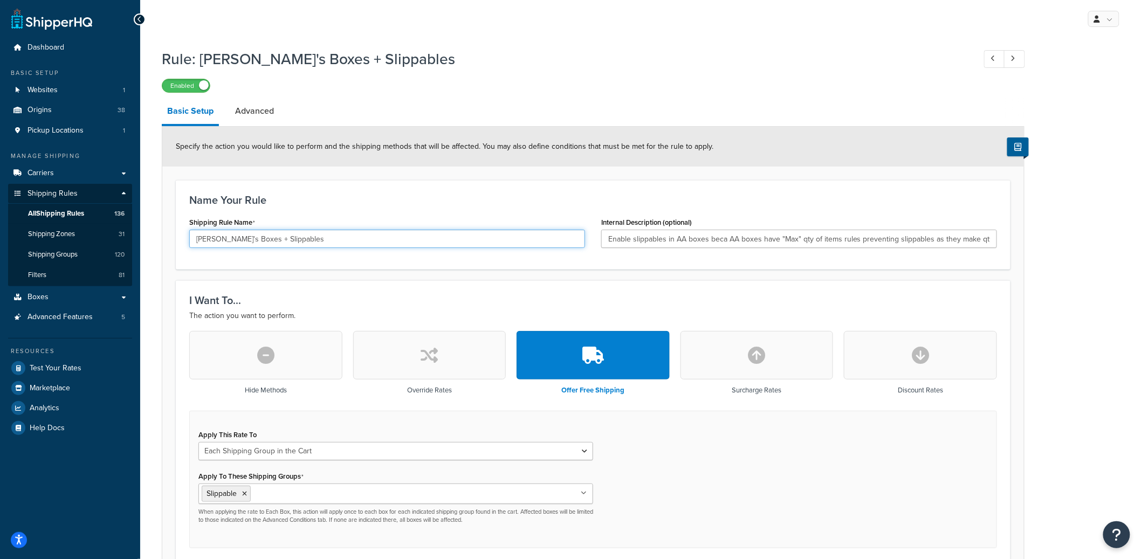
click at [245, 238] on input "[PERSON_NAME]'s Boxes + Slippables" at bounding box center [387, 239] width 396 height 18
